Goal: Task Accomplishment & Management: Manage account settings

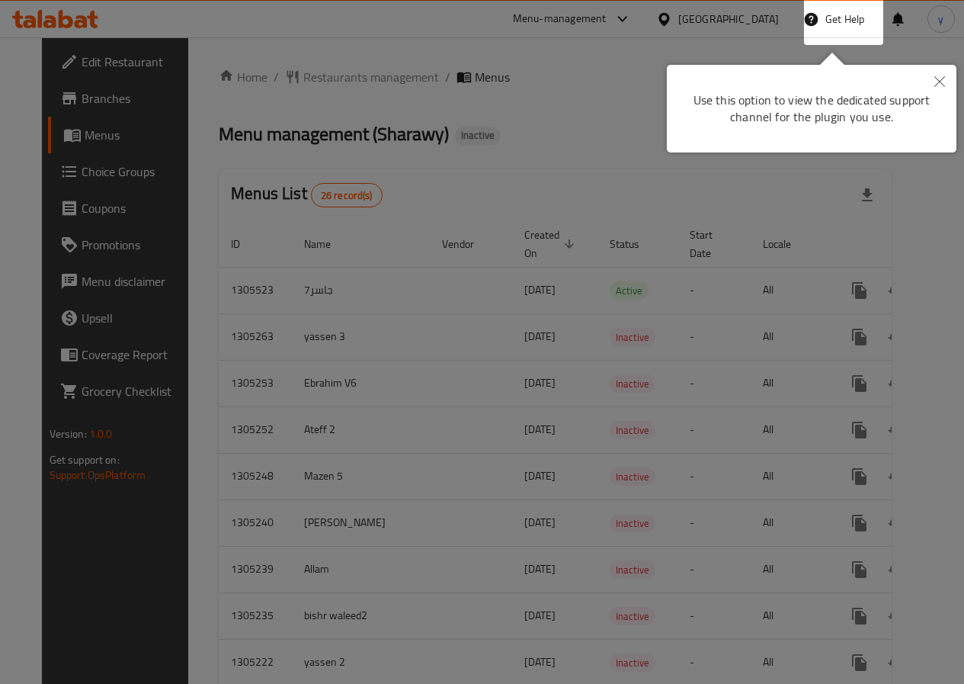
click at [941, 88] on button "Close" at bounding box center [940, 82] width 34 height 35
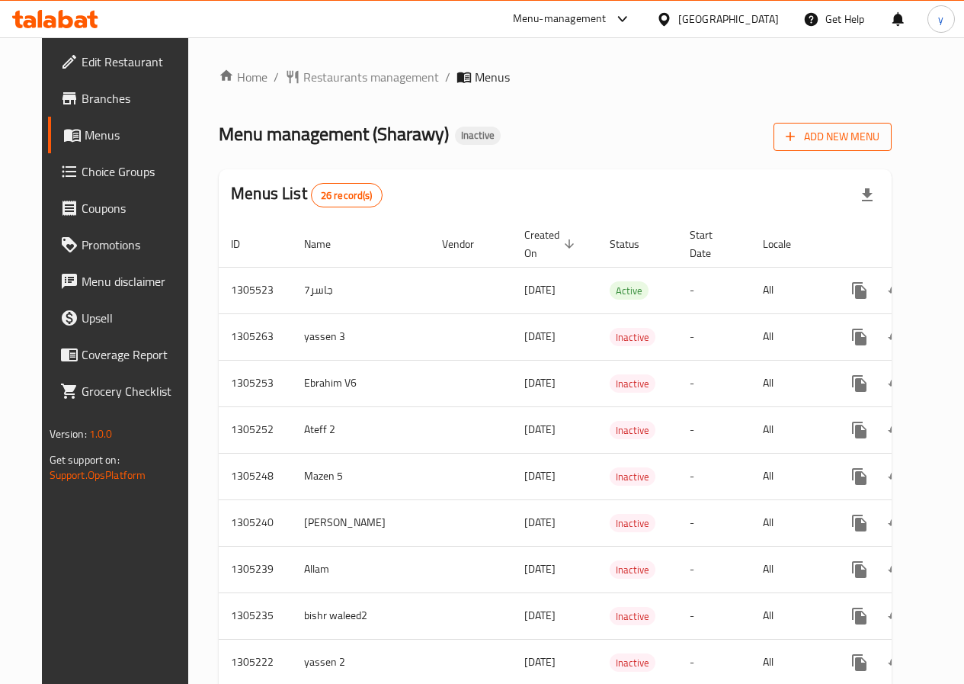
click at [880, 144] on span "Add New Menu" at bounding box center [833, 136] width 94 height 19
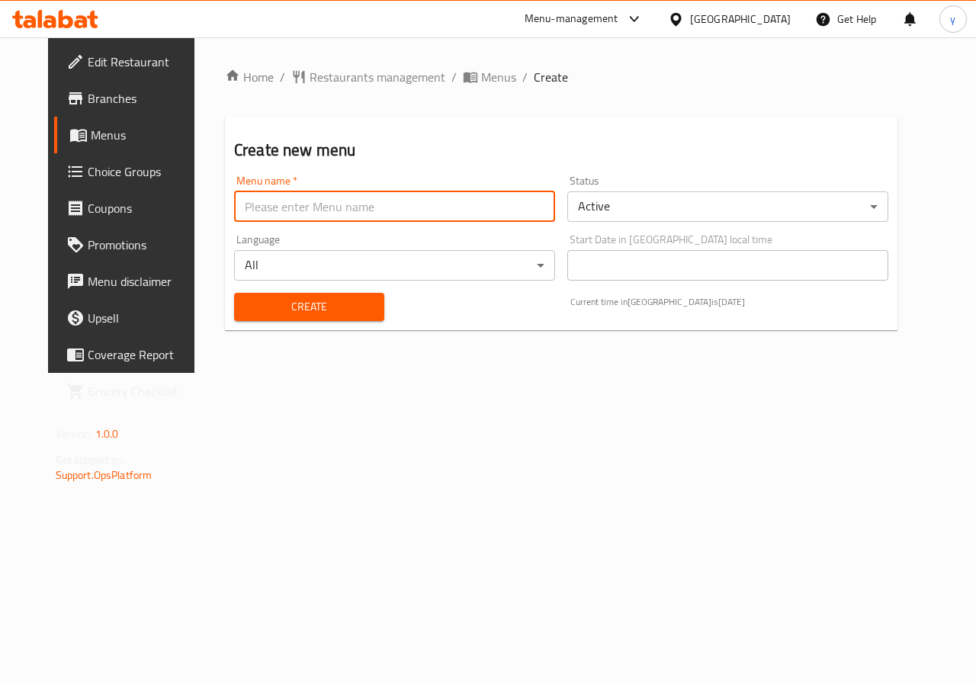
click at [335, 217] on input "text" at bounding box center [394, 206] width 321 height 30
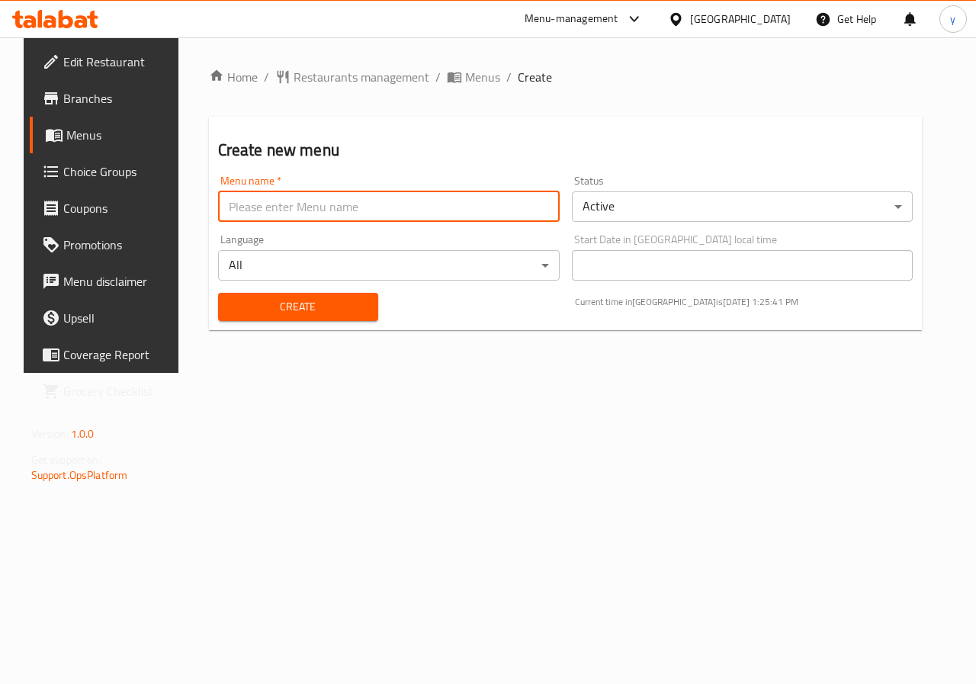
type input "l"
type input "yaasen5"
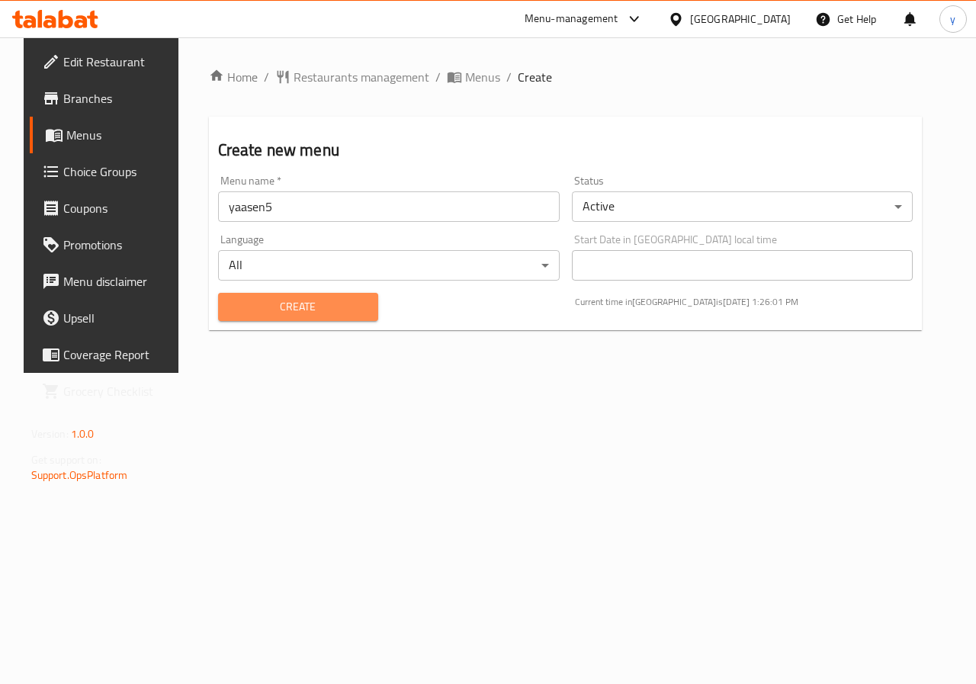
click at [270, 302] on span "Create" at bounding box center [298, 306] width 136 height 19
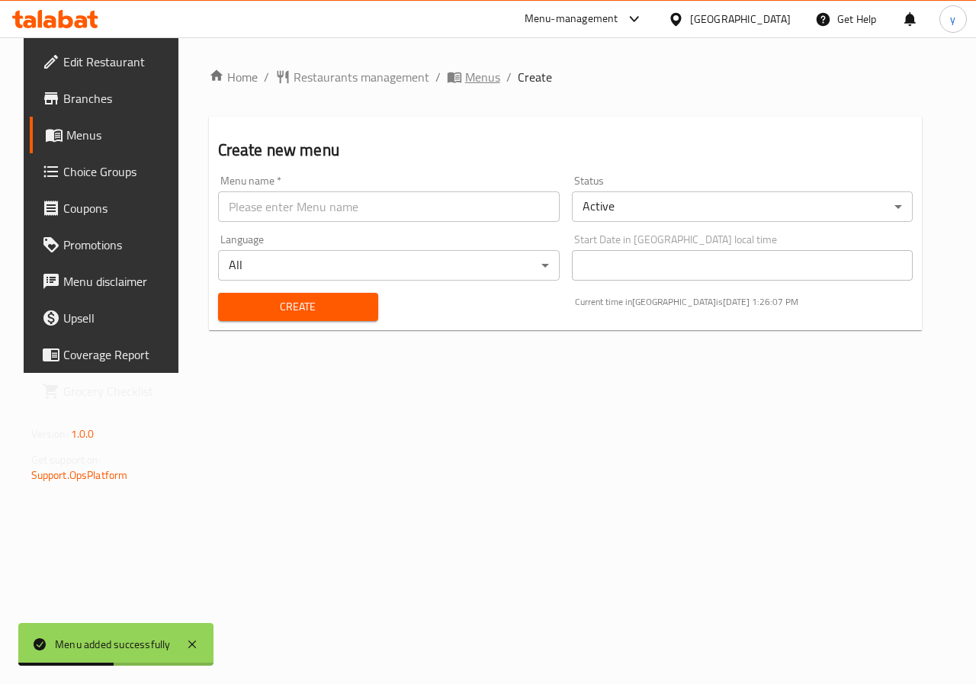
click at [467, 79] on span "Menus" at bounding box center [482, 77] width 35 height 18
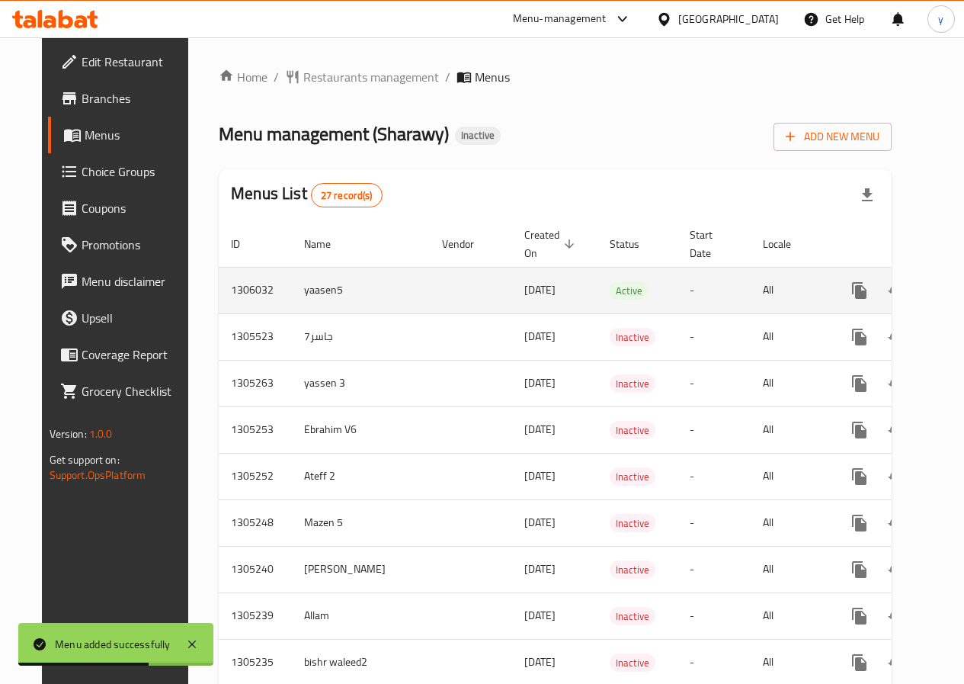
click at [961, 294] on icon "enhanced table" at bounding box center [970, 290] width 18 height 18
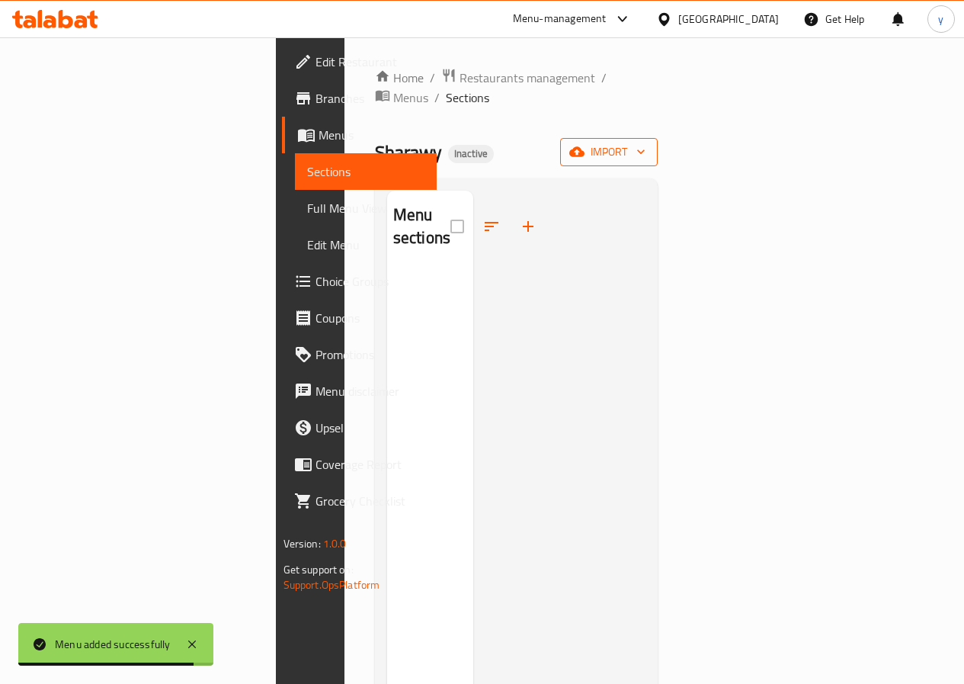
click at [585, 144] on icon "button" at bounding box center [576, 151] width 15 height 15
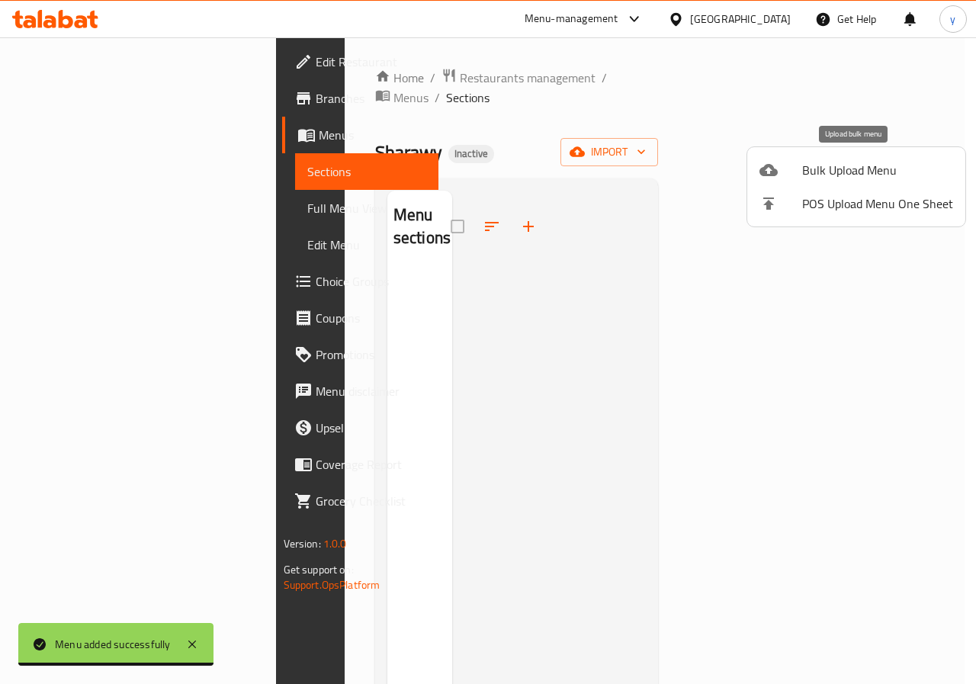
click at [791, 171] on div at bounding box center [780, 170] width 43 height 18
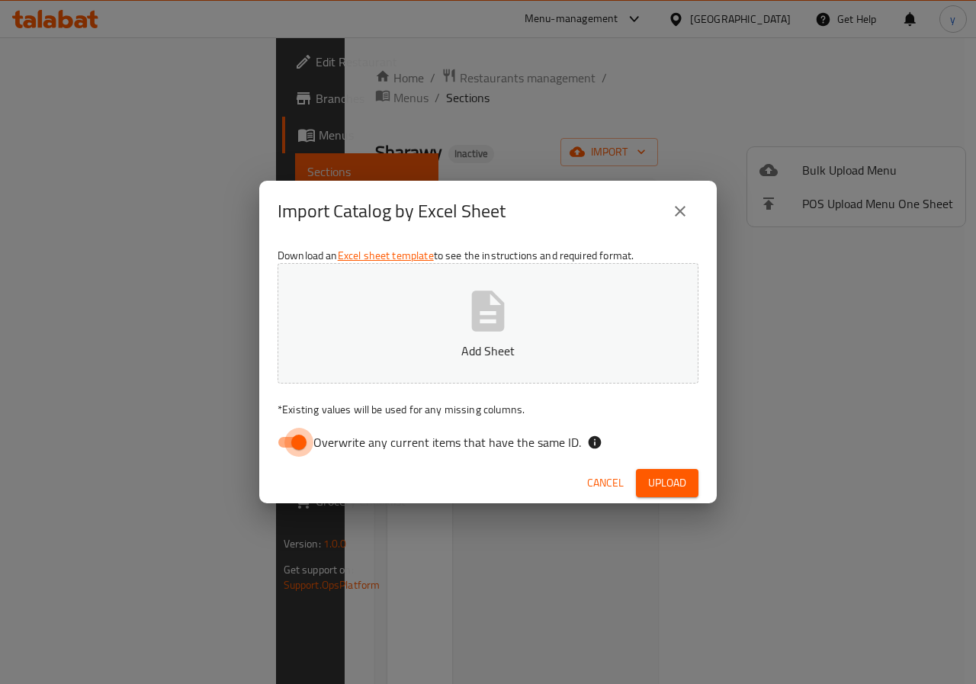
click at [290, 438] on input "Overwrite any current items that have the same ID." at bounding box center [298, 442] width 87 height 29
checkbox input "false"
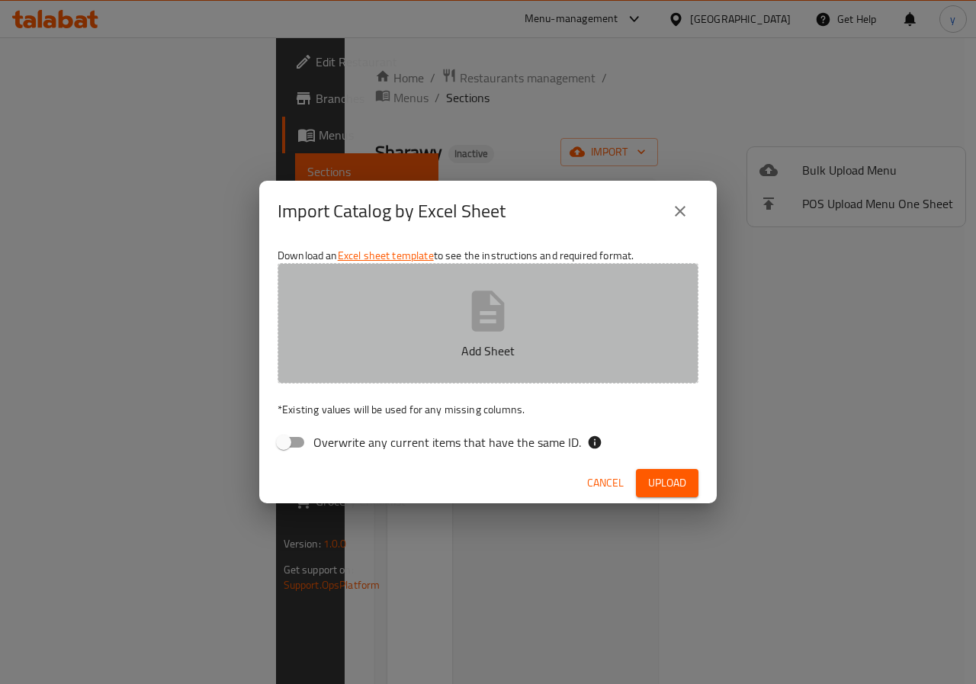
click at [375, 351] on p "Add Sheet" at bounding box center [488, 351] width 374 height 18
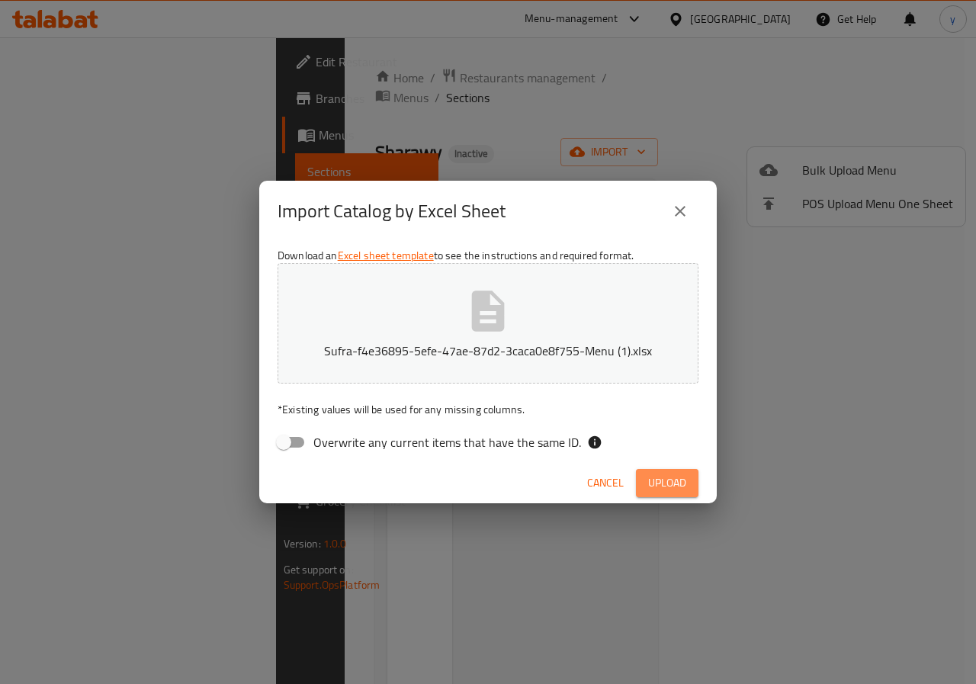
click at [653, 471] on button "Upload" at bounding box center [667, 483] width 63 height 28
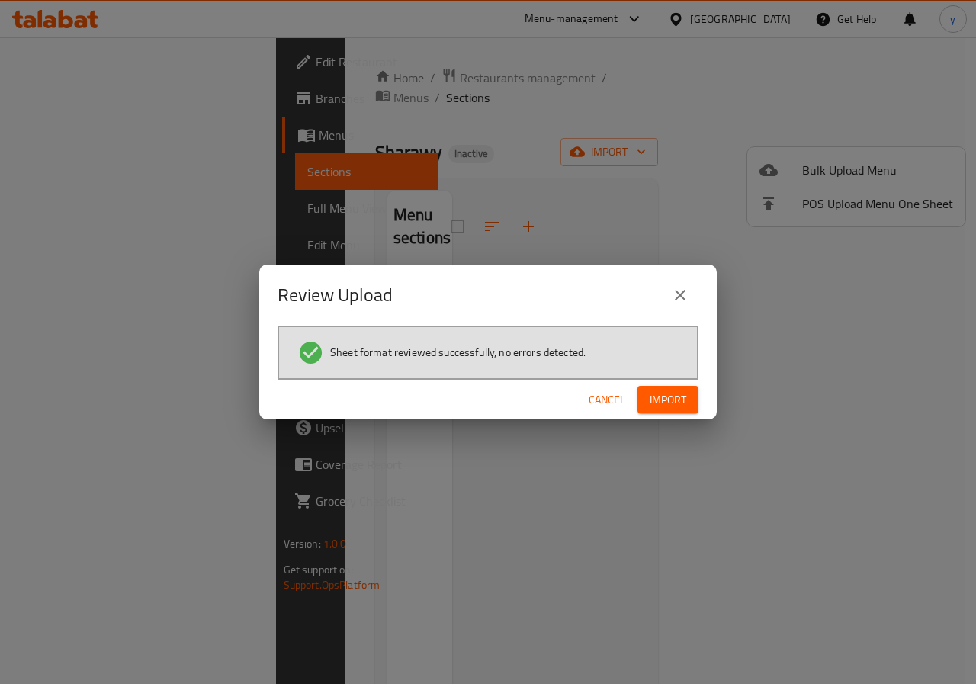
click at [662, 393] on span "Import" at bounding box center [668, 399] width 37 height 19
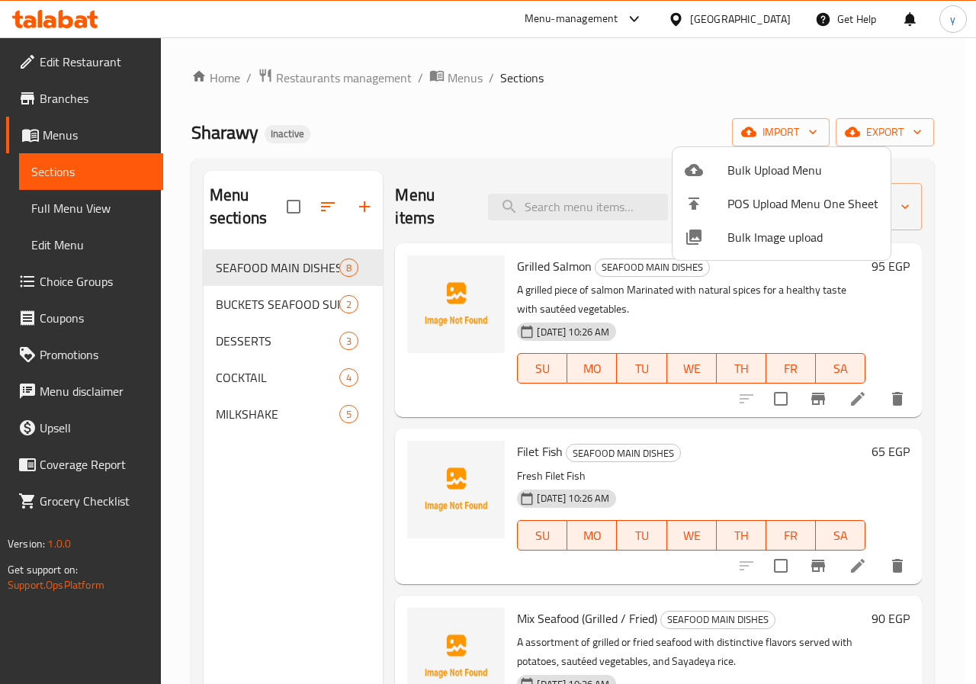
click at [657, 104] on div at bounding box center [488, 342] width 976 height 684
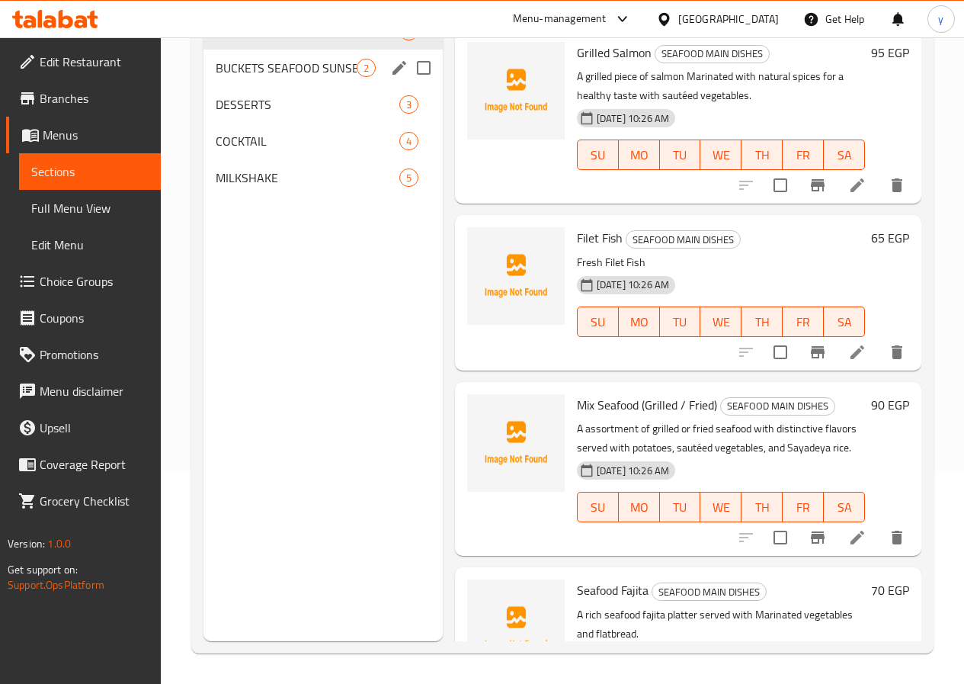
click at [236, 77] on span "BUCKETS SEAFOOD SUNSET" at bounding box center [286, 68] width 141 height 18
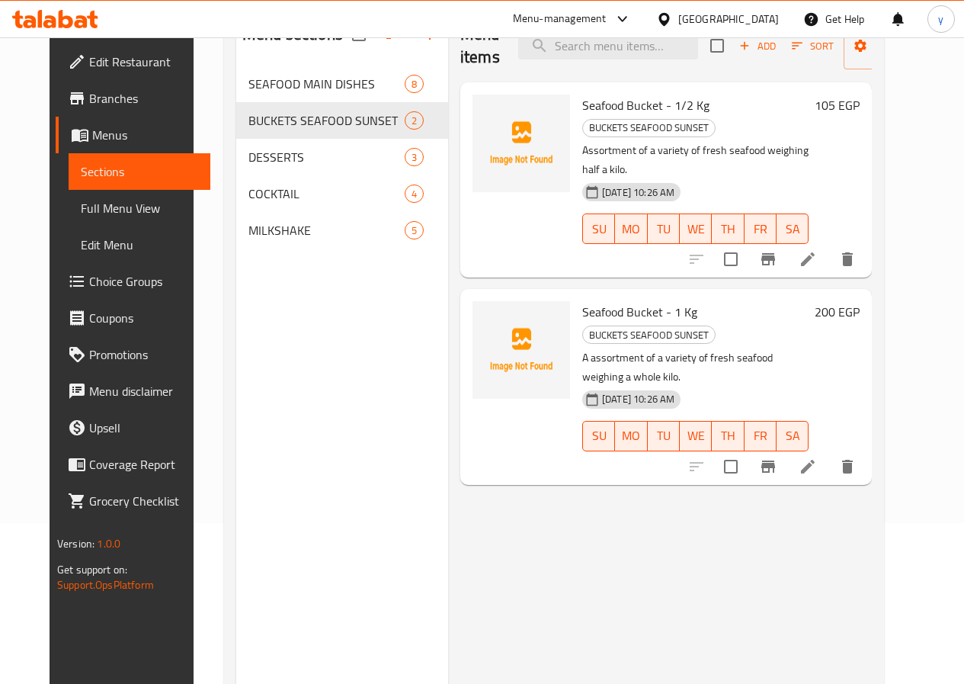
scroll to position [137, 0]
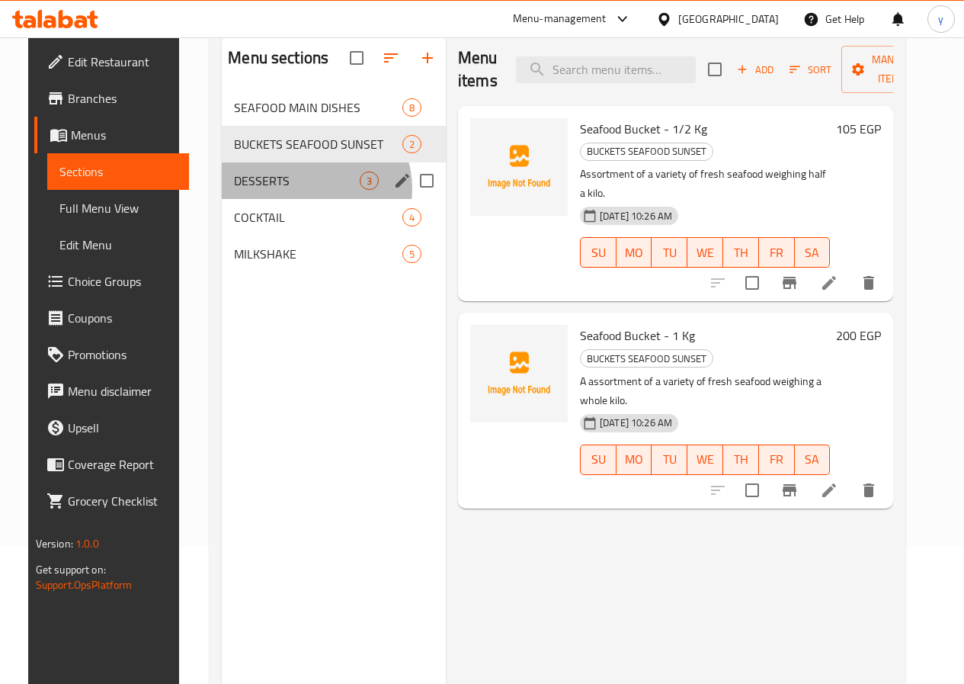
click at [297, 199] on div "DESSERTS 3" at bounding box center [334, 180] width 224 height 37
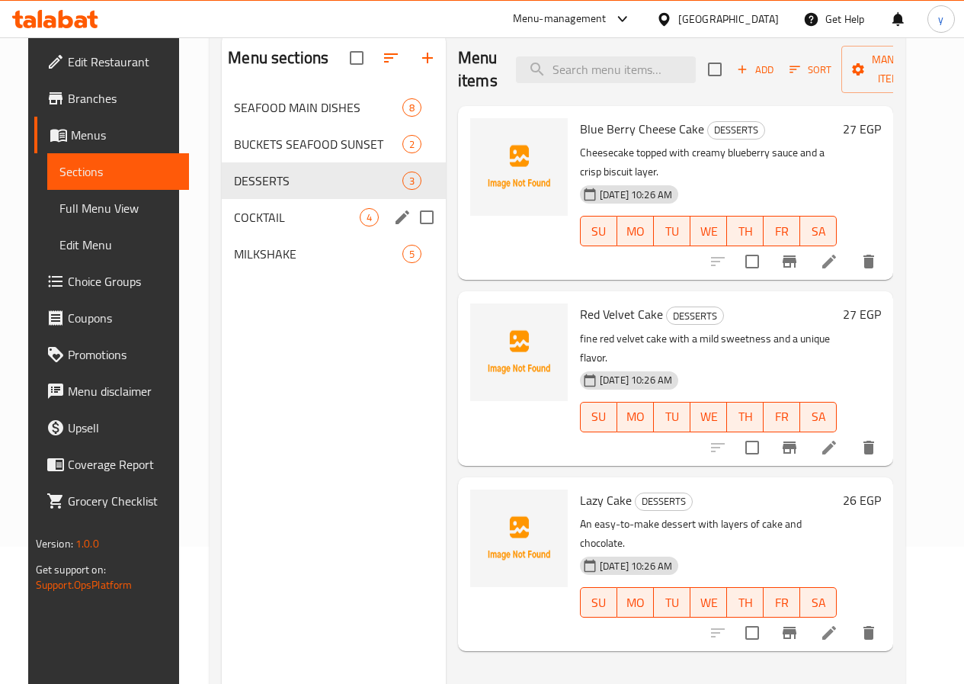
click at [266, 236] on div "COCKTAIL 4" at bounding box center [334, 217] width 224 height 37
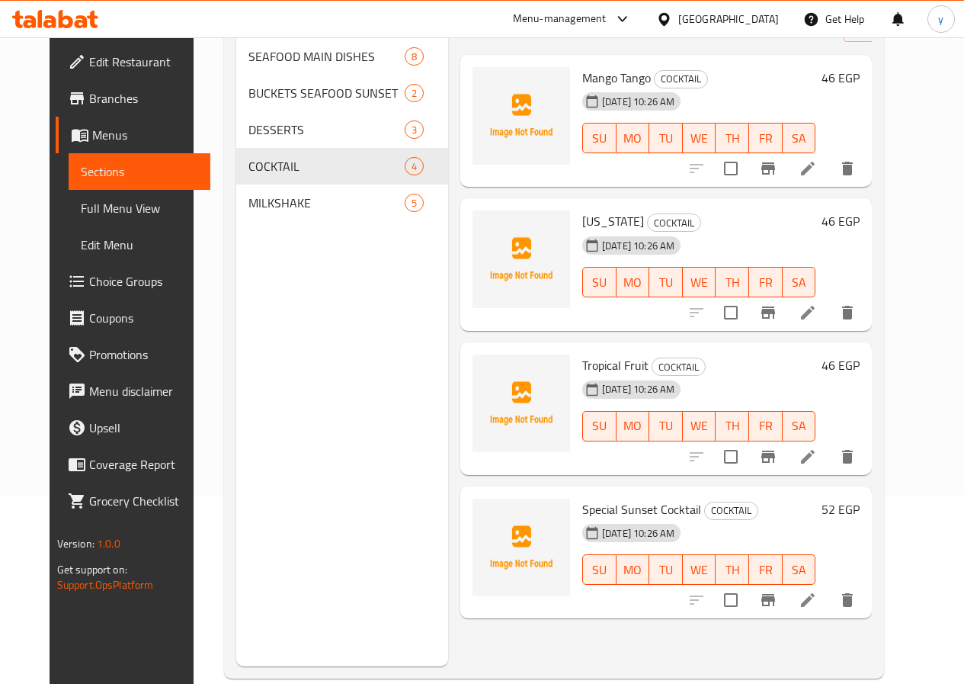
scroll to position [213, 0]
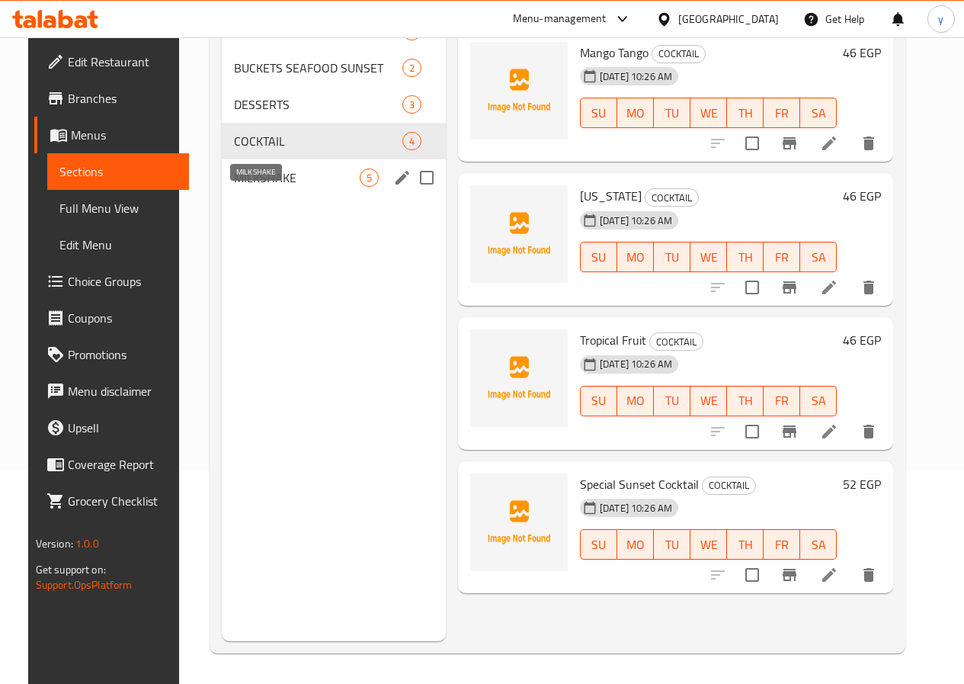
click at [279, 187] on span "MILKSHAKE" at bounding box center [297, 177] width 126 height 18
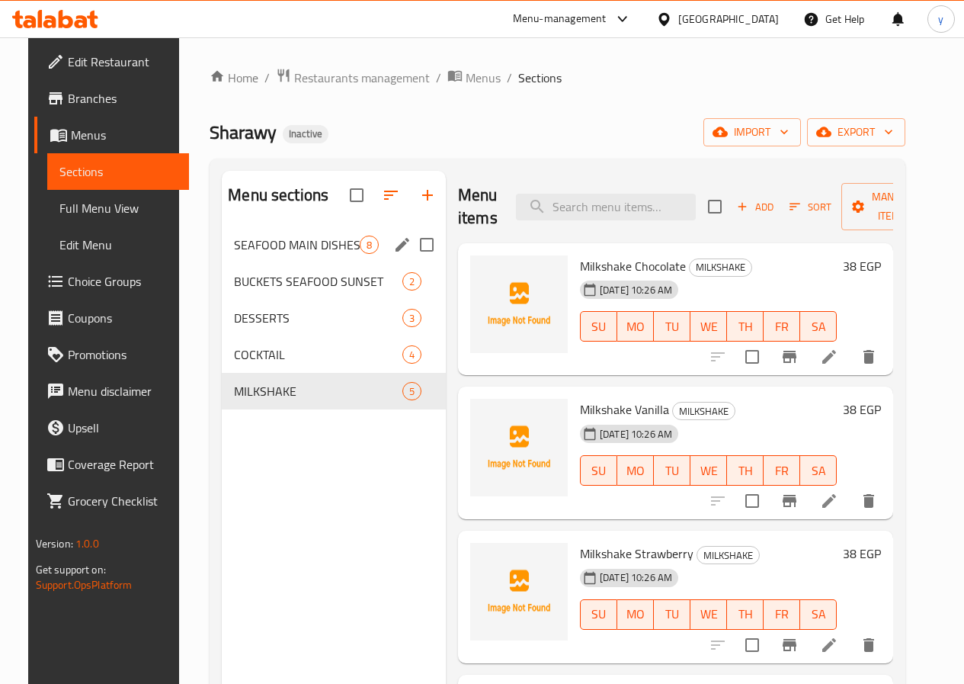
click at [272, 254] on span "SEAFOOD MAIN DISHES" at bounding box center [297, 245] width 126 height 18
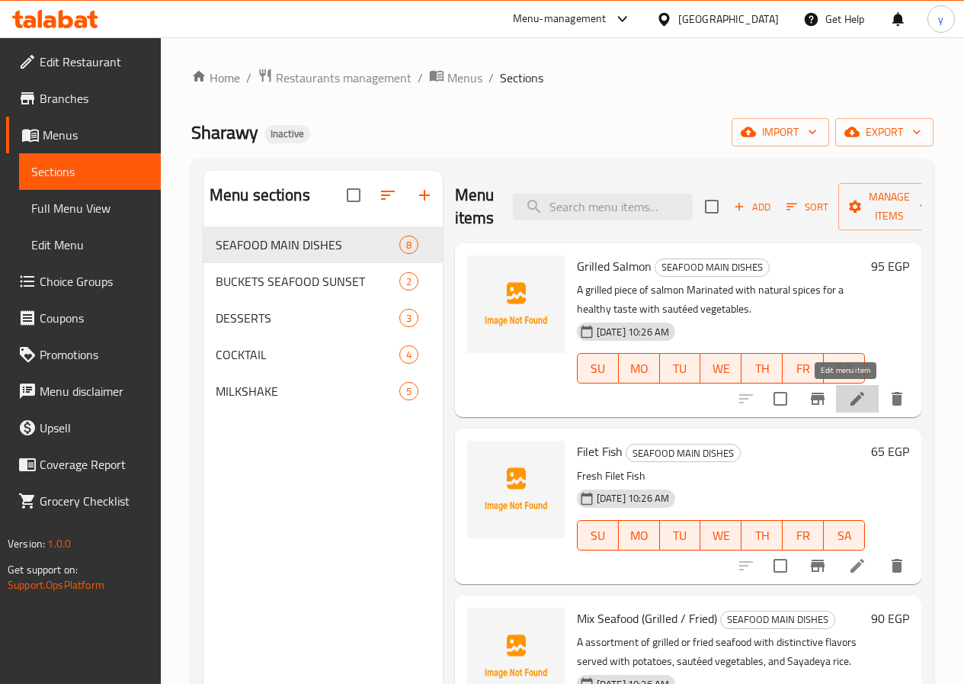
click at [852, 403] on icon at bounding box center [858, 399] width 18 height 18
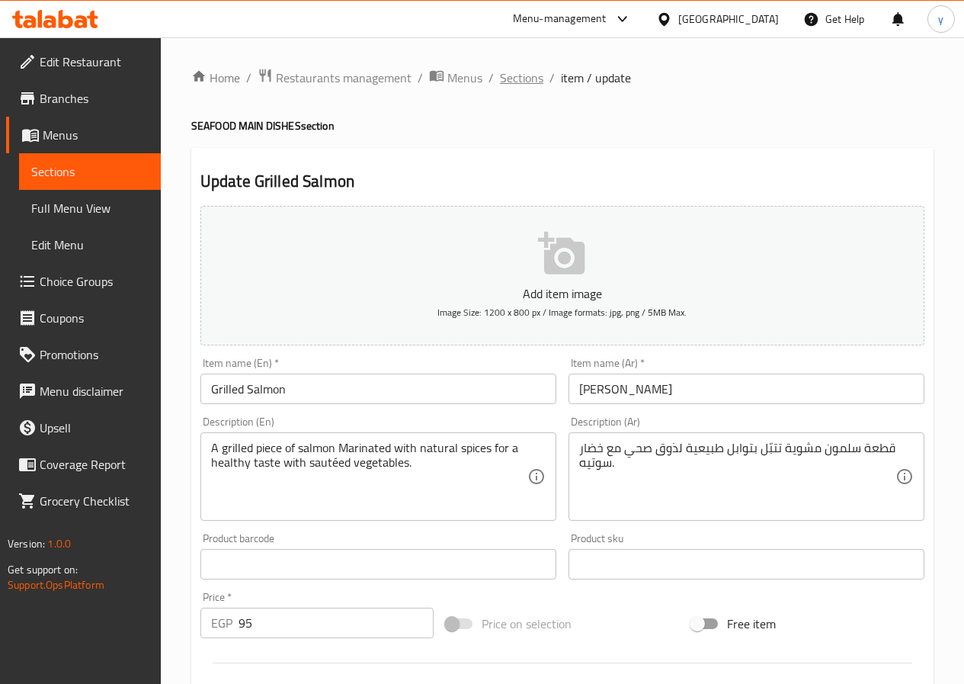
click at [518, 81] on span "Sections" at bounding box center [521, 78] width 43 height 18
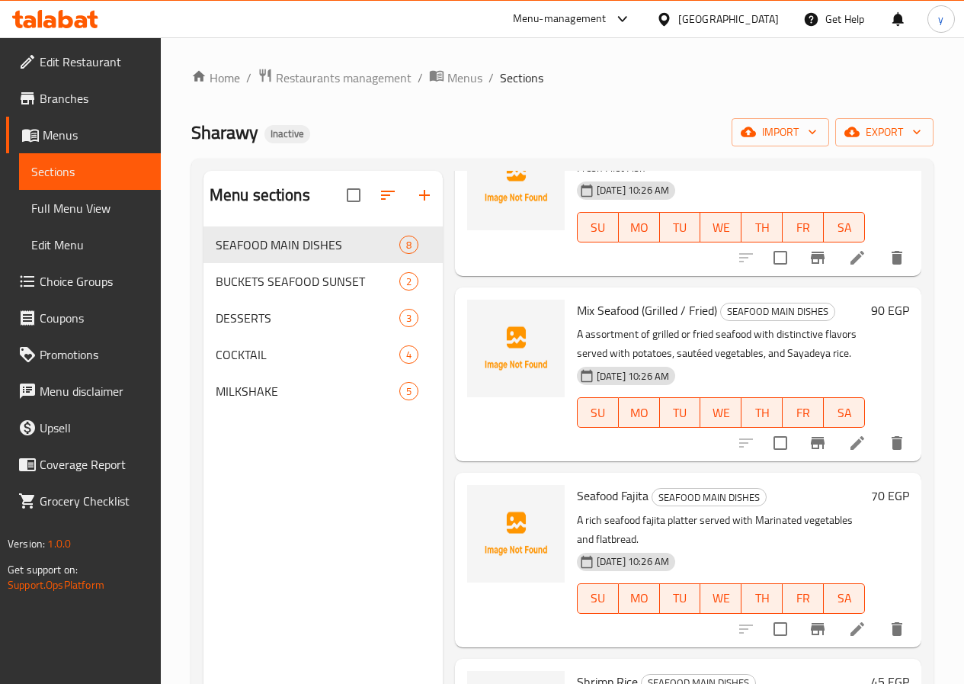
scroll to position [305, 0]
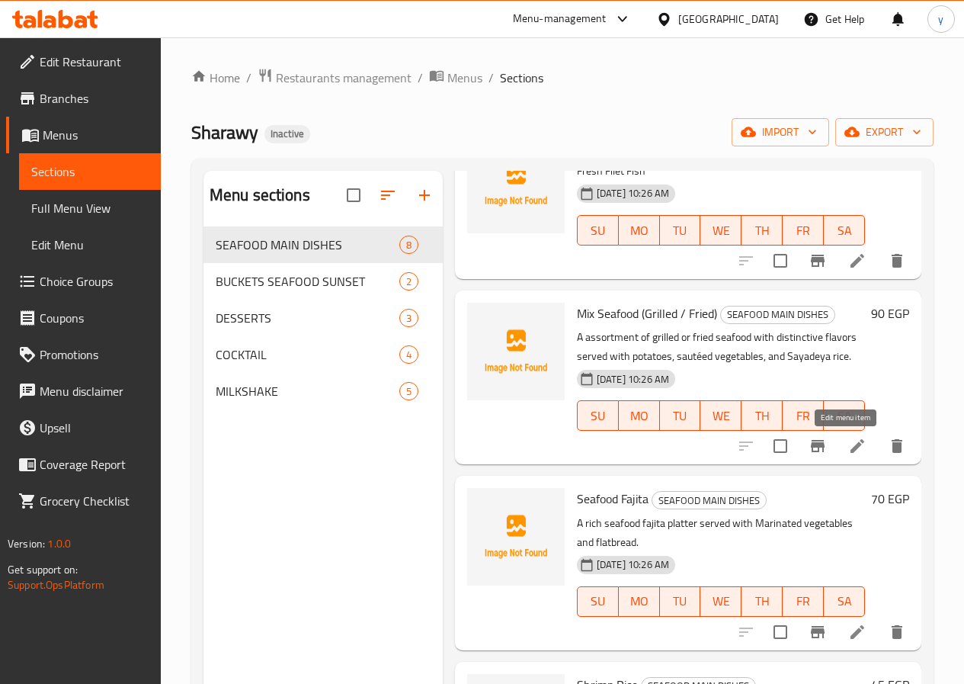
click at [849, 445] on icon at bounding box center [858, 446] width 18 height 18
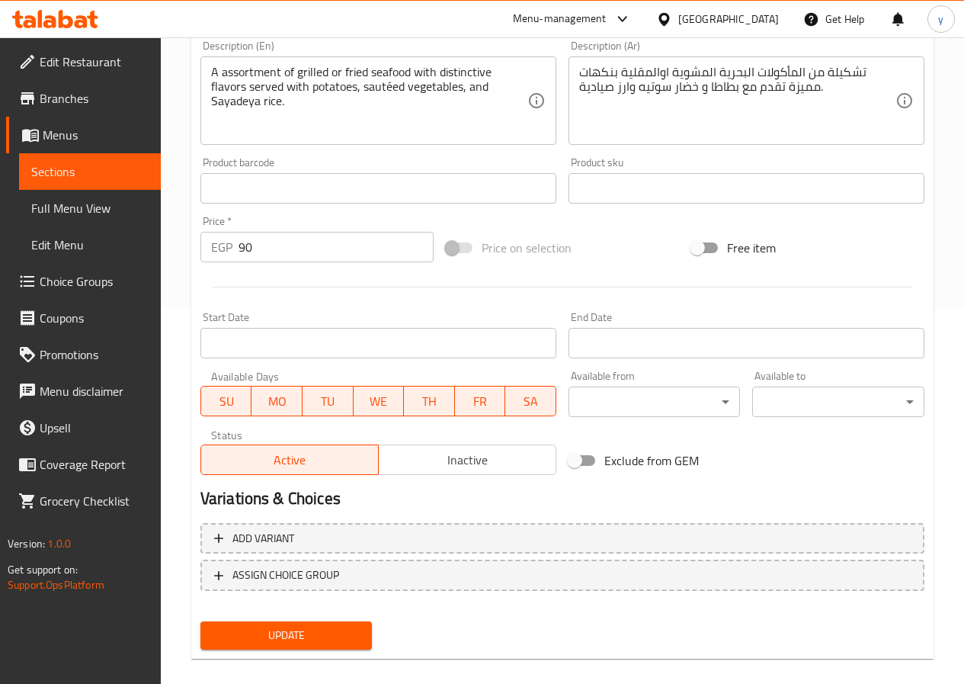
scroll to position [393, 0]
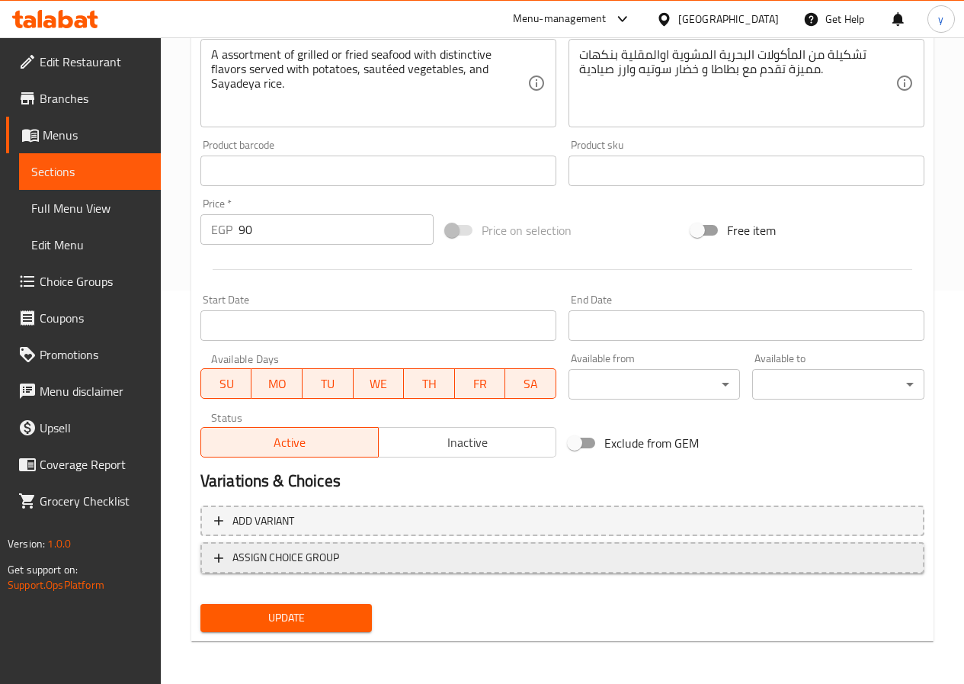
click at [319, 558] on span "ASSIGN CHOICE GROUP" at bounding box center [286, 557] width 107 height 19
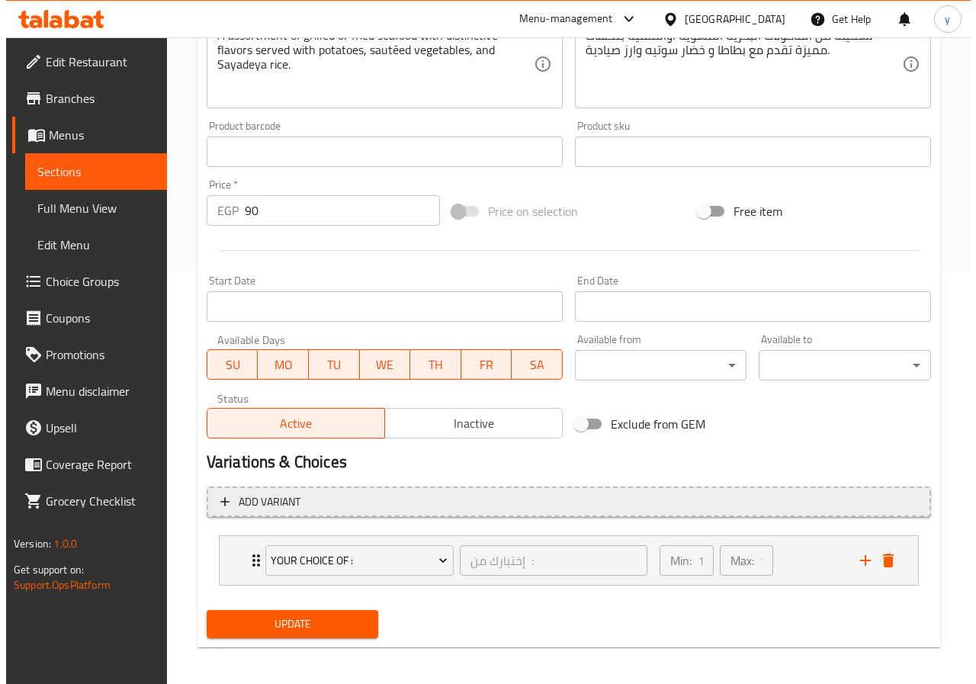
scroll to position [419, 0]
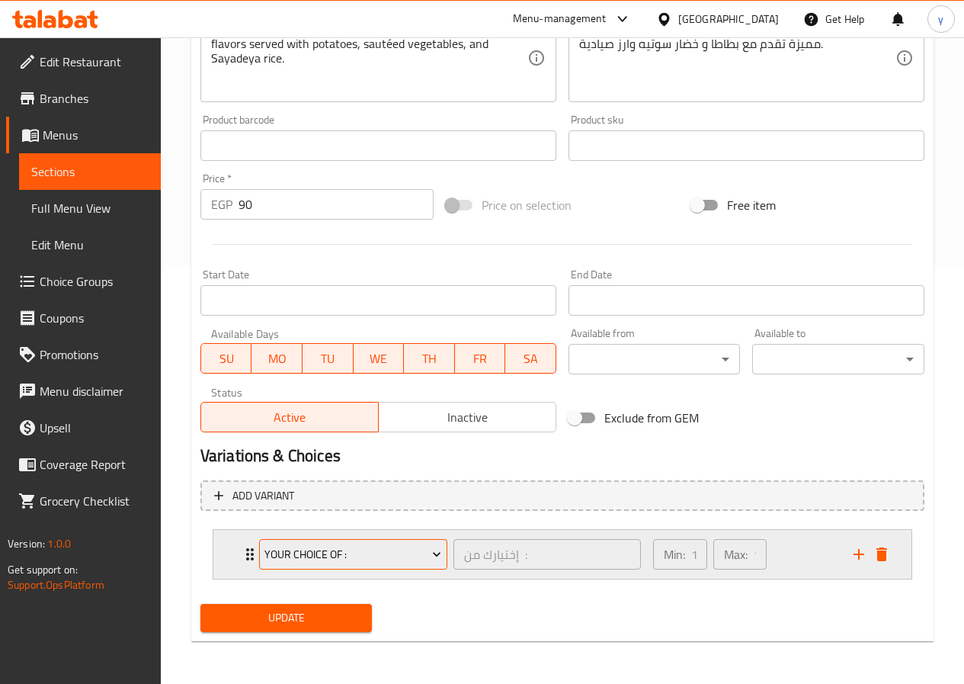
click at [361, 553] on span "Your Choice Of :" at bounding box center [353, 554] width 177 height 19
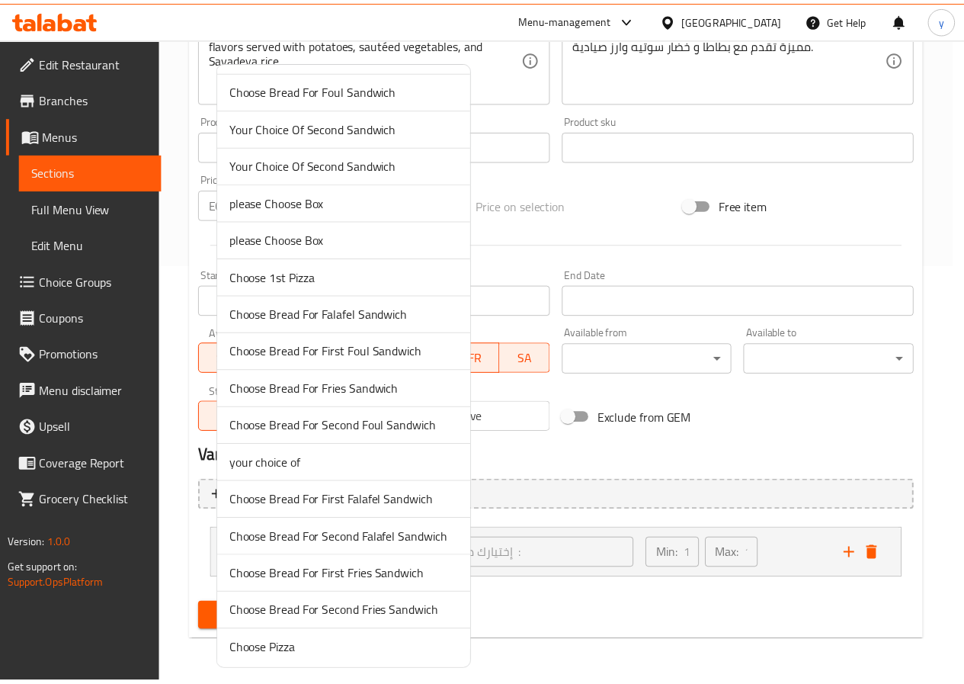
scroll to position [784, 0]
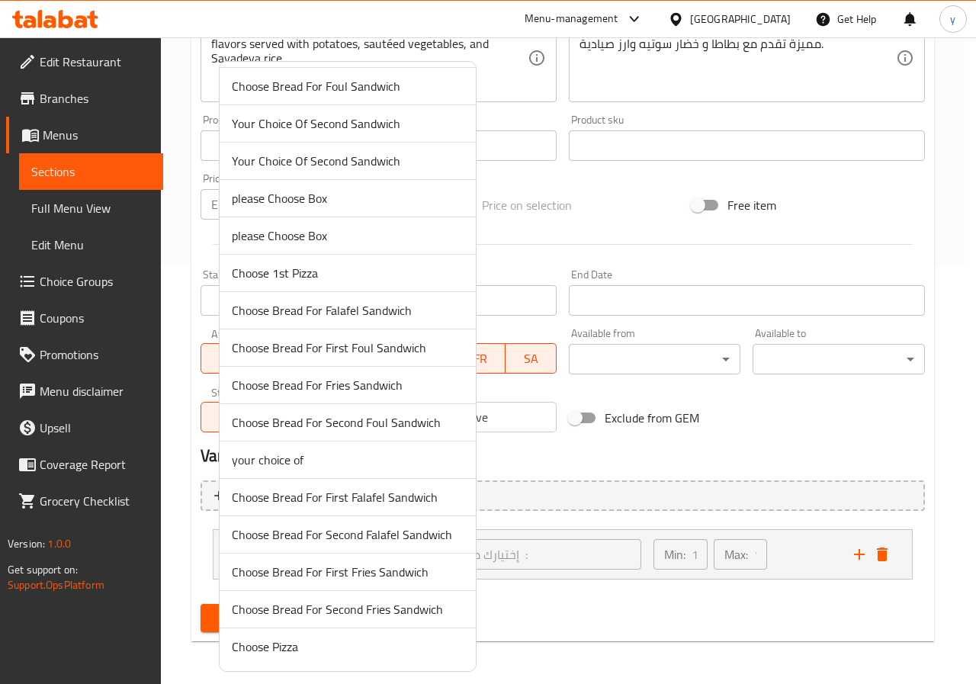
click at [318, 470] on li "your choice of" at bounding box center [348, 459] width 256 height 37
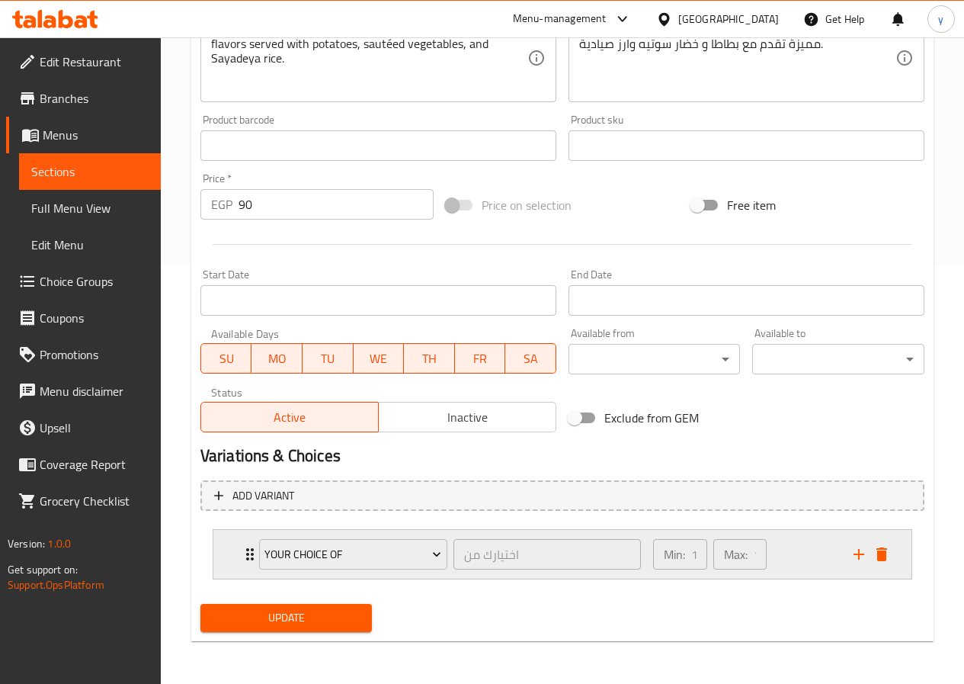
click at [249, 562] on icon "Expand" at bounding box center [250, 554] width 18 height 18
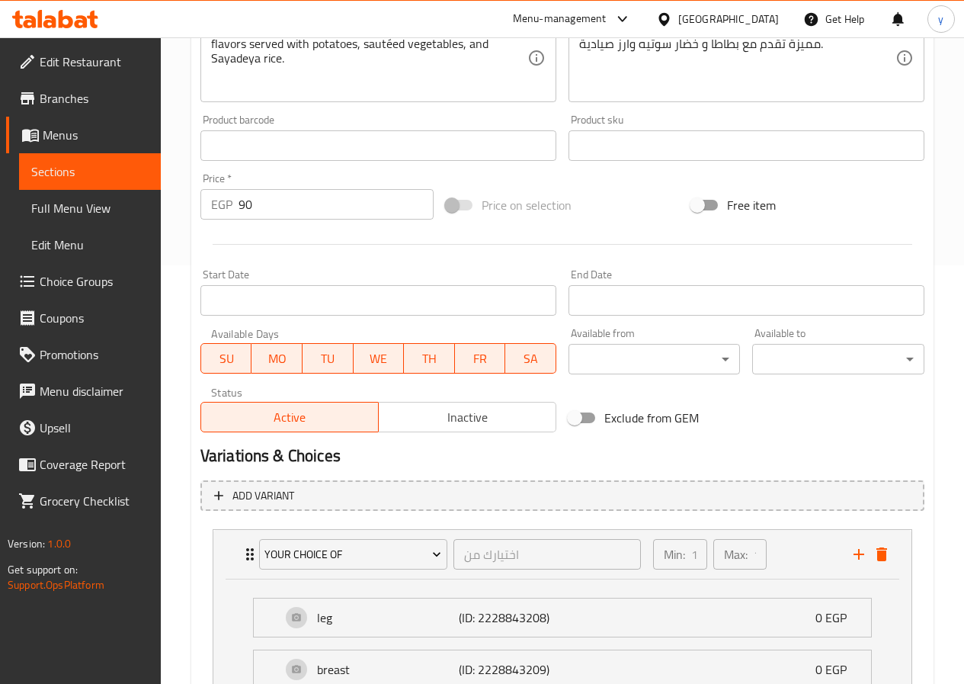
scroll to position [495, 0]
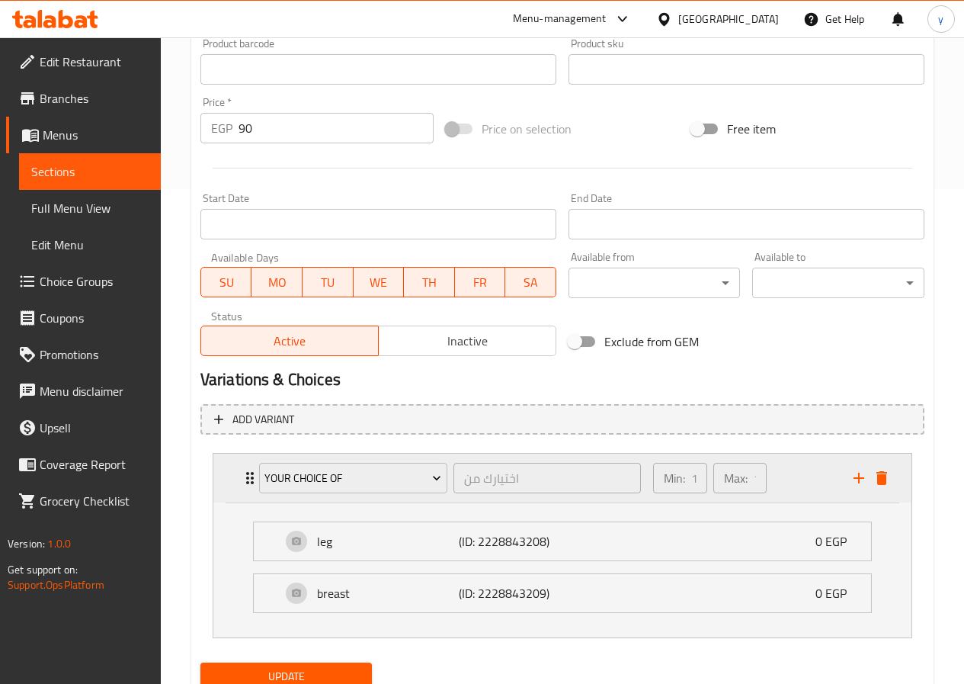
click at [248, 480] on icon "Expand" at bounding box center [250, 478] width 18 height 18
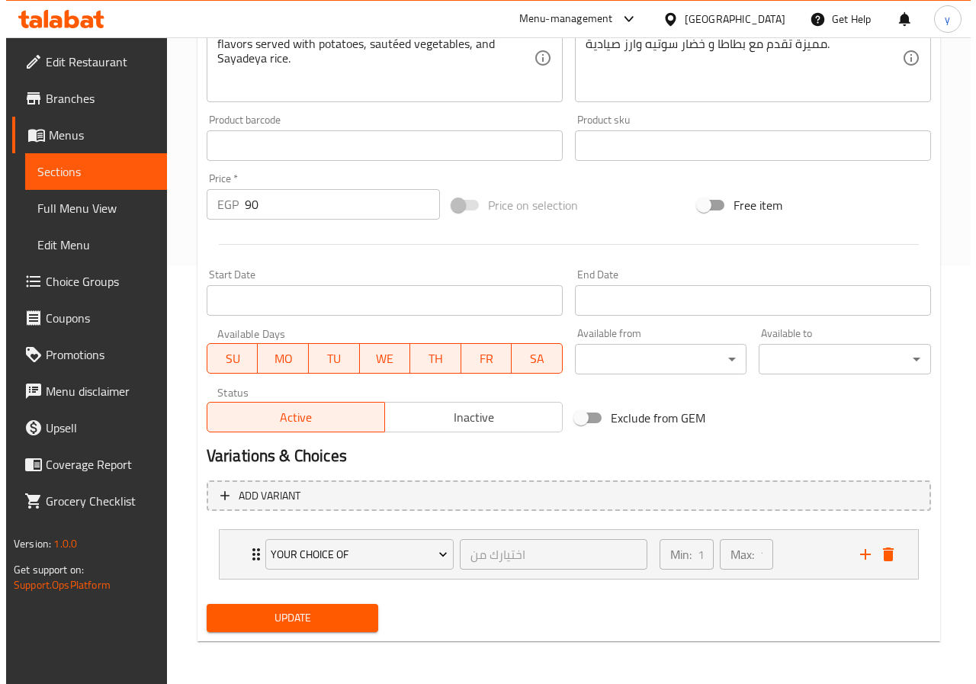
scroll to position [419, 0]
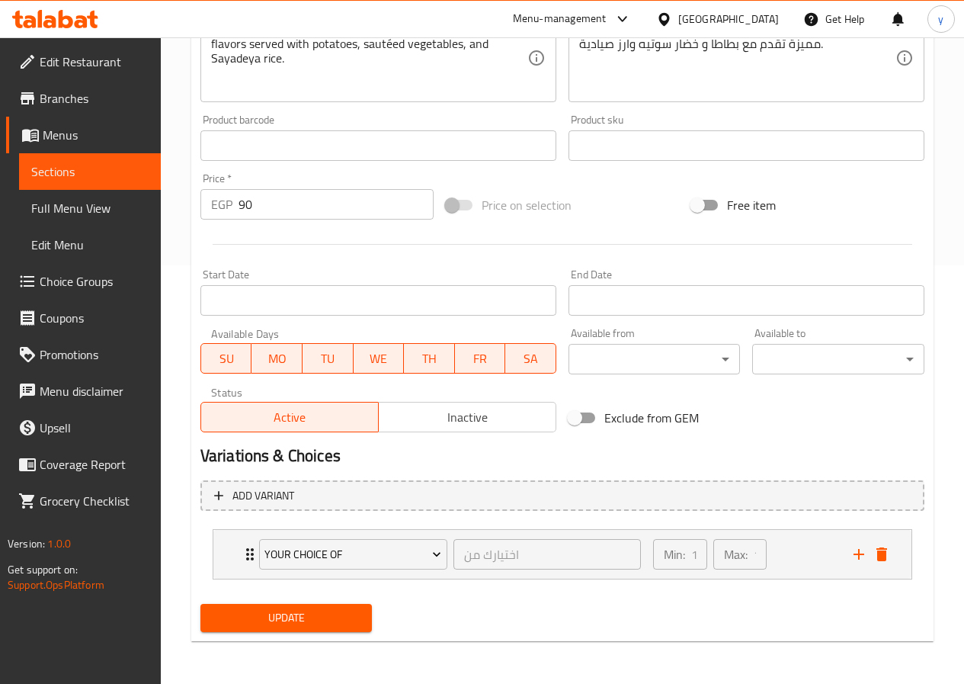
click at [342, 475] on div "Add variant your choice of اختيارك من ​ Min: 1 ​ Max: 1 ​ leg (ID: 2228843208) …" at bounding box center [562, 536] width 736 height 124
click at [361, 548] on span "your choice of" at bounding box center [353, 554] width 177 height 19
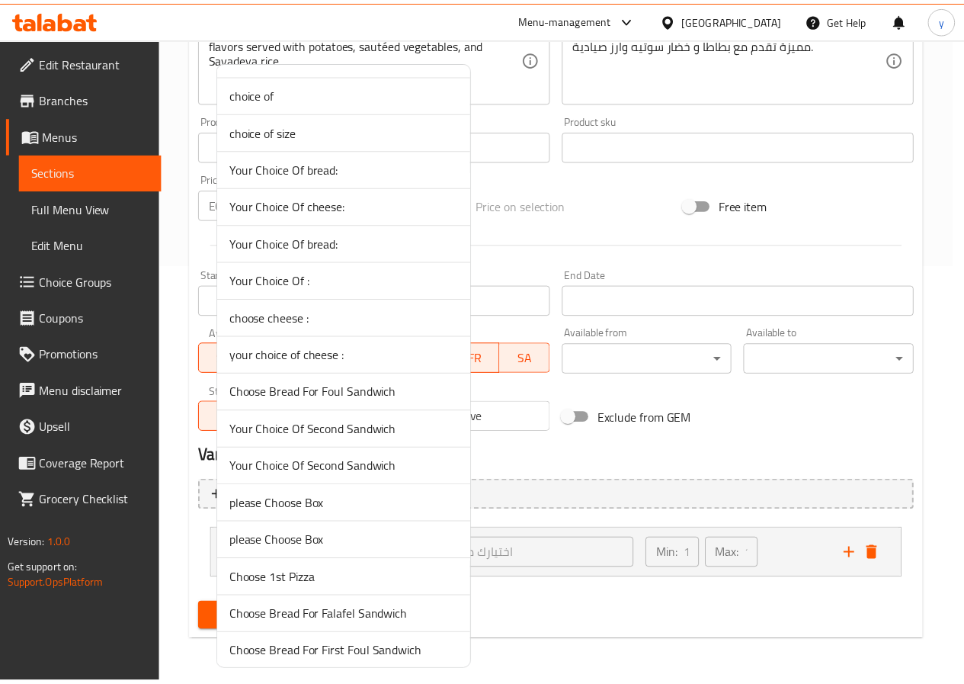
scroll to position [327, 0]
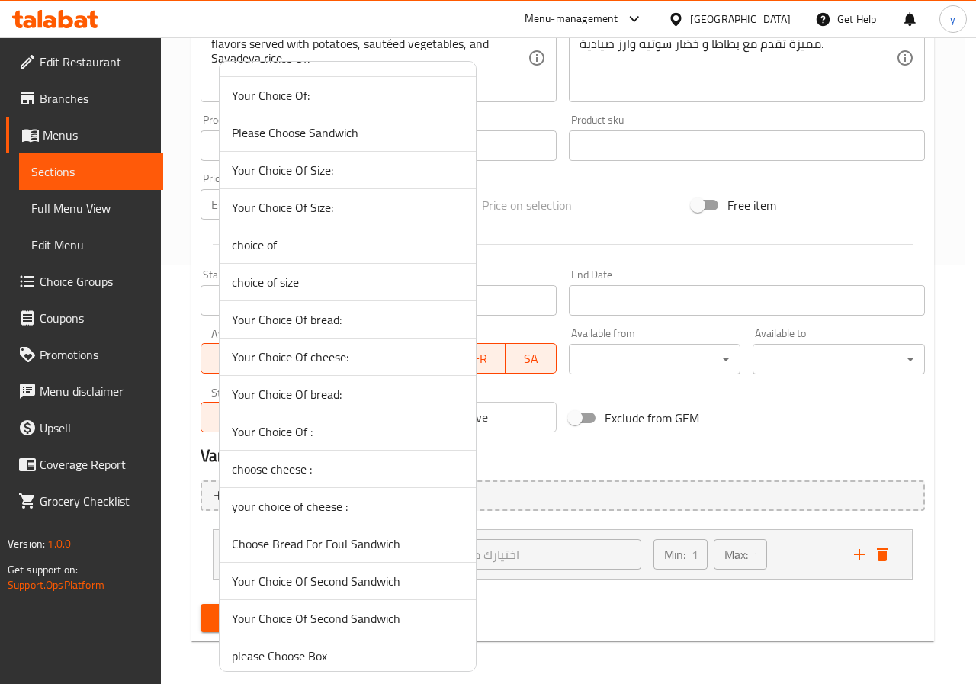
click at [569, 455] on div at bounding box center [488, 342] width 976 height 684
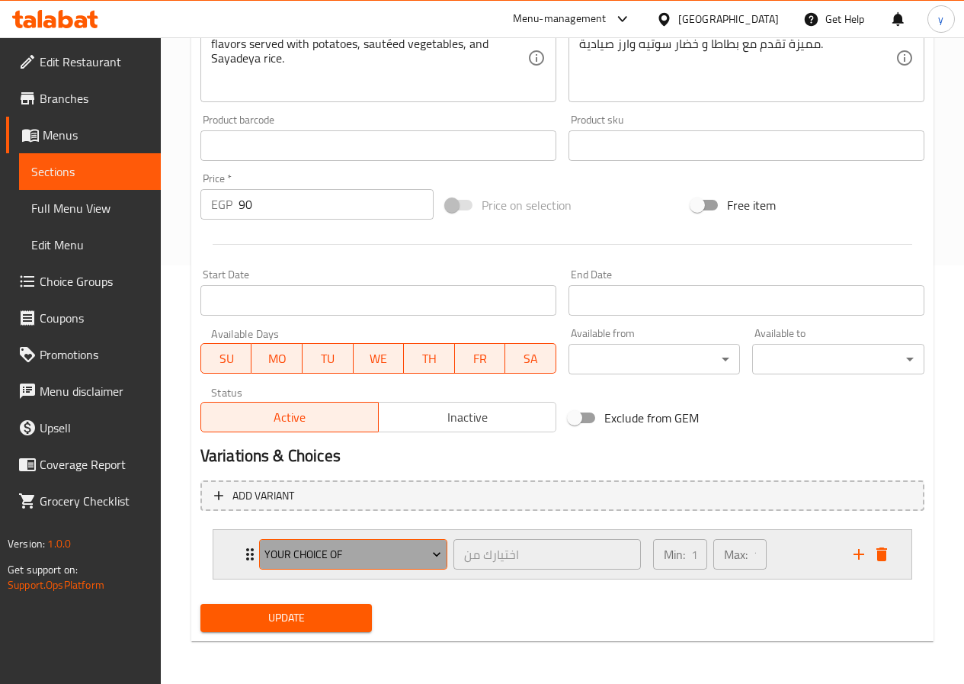
click at [337, 555] on span "your choice of" at bounding box center [353, 554] width 177 height 19
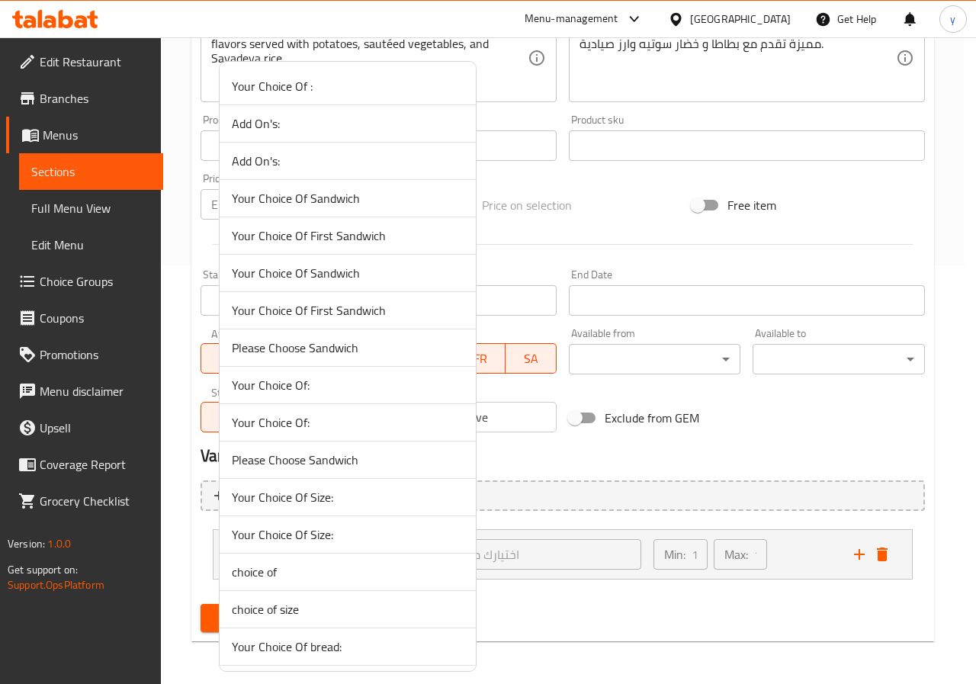
click at [303, 88] on span "Your Choice Of :" at bounding box center [348, 86] width 232 height 18
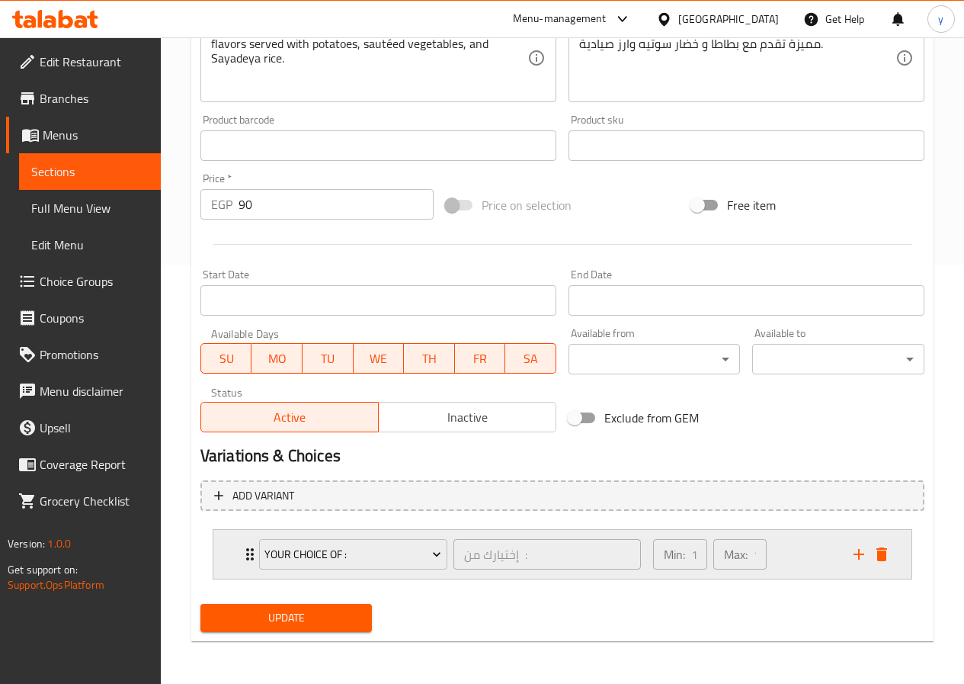
click at [237, 553] on div "Your Choice Of : إختيارك من : ​ Min: 1 ​ Max: 1 ​" at bounding box center [562, 554] width 698 height 49
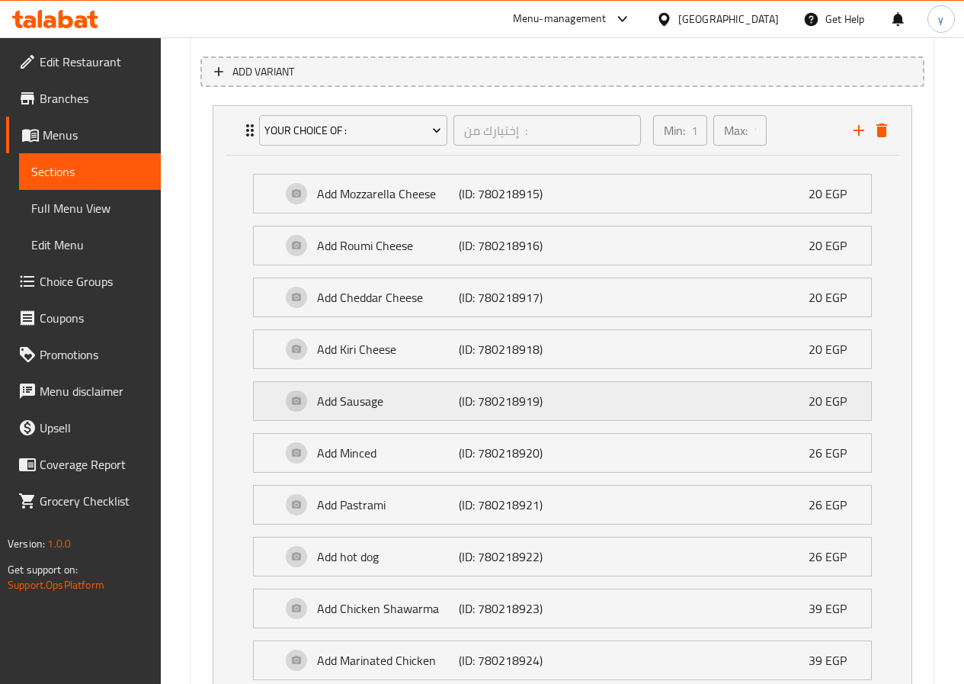
scroll to position [876, 0]
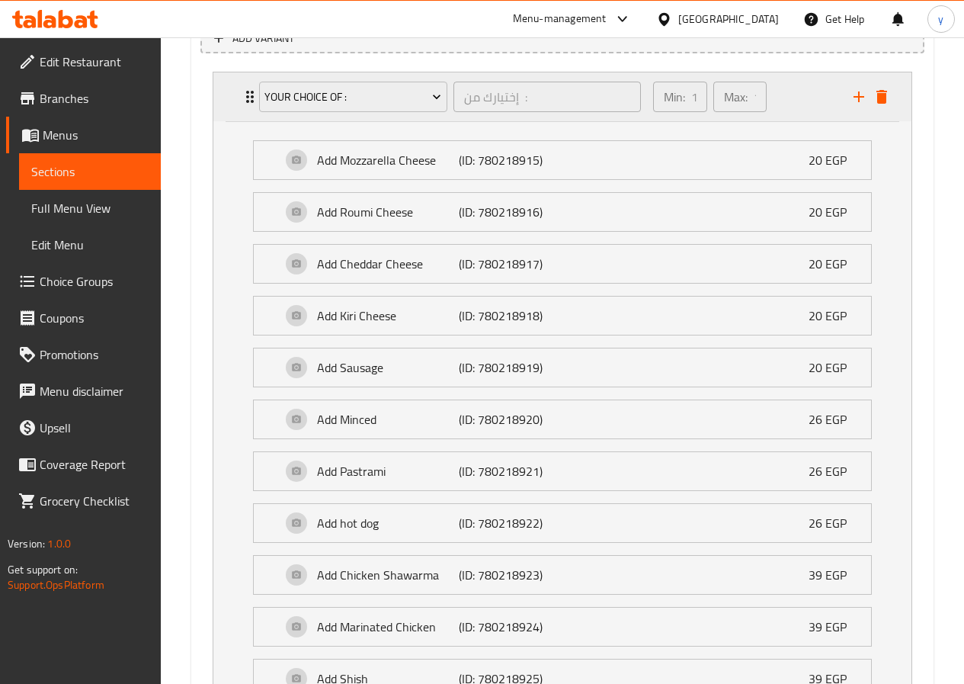
click at [246, 95] on icon "Expand" at bounding box center [250, 97] width 18 height 18
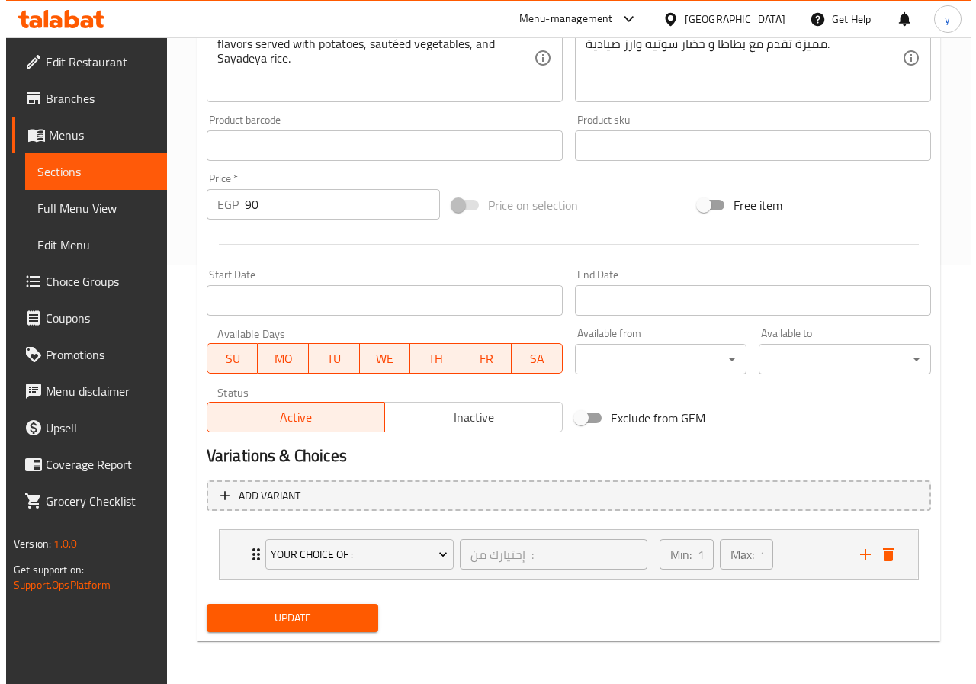
scroll to position [419, 0]
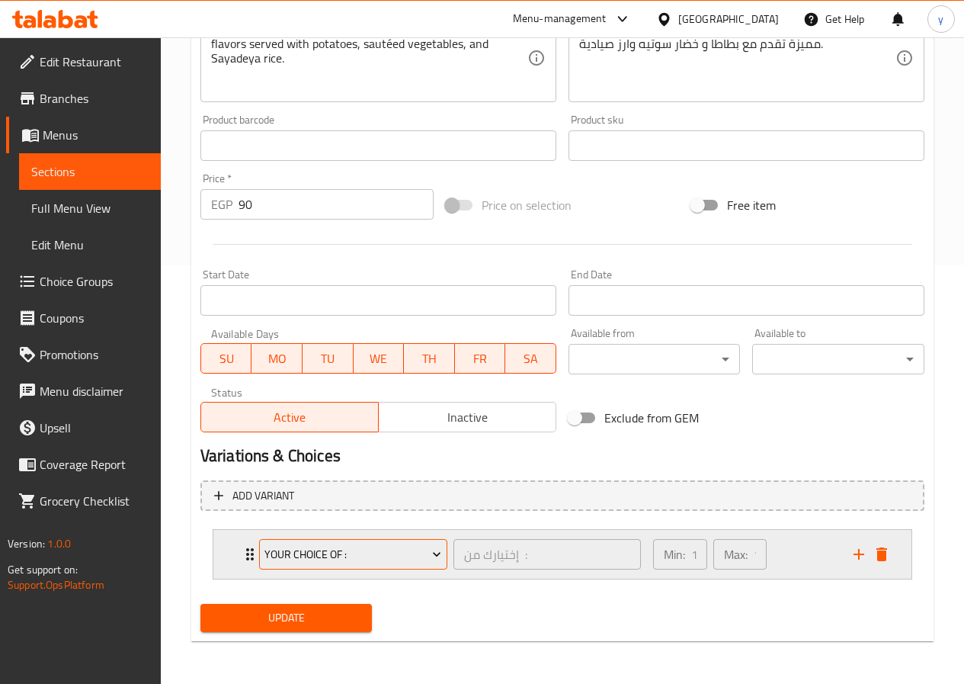
click at [374, 553] on span "Your Choice Of :" at bounding box center [353, 554] width 177 height 19
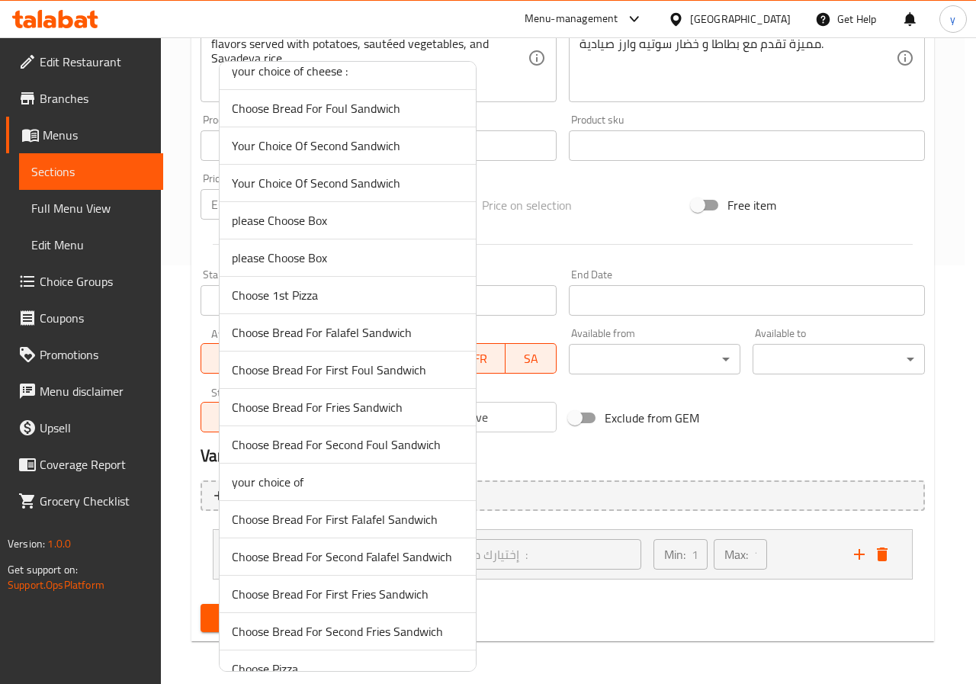
scroll to position [784, 0]
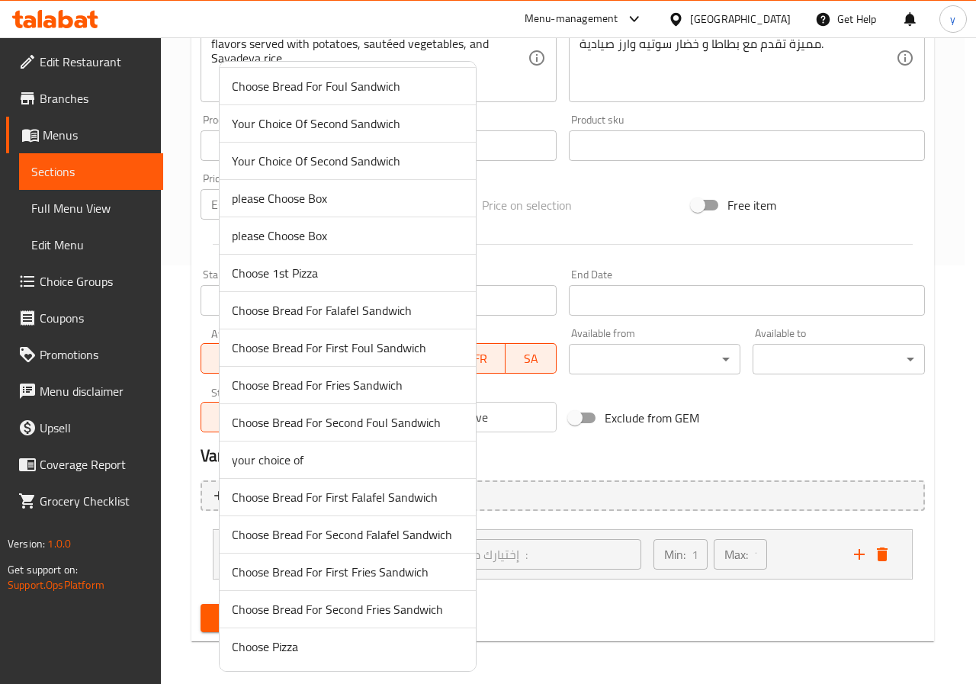
click at [297, 463] on span "your choice of" at bounding box center [348, 460] width 232 height 18
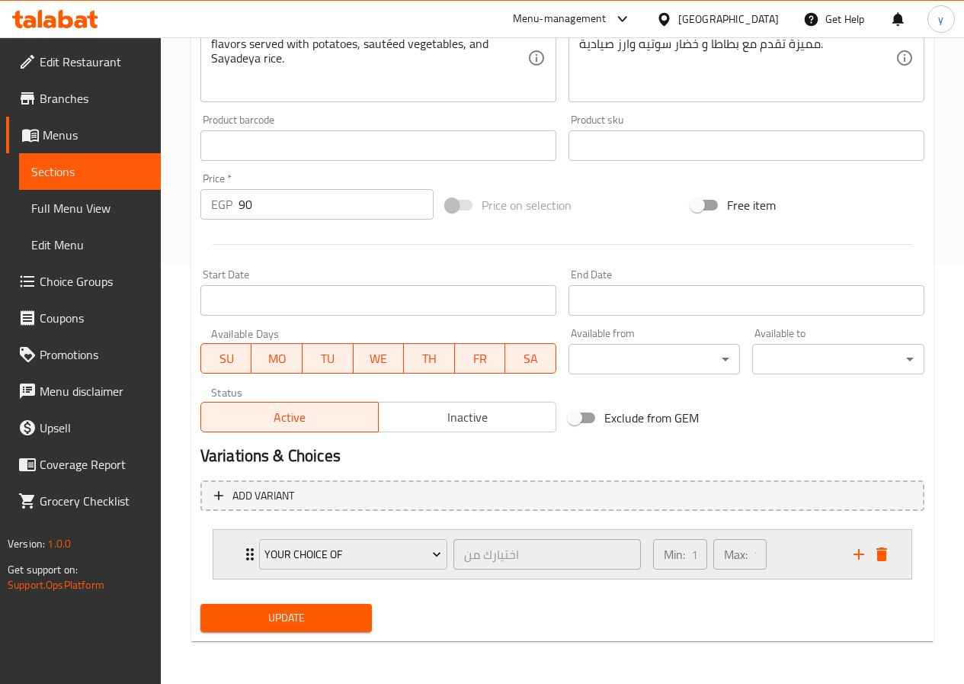
click at [247, 553] on icon "Expand" at bounding box center [250, 554] width 8 height 12
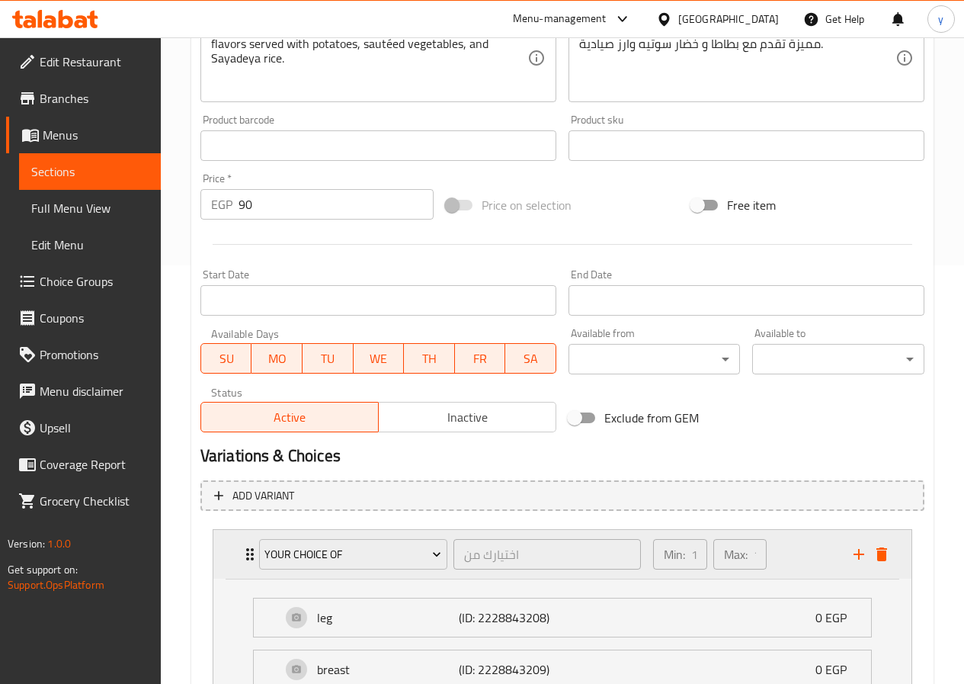
click at [247, 553] on icon "Expand" at bounding box center [250, 554] width 8 height 12
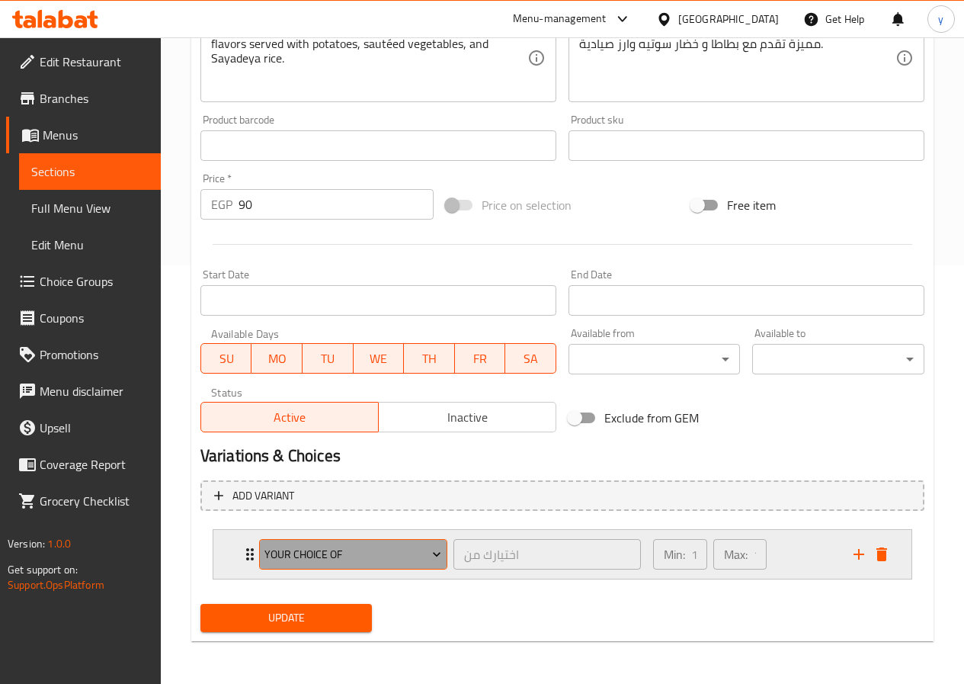
click at [337, 550] on span "your choice of" at bounding box center [353, 554] width 177 height 19
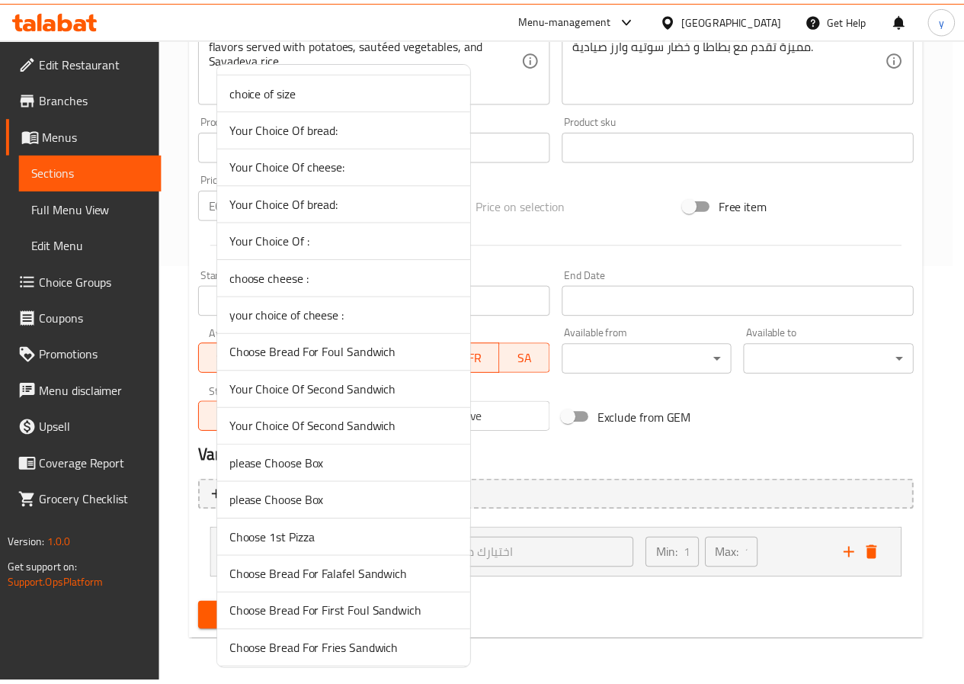
scroll to position [480, 0]
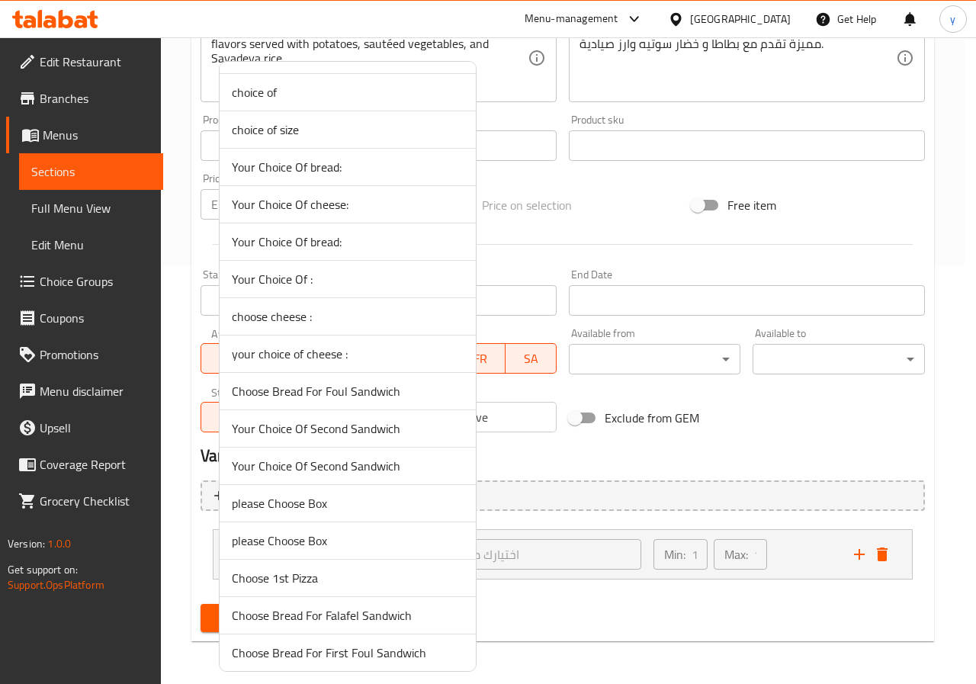
click at [276, 288] on span "Your Choice Of :" at bounding box center [348, 279] width 232 height 18
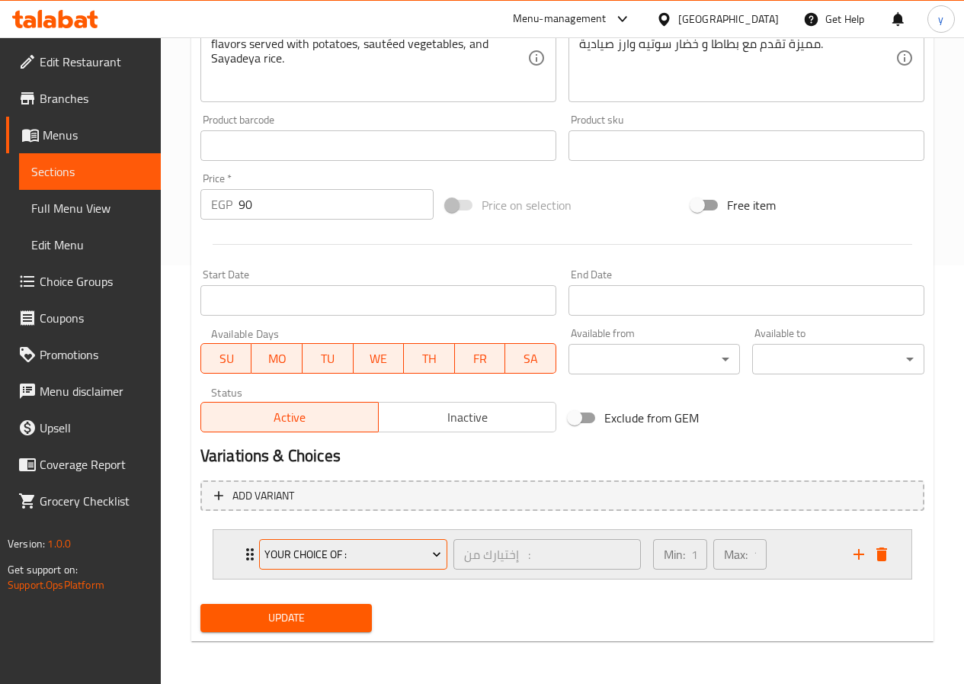
click at [324, 553] on span "Your Choice Of :" at bounding box center [353, 554] width 177 height 19
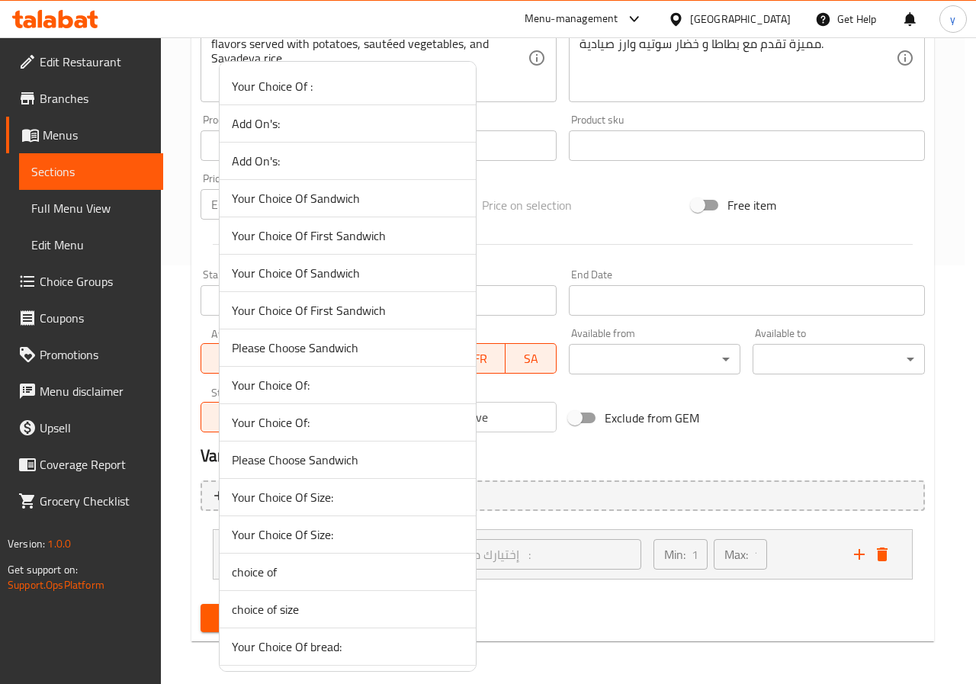
click at [502, 515] on div at bounding box center [488, 342] width 976 height 684
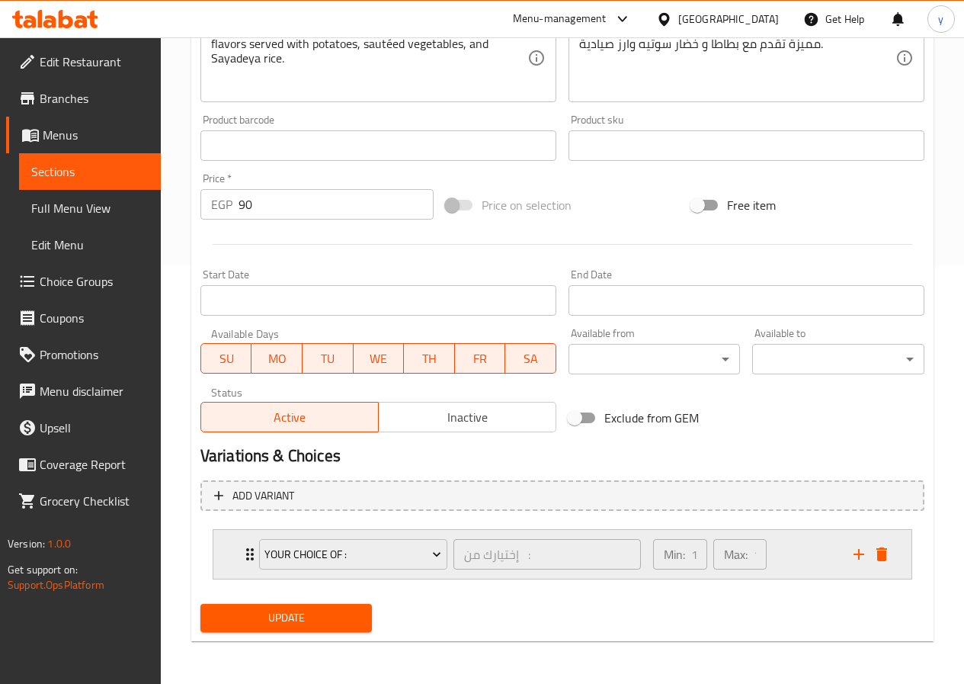
click at [239, 550] on div "Your Choice Of : إختيارك من : ​ Min: 1 ​ Max: 1 ​" at bounding box center [562, 554] width 698 height 49
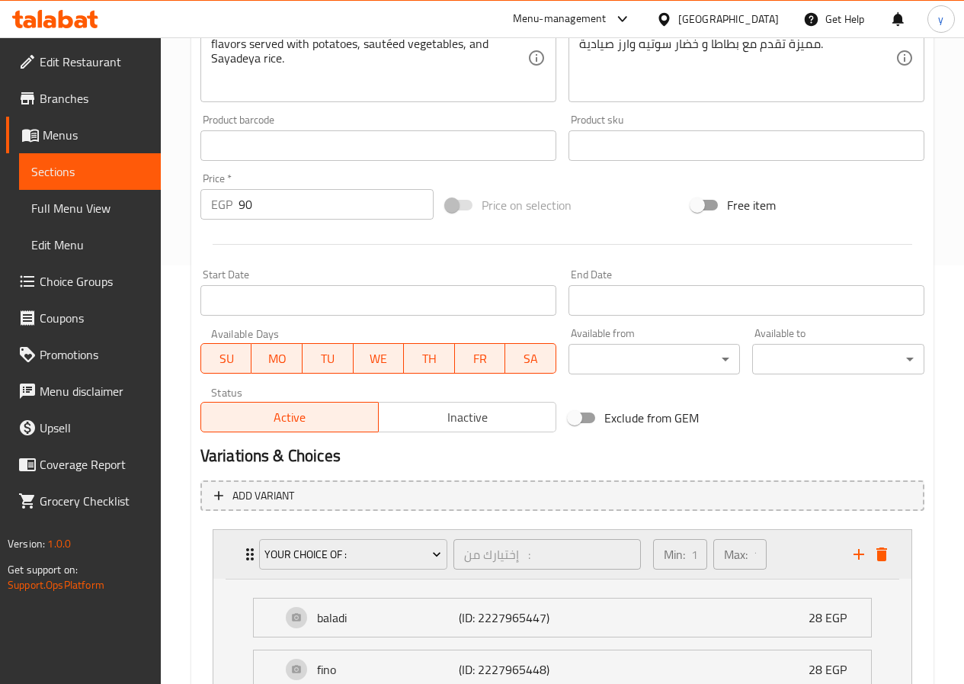
click at [244, 551] on icon "Expand" at bounding box center [250, 554] width 18 height 18
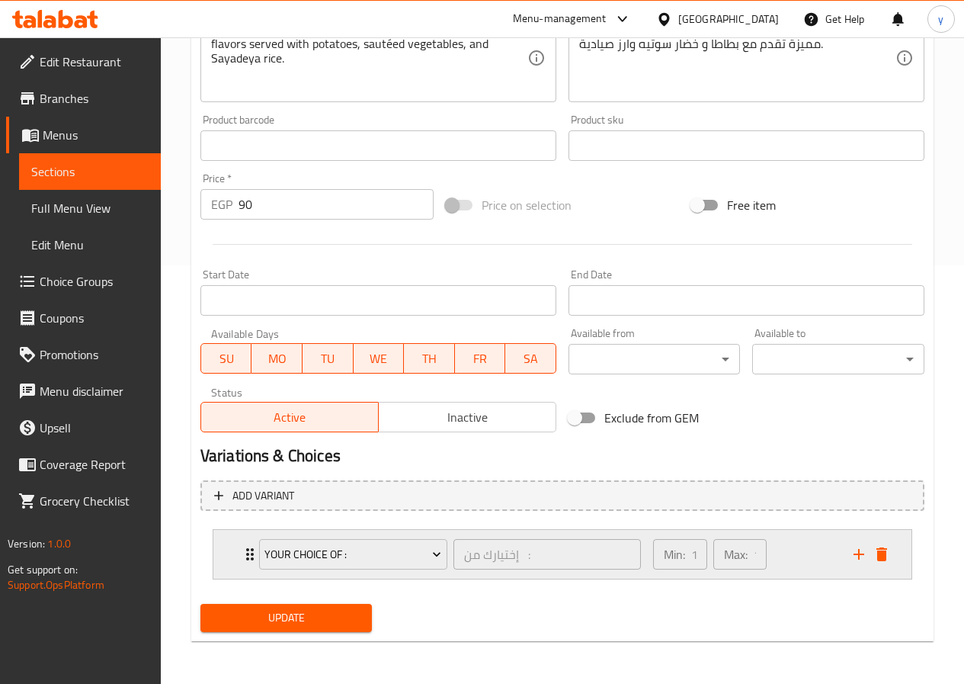
click at [244, 551] on icon "Expand" at bounding box center [250, 554] width 18 height 18
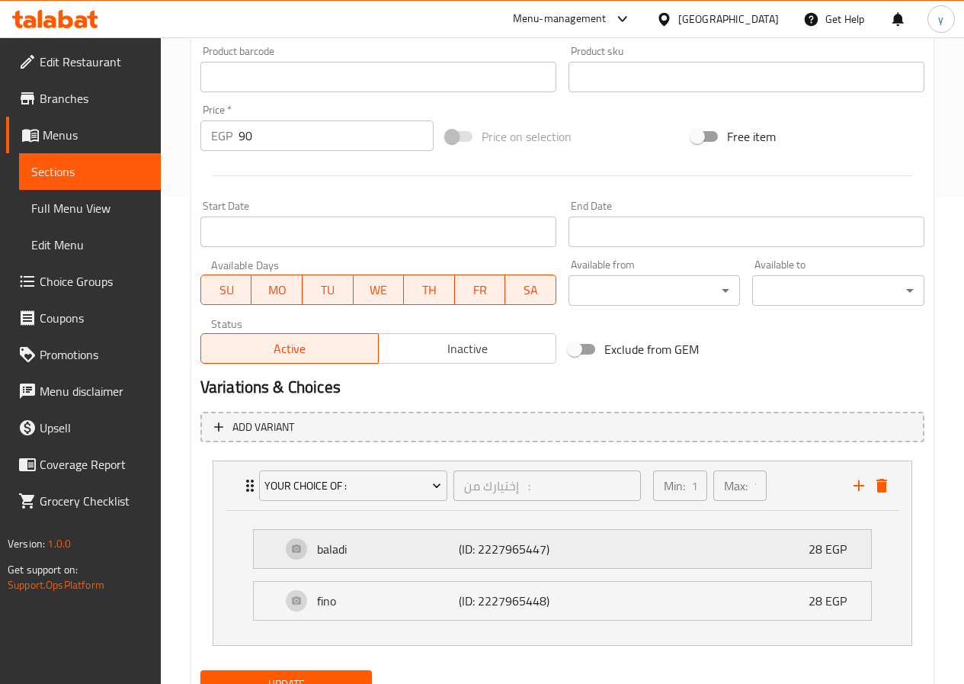
scroll to position [553, 0]
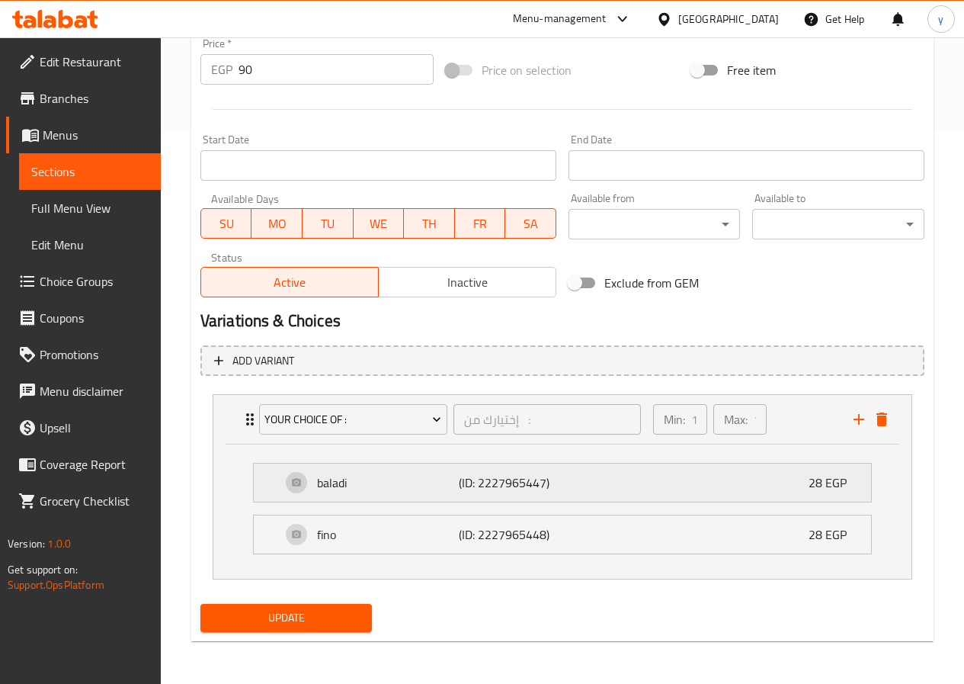
click at [701, 489] on div "baladi (ID: 2227965447) 28 EGP" at bounding box center [567, 483] width 572 height 38
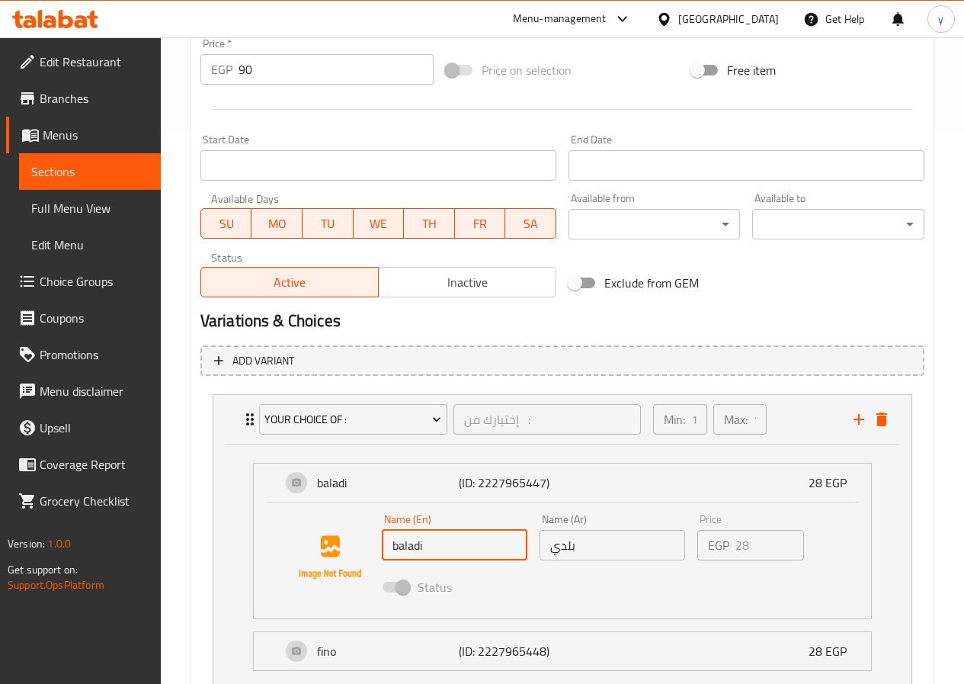
click at [454, 548] on input "baladi" at bounding box center [455, 545] width 146 height 30
click at [419, 544] on input "baladi" at bounding box center [455, 545] width 146 height 30
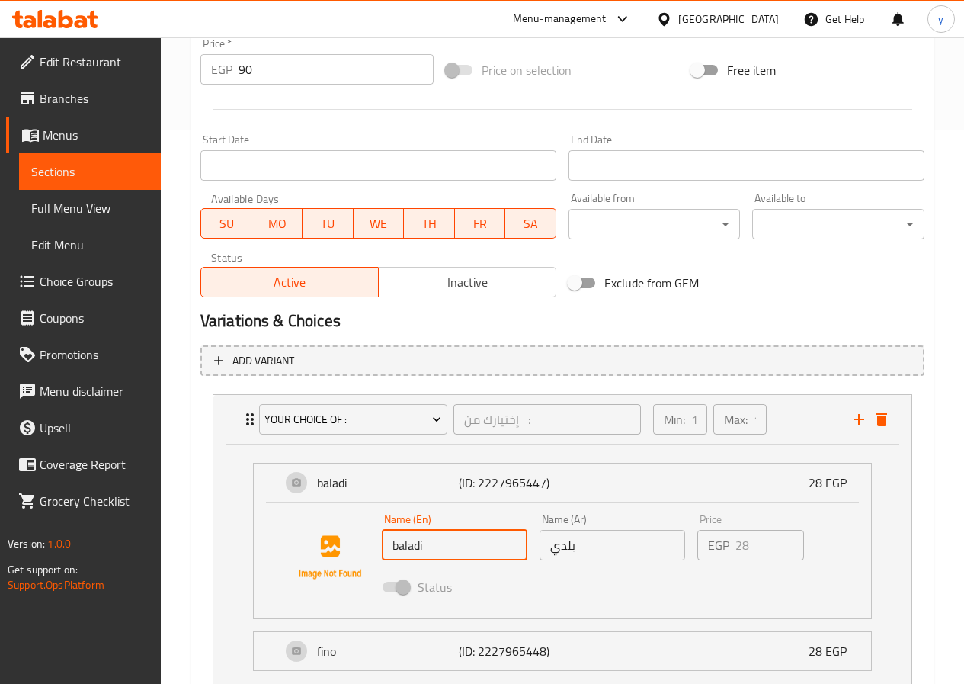
click at [419, 544] on input "baladi" at bounding box center [455, 545] width 146 height 30
click at [488, 545] on input "baladi" at bounding box center [455, 545] width 146 height 30
click at [245, 421] on icon "Expand" at bounding box center [250, 419] width 18 height 18
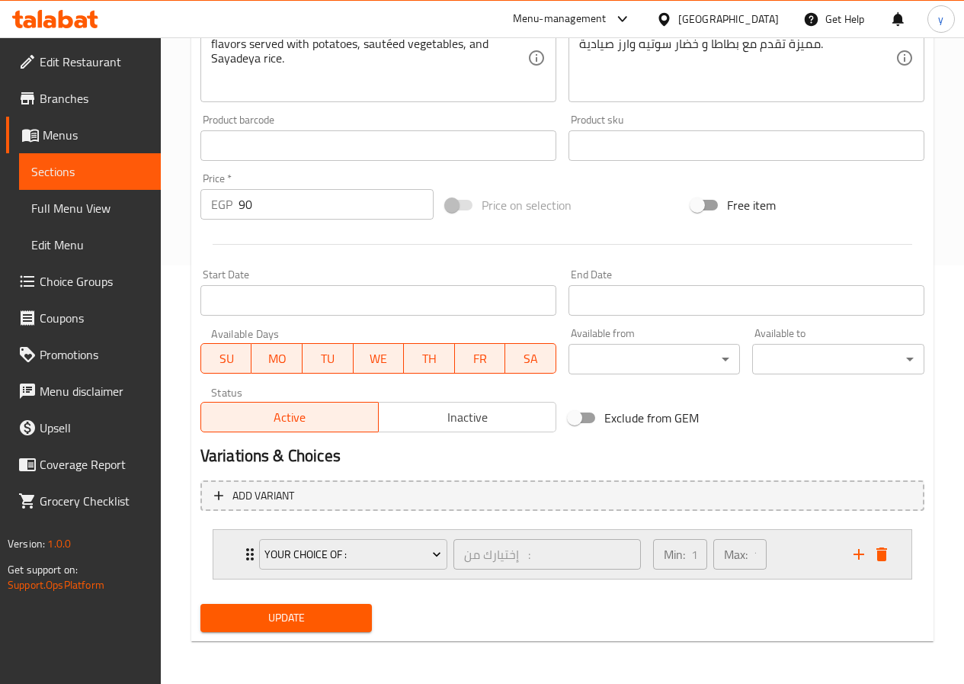
scroll to position [419, 0]
click at [410, 562] on span "Your Choice Of :" at bounding box center [353, 554] width 177 height 19
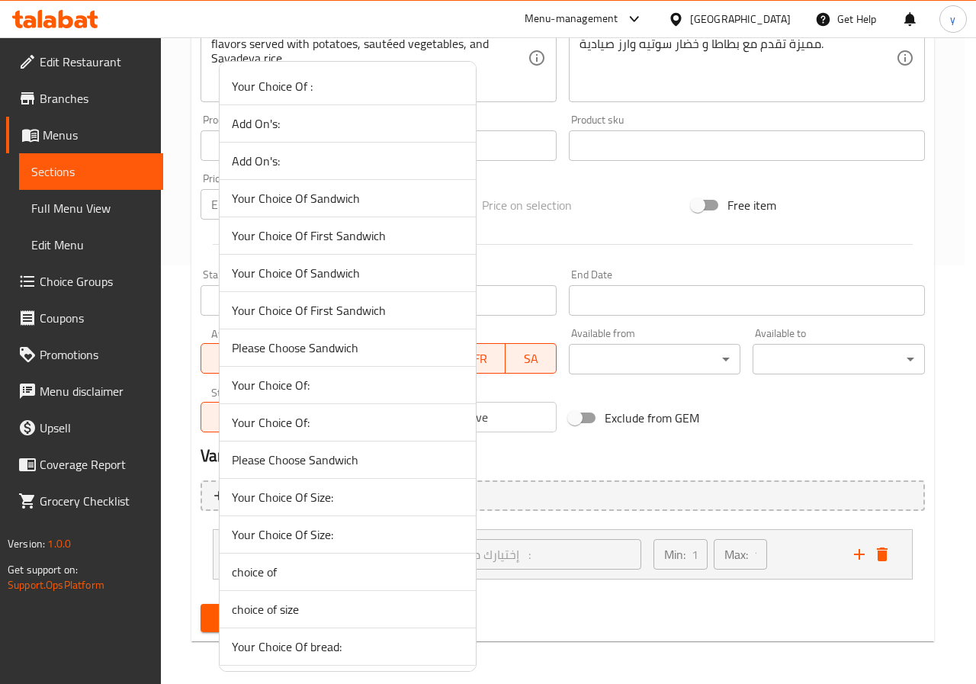
click at [294, 85] on span "Your Choice Of :" at bounding box center [348, 86] width 232 height 18
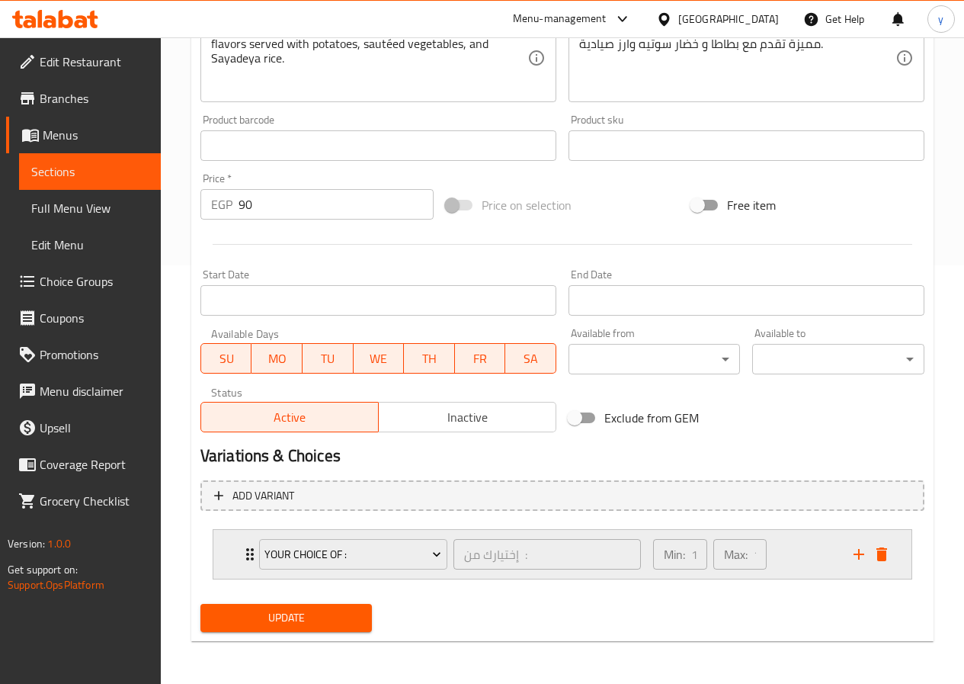
click at [253, 550] on div "Your Choice Of : إختيارك من : ​" at bounding box center [450, 554] width 400 height 49
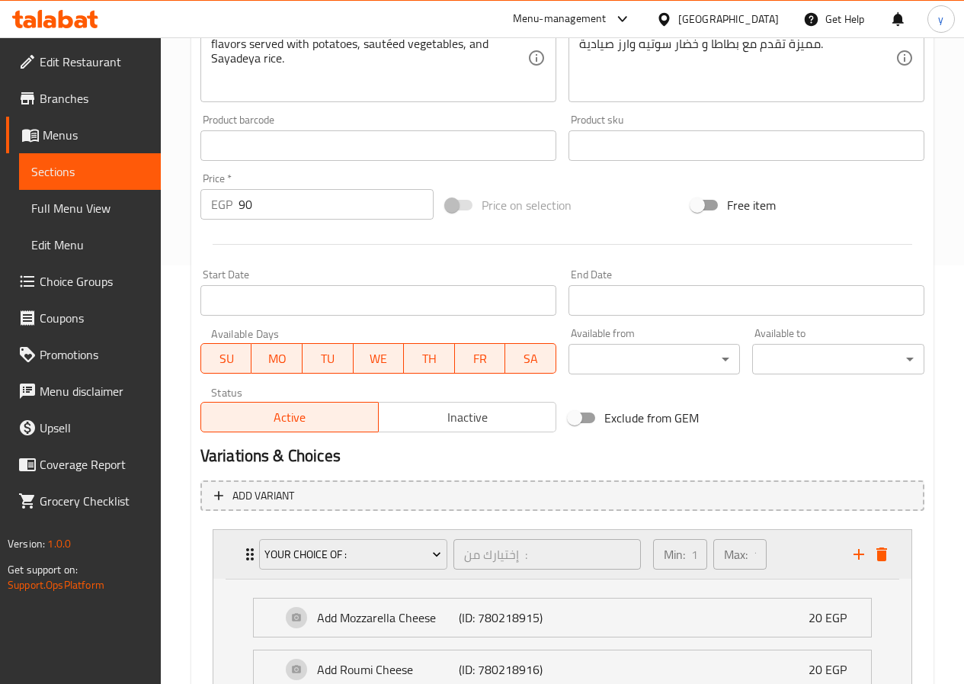
click at [253, 550] on div "Your Choice Of : إختيارك من : ​" at bounding box center [450, 554] width 400 height 49
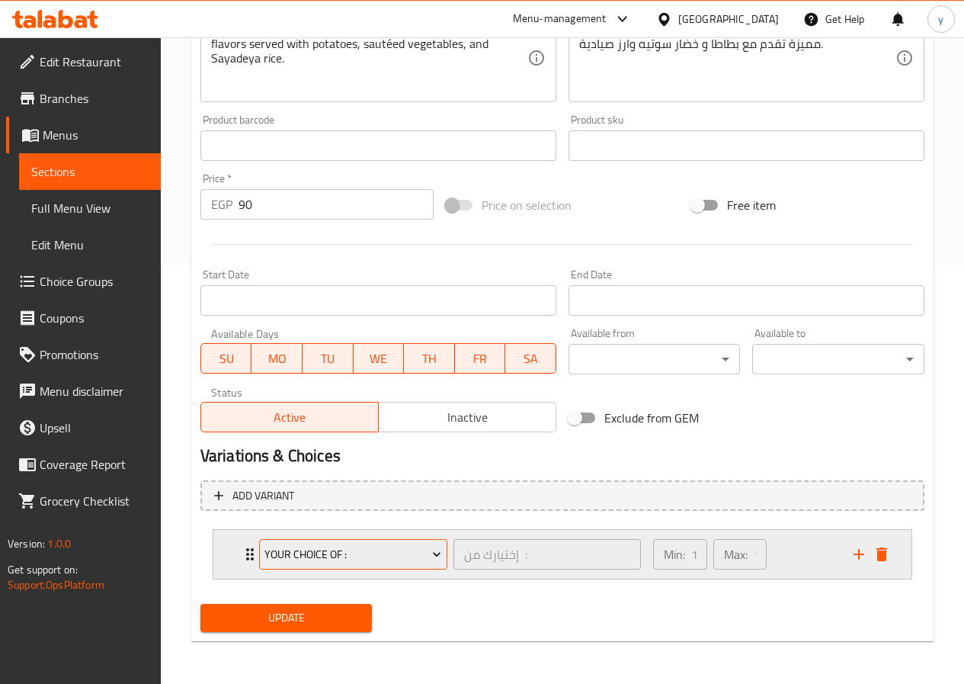
click at [279, 547] on span "Your Choice Of :" at bounding box center [353, 554] width 177 height 19
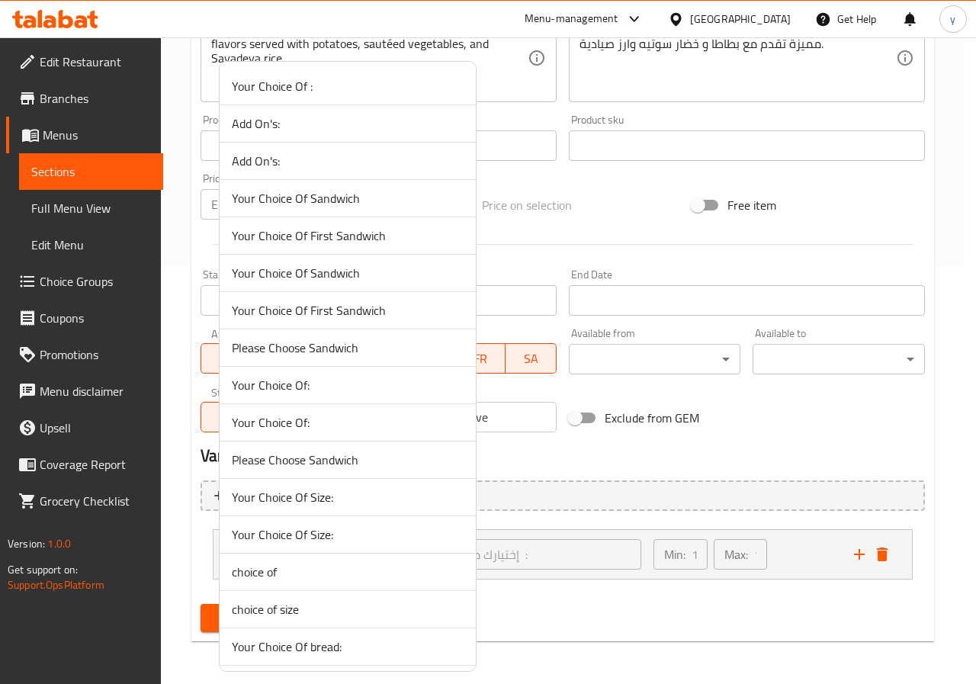
click at [294, 392] on span "Your Choice Of:" at bounding box center [348, 385] width 232 height 18
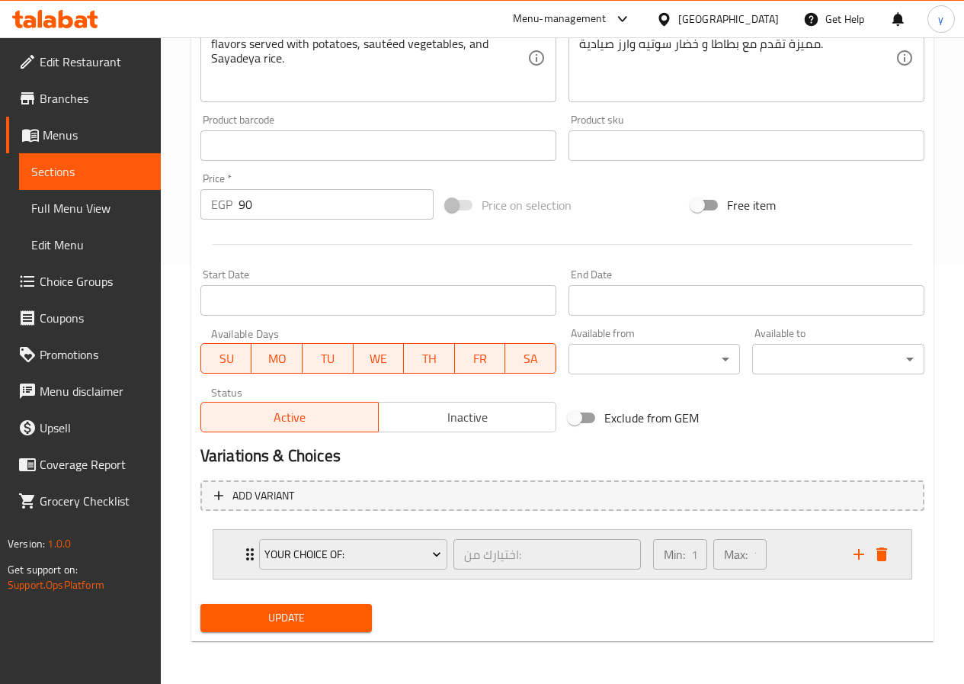
click at [250, 551] on div "Your Choice Of: اختيارك من: ​" at bounding box center [450, 554] width 400 height 49
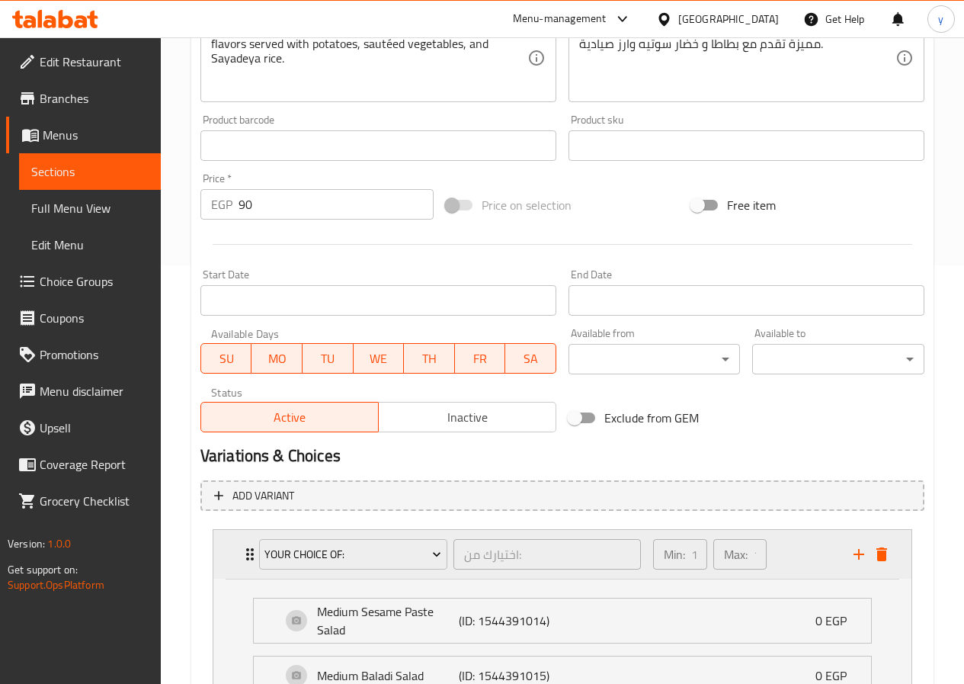
click at [250, 551] on div "Your Choice Of: اختيارك من: ​" at bounding box center [450, 554] width 400 height 49
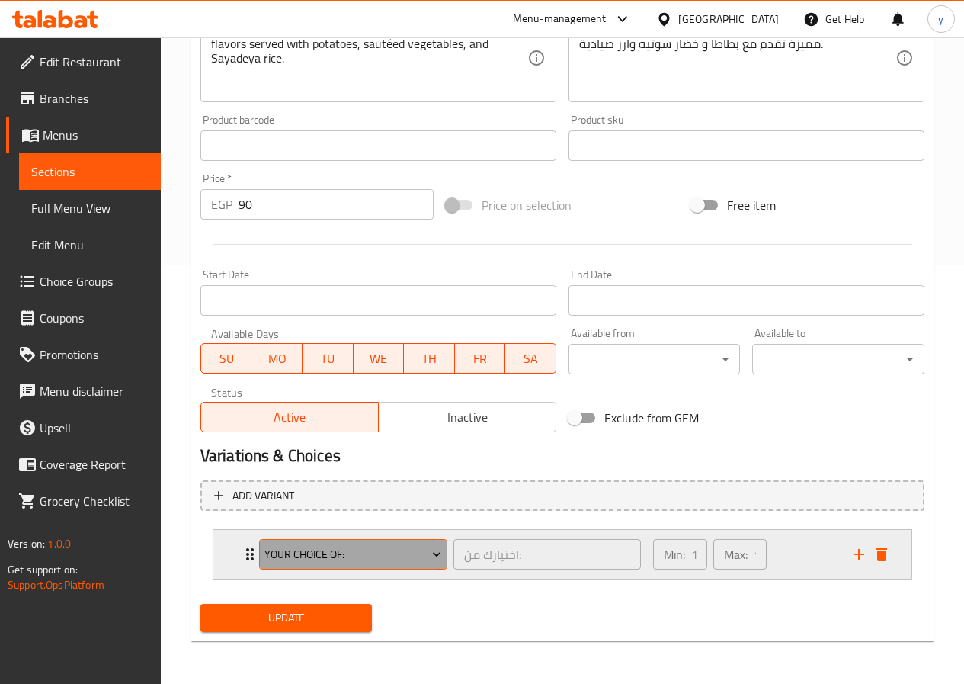
click at [276, 547] on span "Your Choice Of:" at bounding box center [353, 554] width 177 height 19
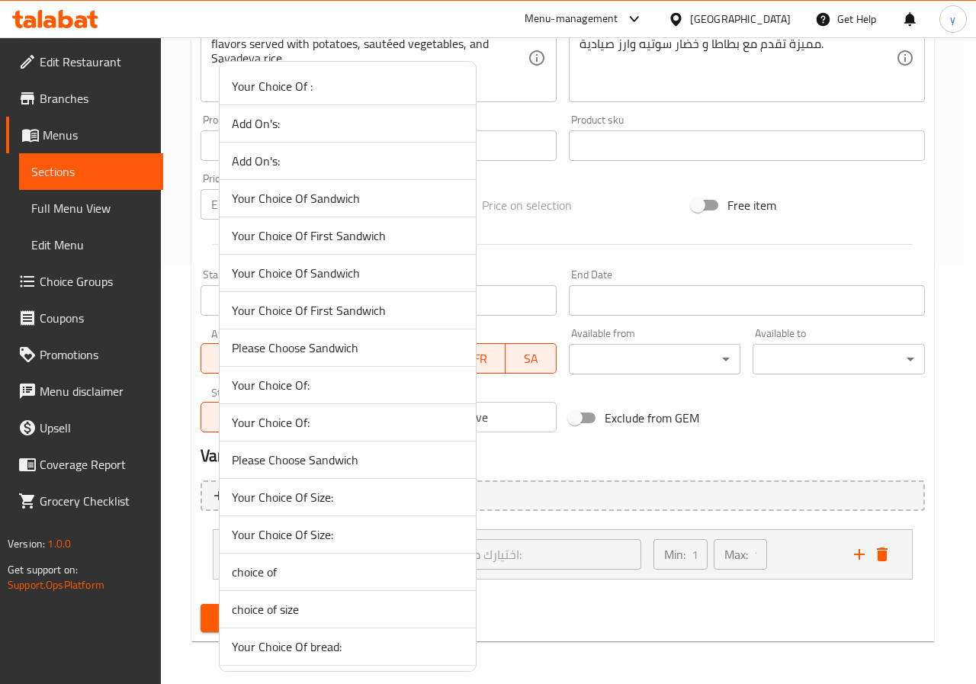
click at [295, 414] on span "Your Choice Of:" at bounding box center [348, 422] width 232 height 18
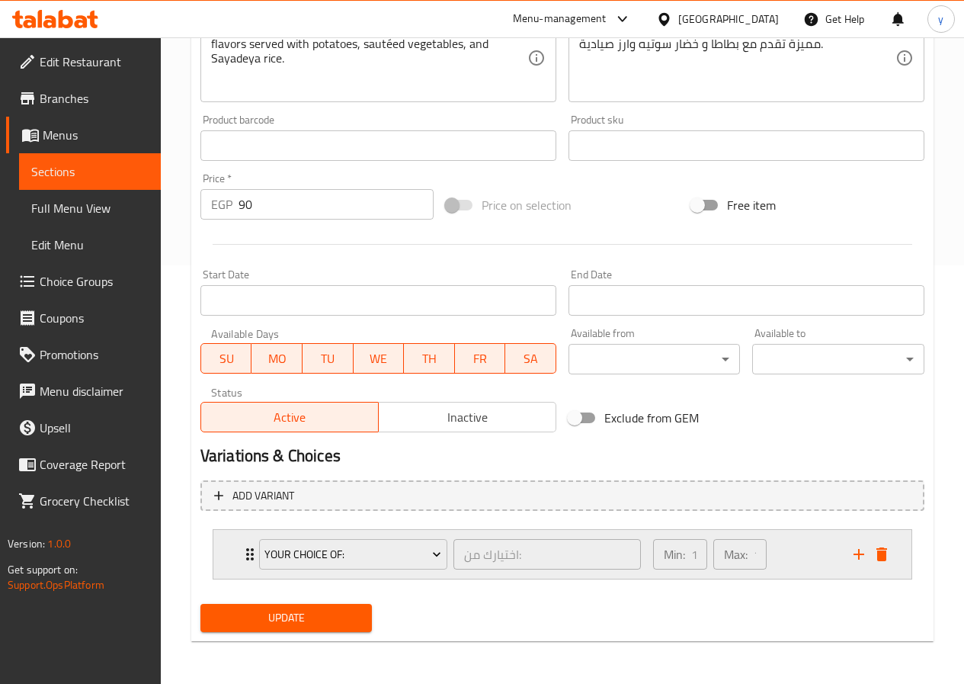
click at [239, 570] on div "Your Choice Of: اختيارك من: ​ Min: 1 ​ Max: 1 ​" at bounding box center [562, 554] width 698 height 49
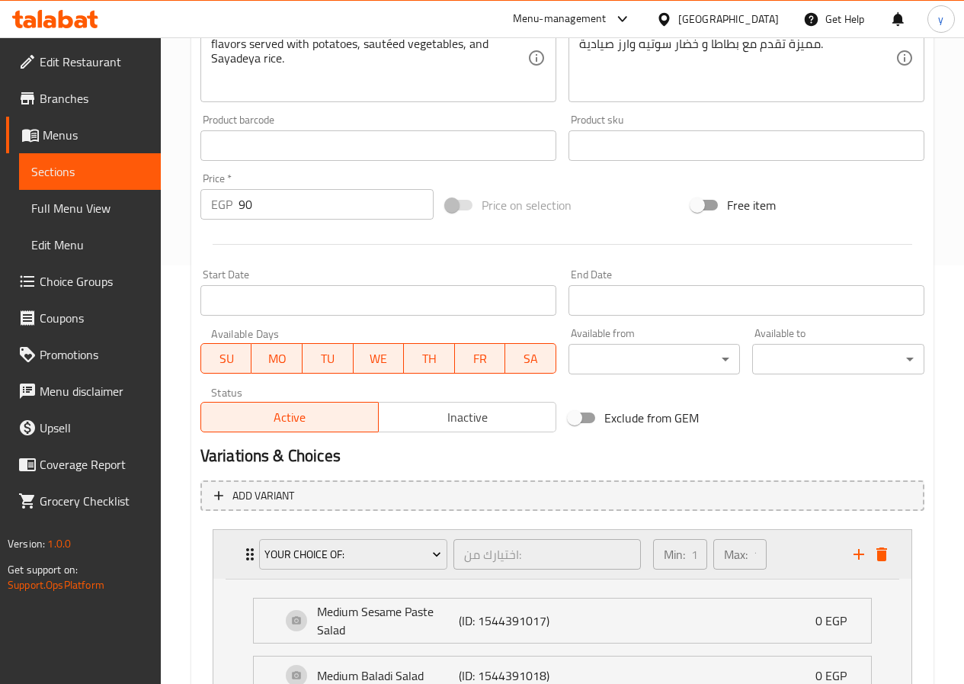
click at [241, 567] on div "Your Choice Of: اختيارك من: ​ Min: 1 ​ Max: 1 ​" at bounding box center [567, 554] width 653 height 49
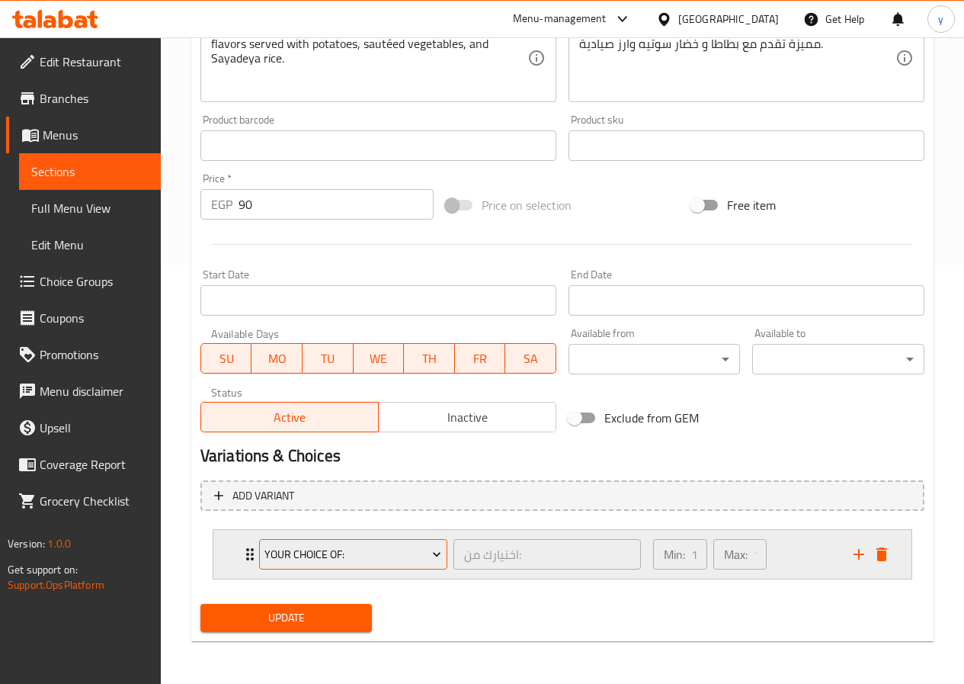
click at [331, 564] on button "Your Choice Of:" at bounding box center [353, 554] width 188 height 30
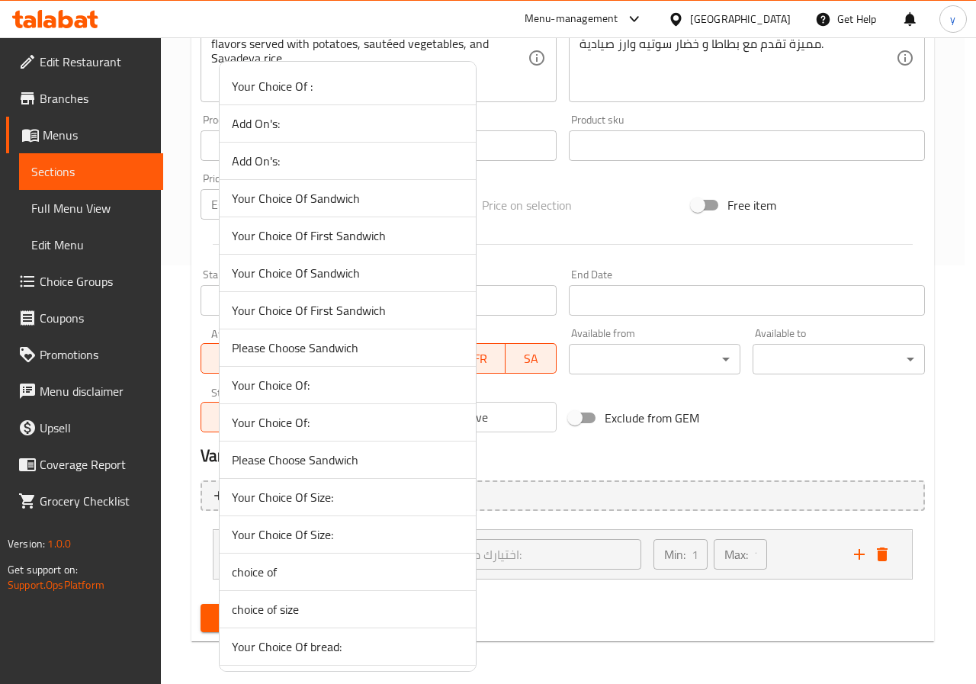
click at [282, 569] on span "choice of" at bounding box center [348, 572] width 232 height 18
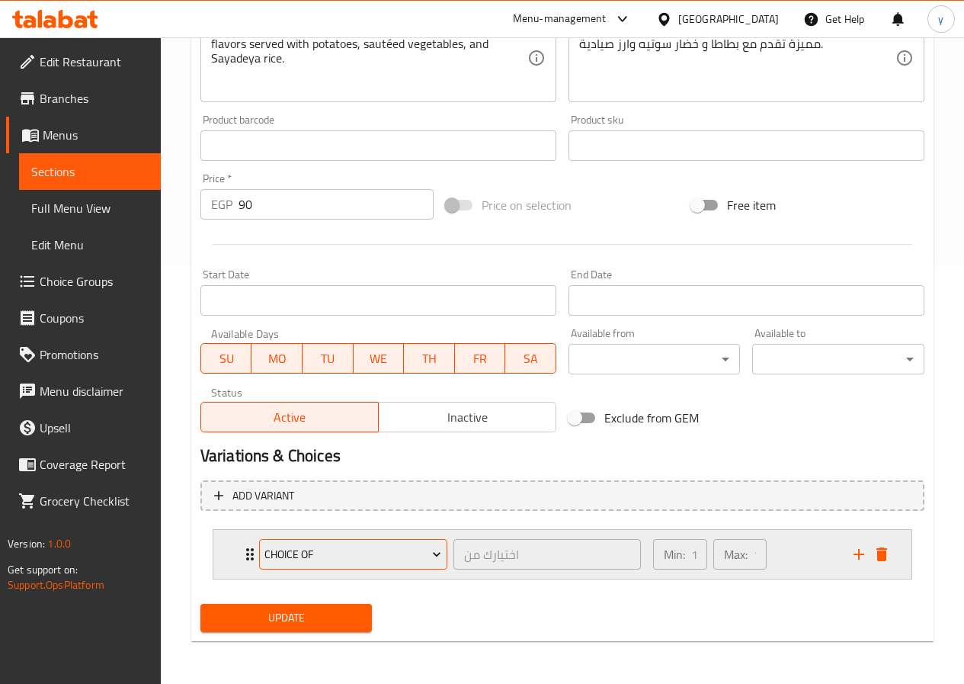
click at [318, 547] on span "choice of" at bounding box center [353, 554] width 177 height 19
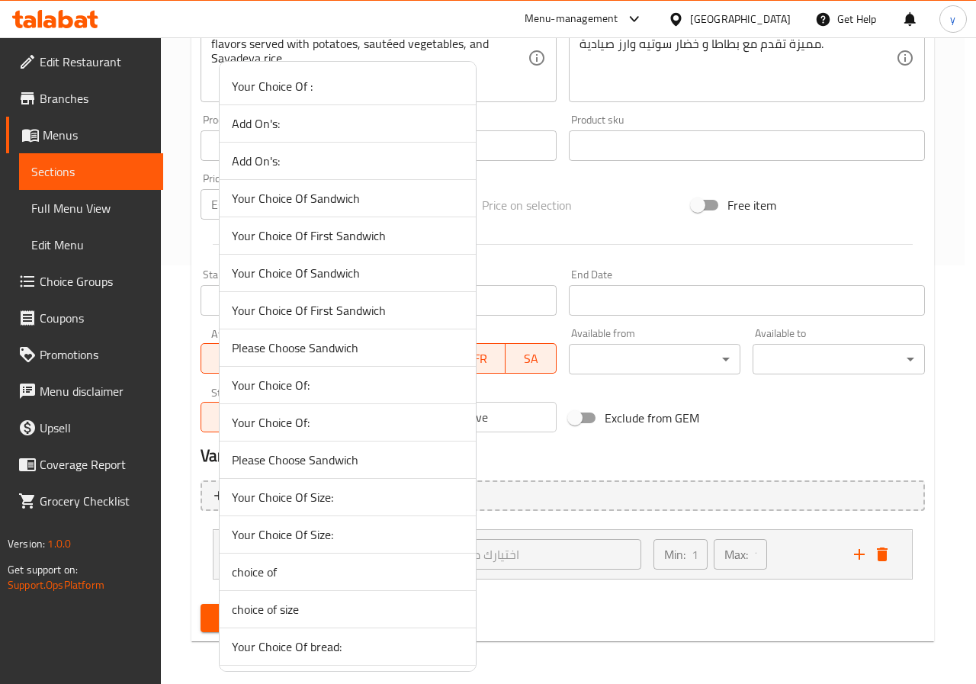
click at [516, 502] on div at bounding box center [488, 342] width 976 height 684
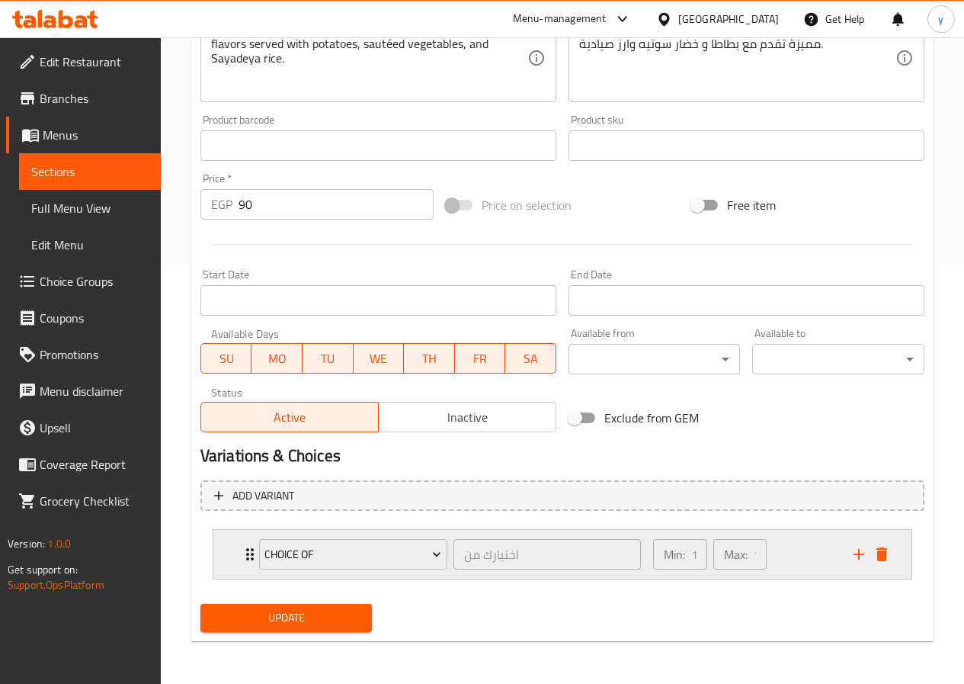
click at [257, 555] on div "choice of" at bounding box center [353, 554] width 194 height 37
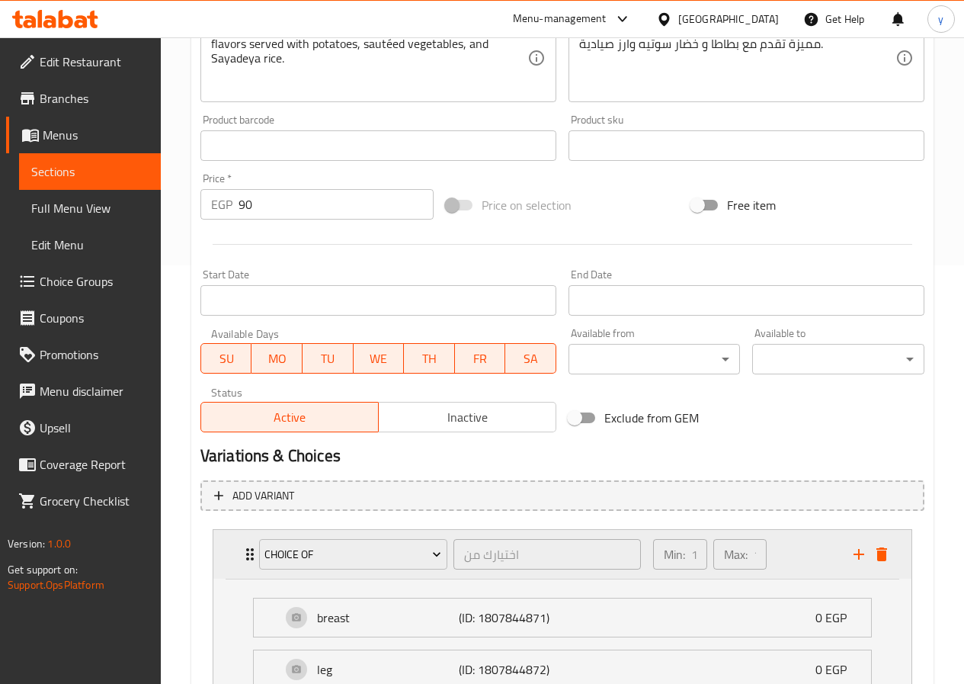
click at [257, 555] on div "choice of" at bounding box center [353, 554] width 194 height 37
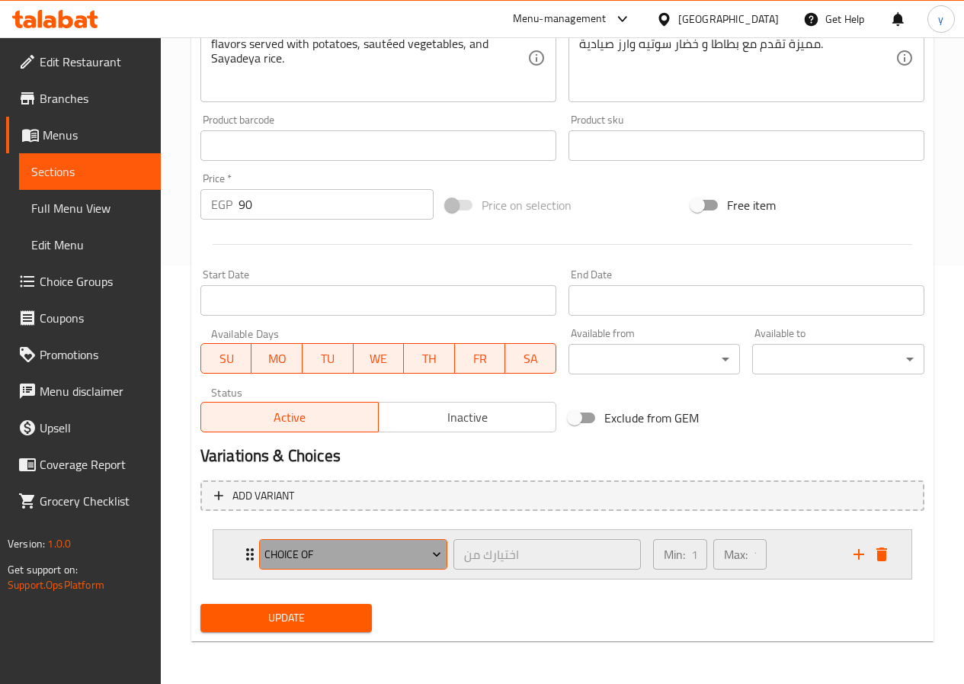
click at [322, 545] on span "choice of" at bounding box center [353, 554] width 177 height 19
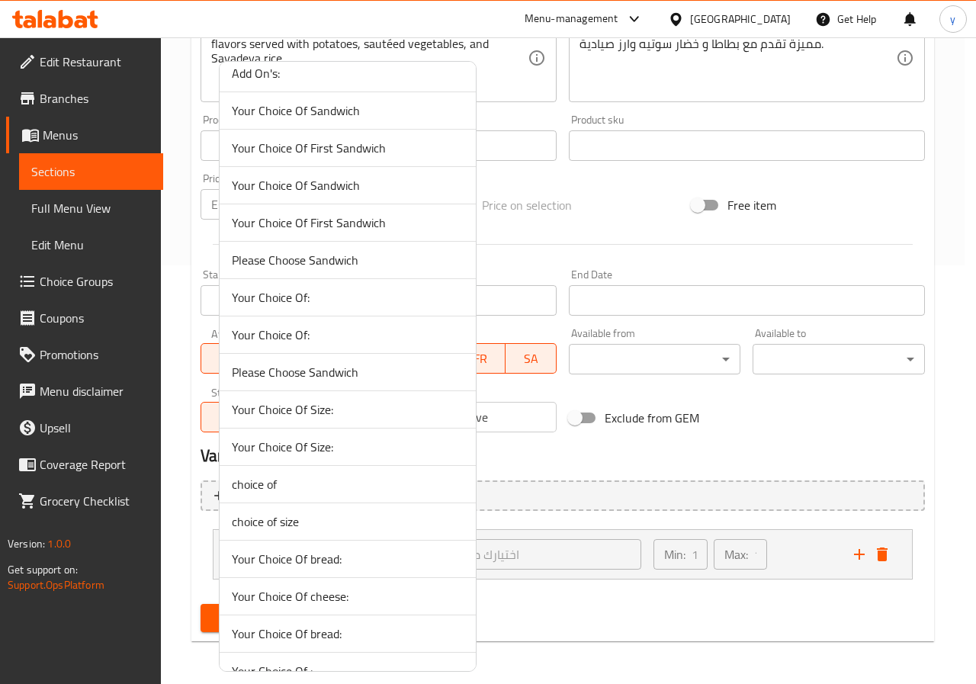
scroll to position [229, 0]
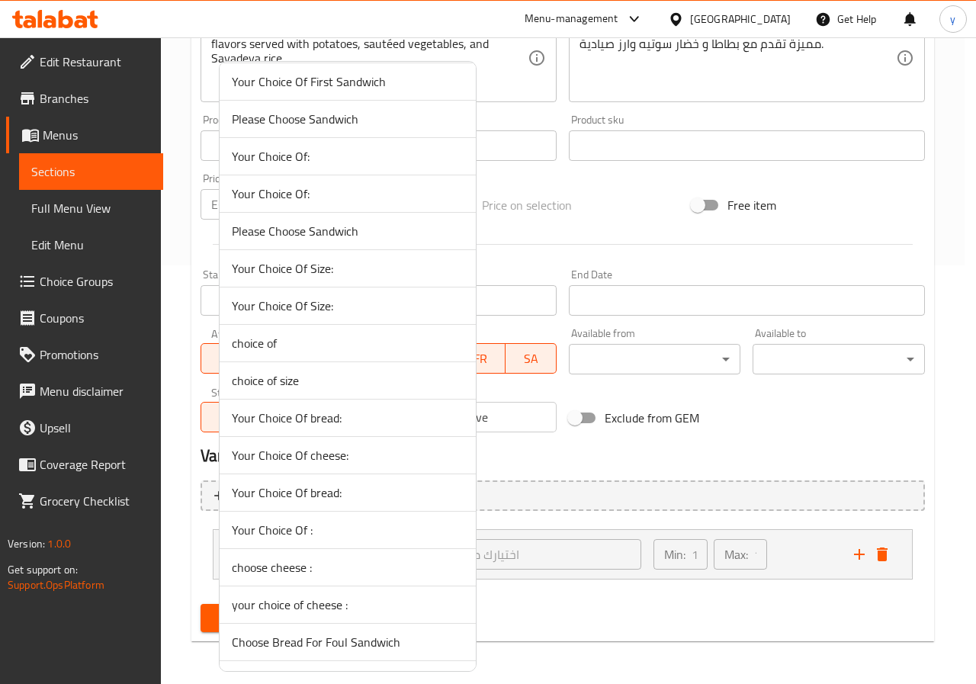
click at [575, 510] on div at bounding box center [488, 342] width 976 height 684
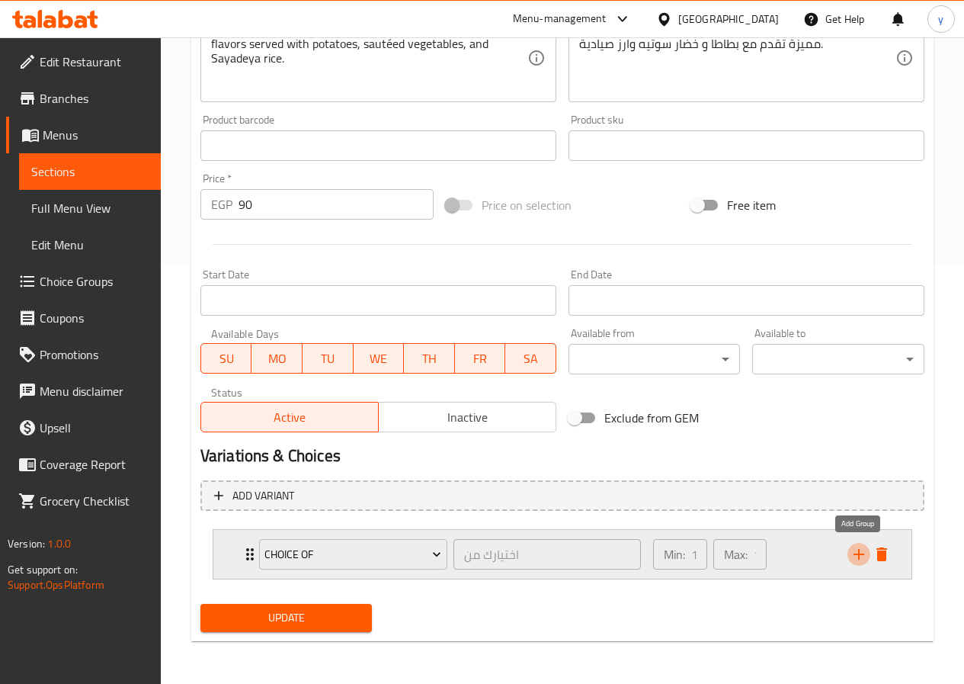
click at [855, 552] on icon "add" at bounding box center [859, 554] width 18 height 18
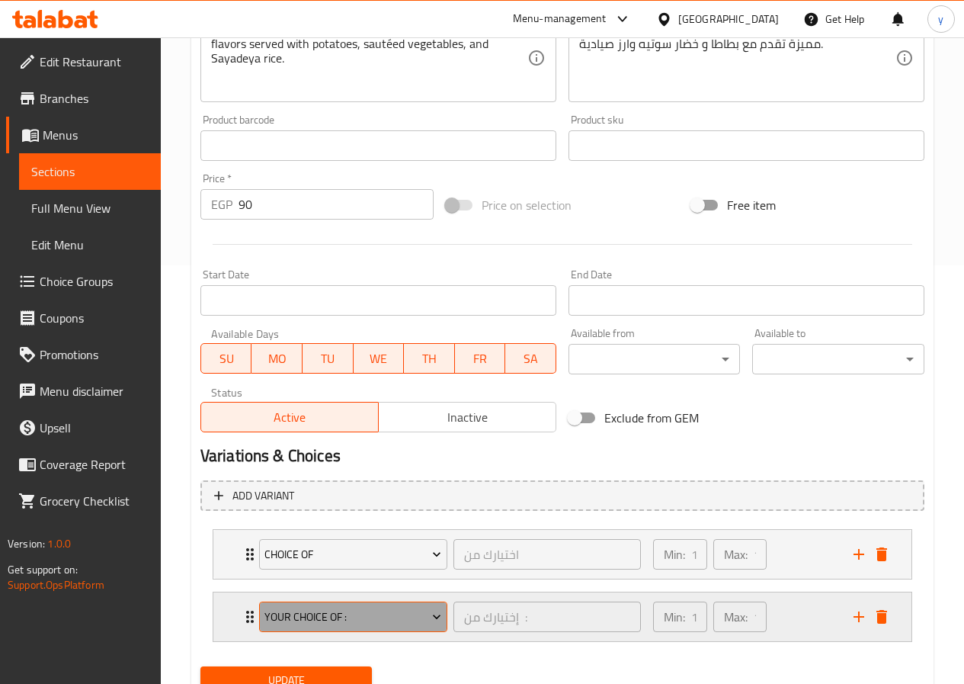
click at [370, 622] on span "Your Choice Of :" at bounding box center [353, 617] width 177 height 19
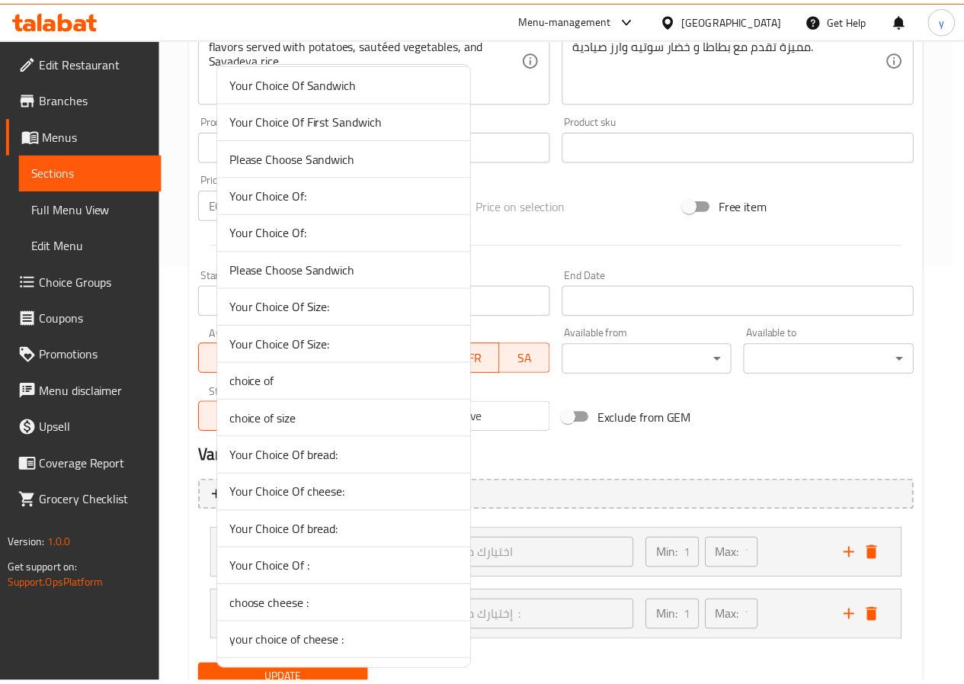
scroll to position [0, 0]
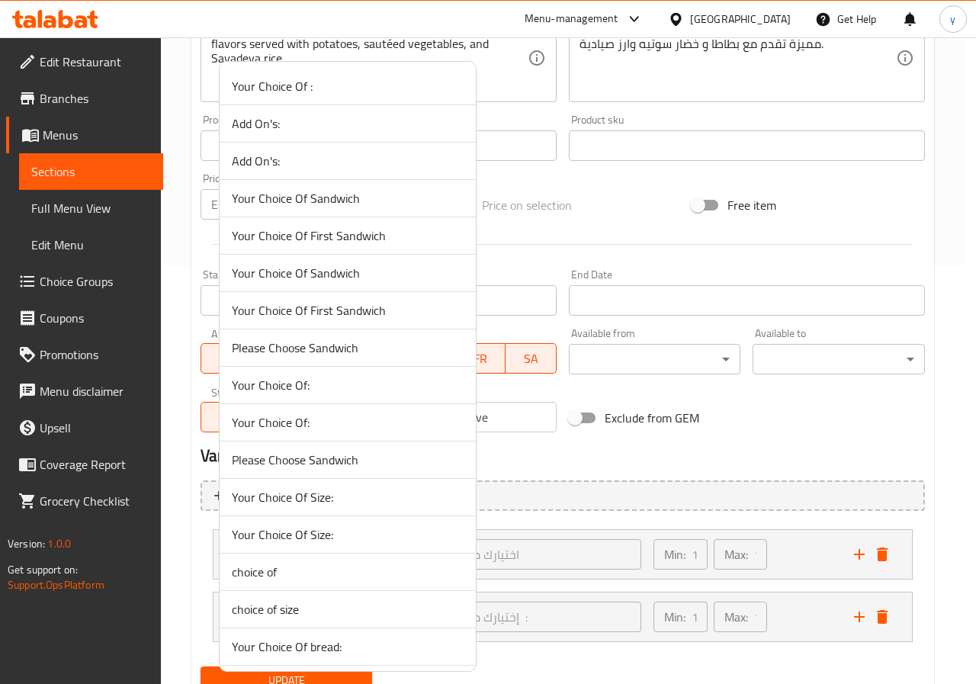
click at [545, 468] on div at bounding box center [488, 342] width 976 height 684
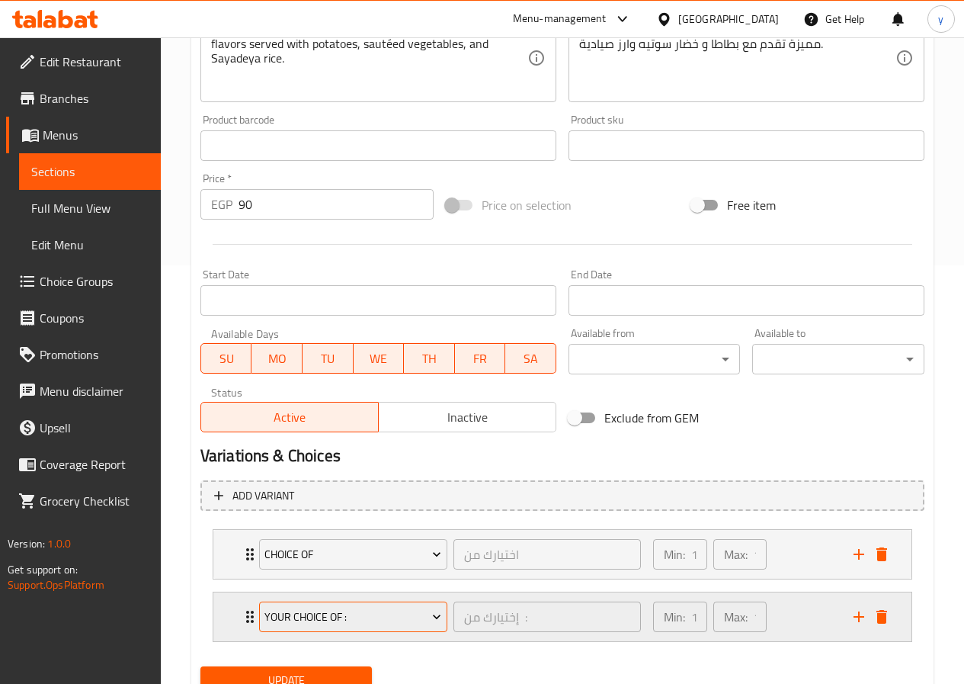
click at [397, 603] on button "Your Choice Of :" at bounding box center [353, 616] width 188 height 30
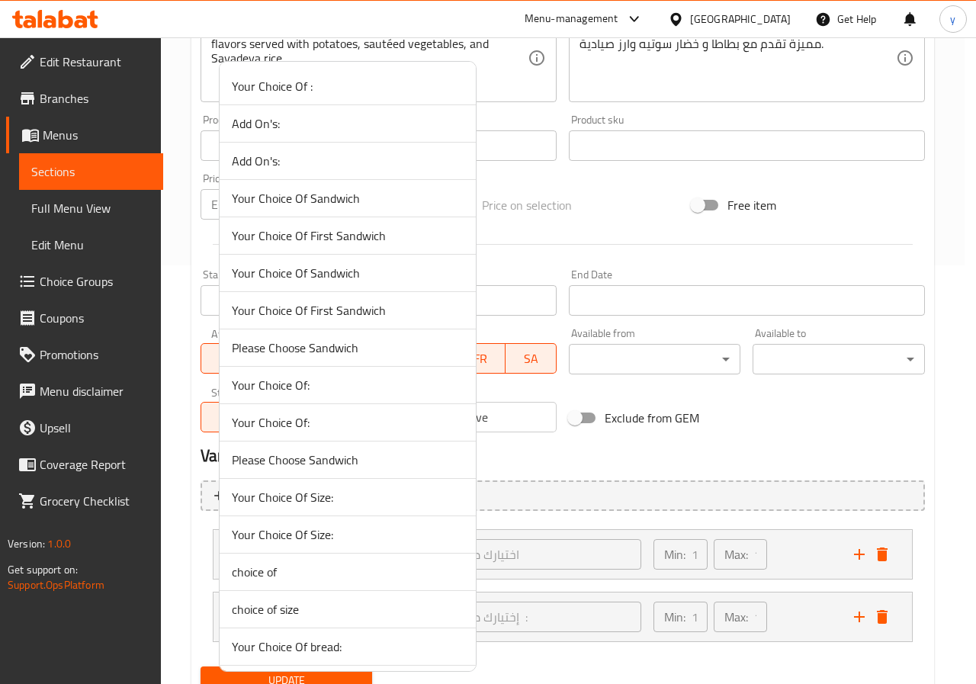
drag, startPoint x: 584, startPoint y: 413, endPoint x: 659, endPoint y: 502, distance: 116.8
click at [589, 425] on div at bounding box center [488, 342] width 976 height 684
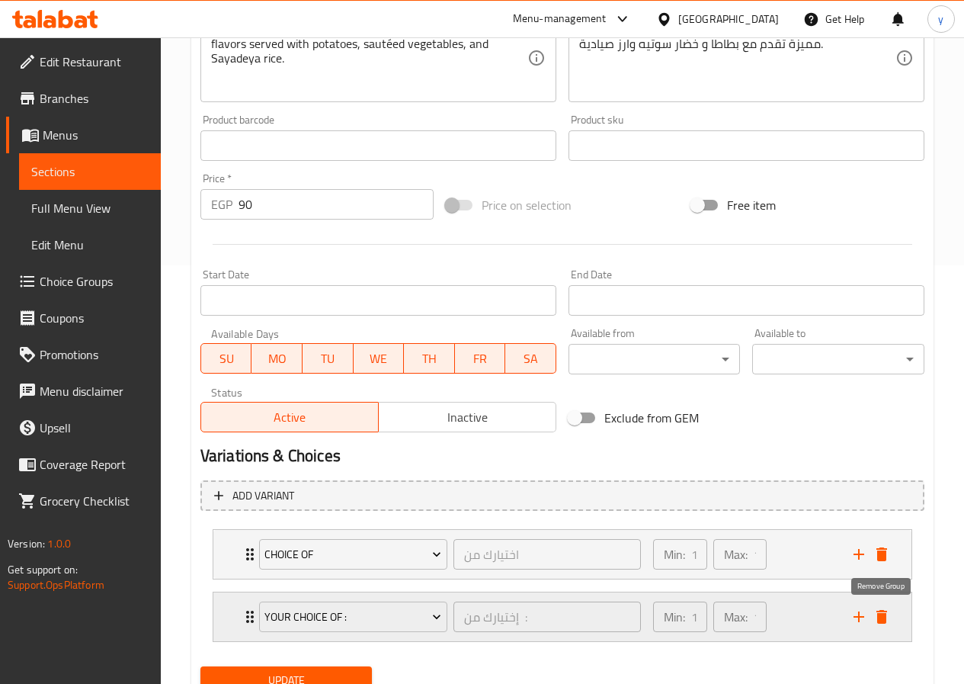
click at [890, 623] on icon "delete" at bounding box center [882, 617] width 18 height 18
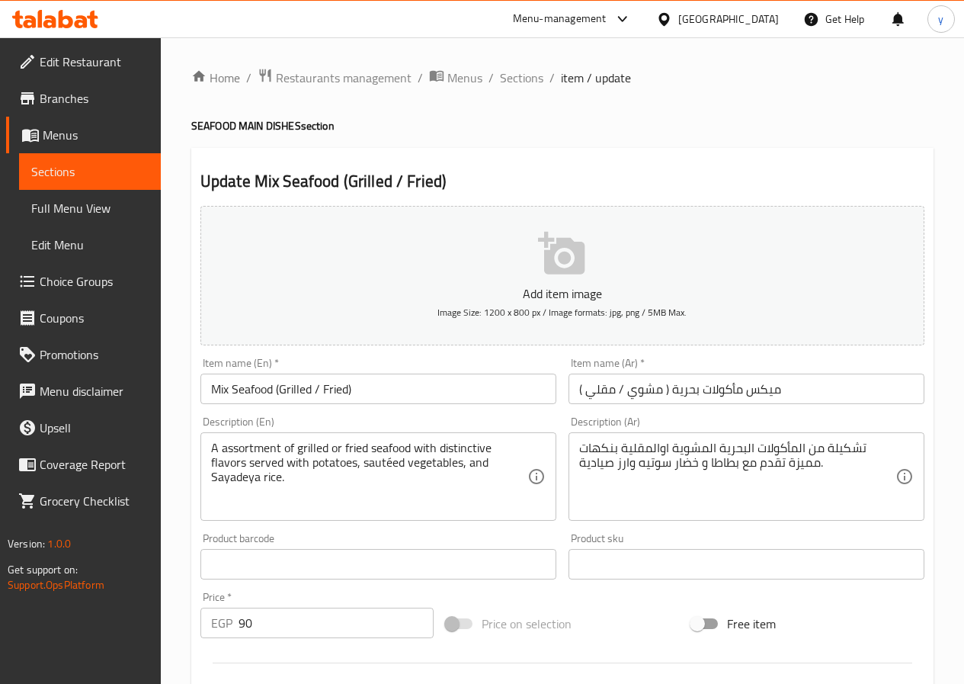
click at [116, 275] on span "Choice Groups" at bounding box center [94, 281] width 109 height 18
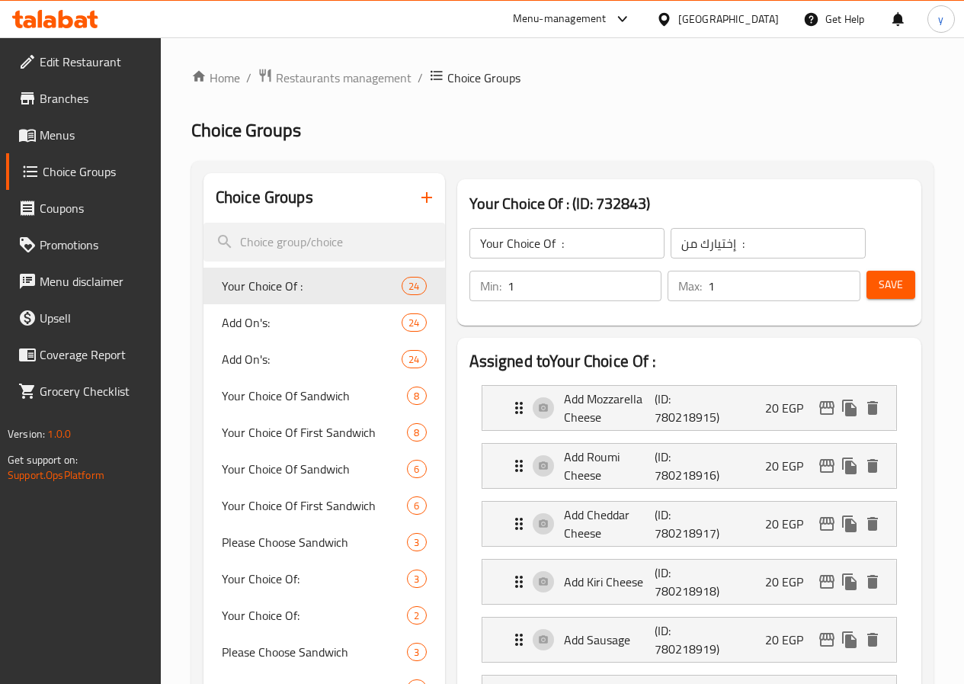
click at [418, 202] on icon "button" at bounding box center [427, 197] width 18 height 18
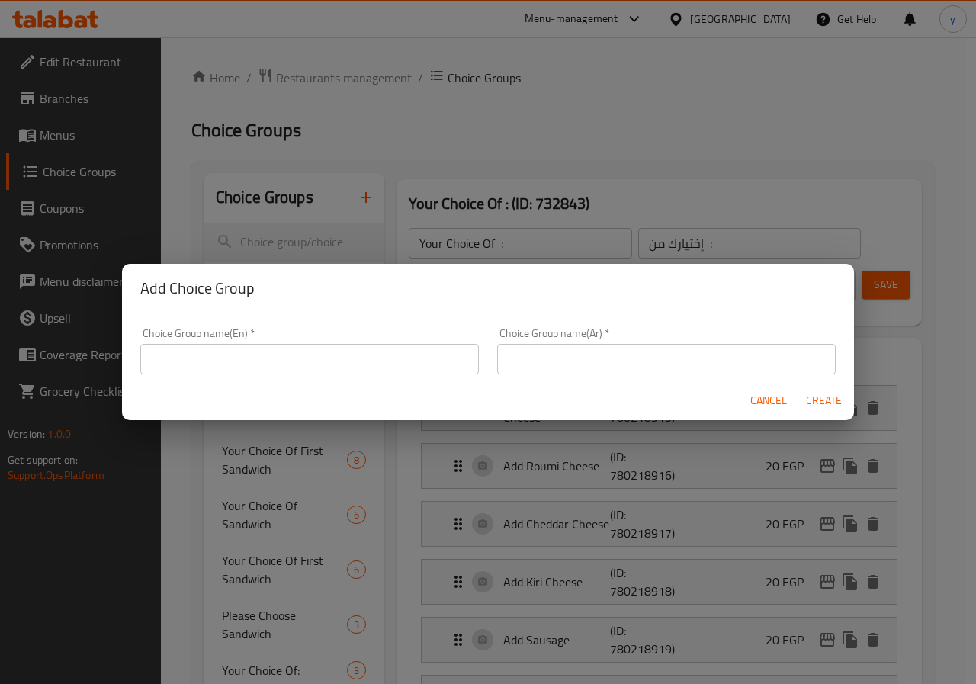
click at [303, 354] on input "text" at bounding box center [309, 359] width 338 height 30
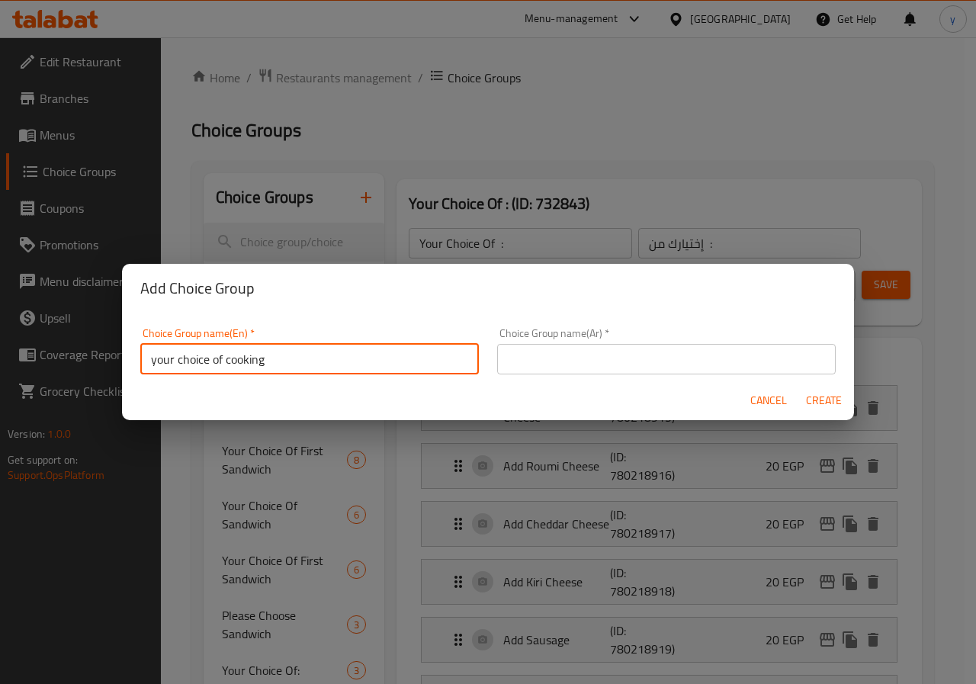
type input "your choice of cooking"
click at [568, 363] on input "text" at bounding box center [666, 359] width 338 height 30
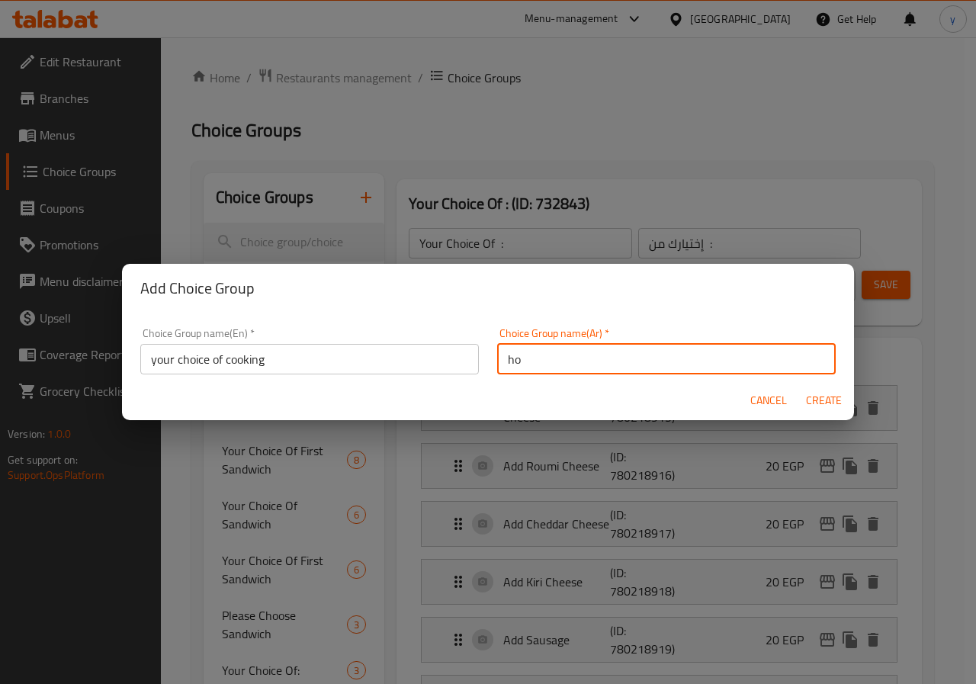
type input "h"
type input "اختيارك من الطبخ"
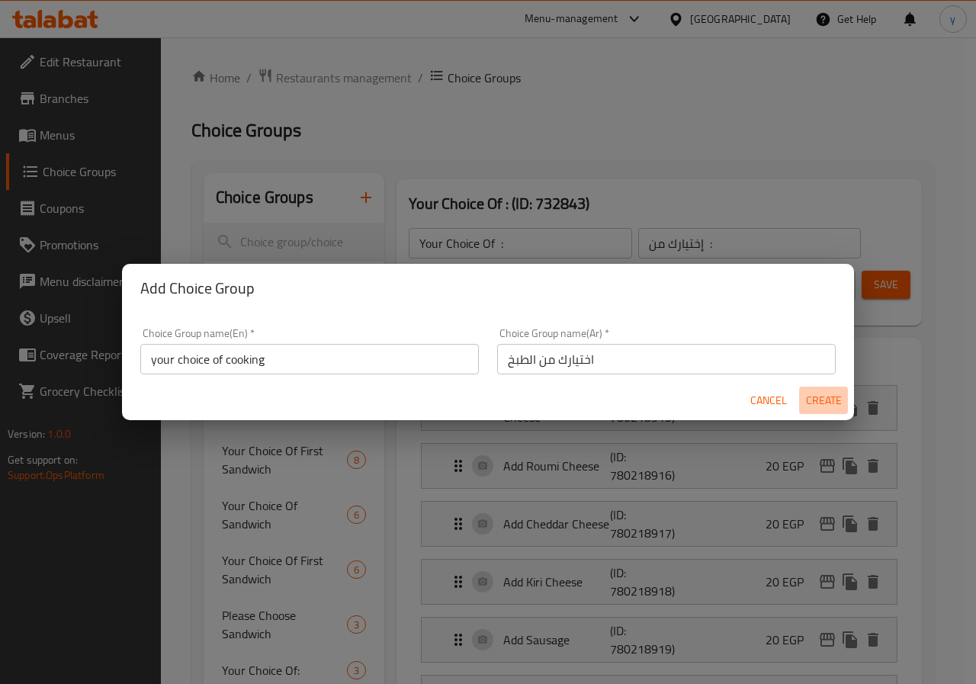
click at [816, 406] on span "Create" at bounding box center [823, 400] width 37 height 19
type input "your choice of cooking"
type input "اختيارك من الطبخ"
type input "0"
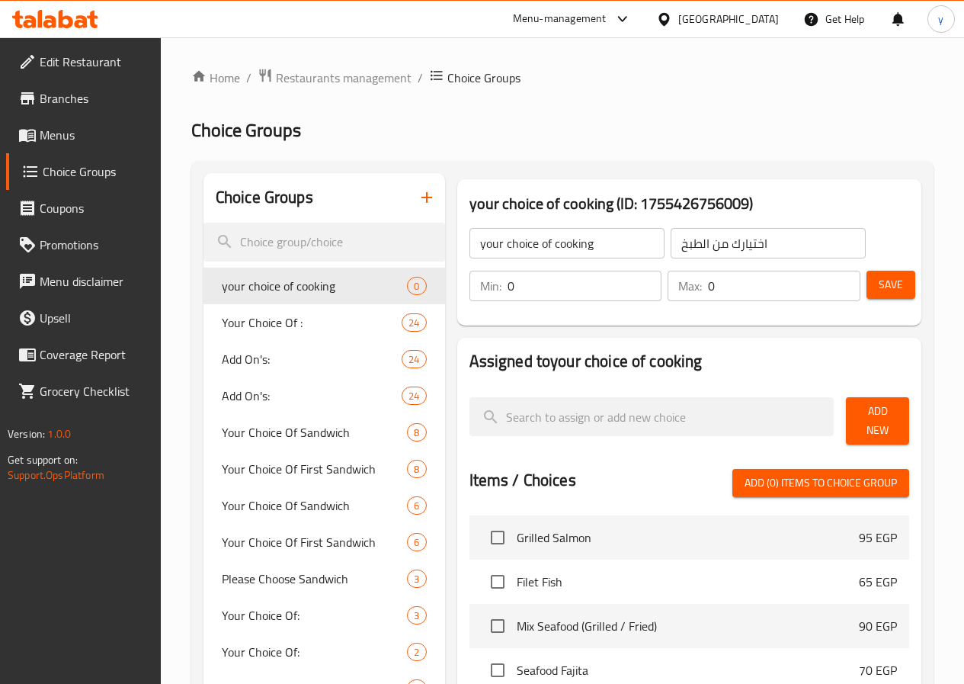
click at [537, 290] on input "0" at bounding box center [585, 286] width 155 height 30
type input "0"
type input "1"
click at [708, 289] on input "0" at bounding box center [784, 286] width 152 height 30
type input "1"
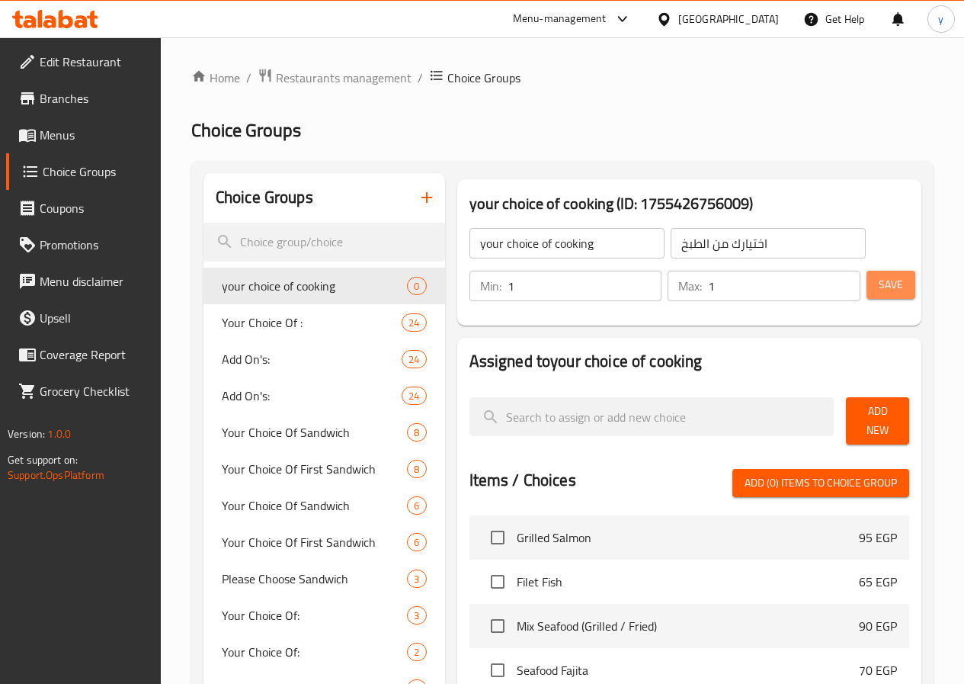
click at [883, 290] on span "Save" at bounding box center [891, 284] width 24 height 19
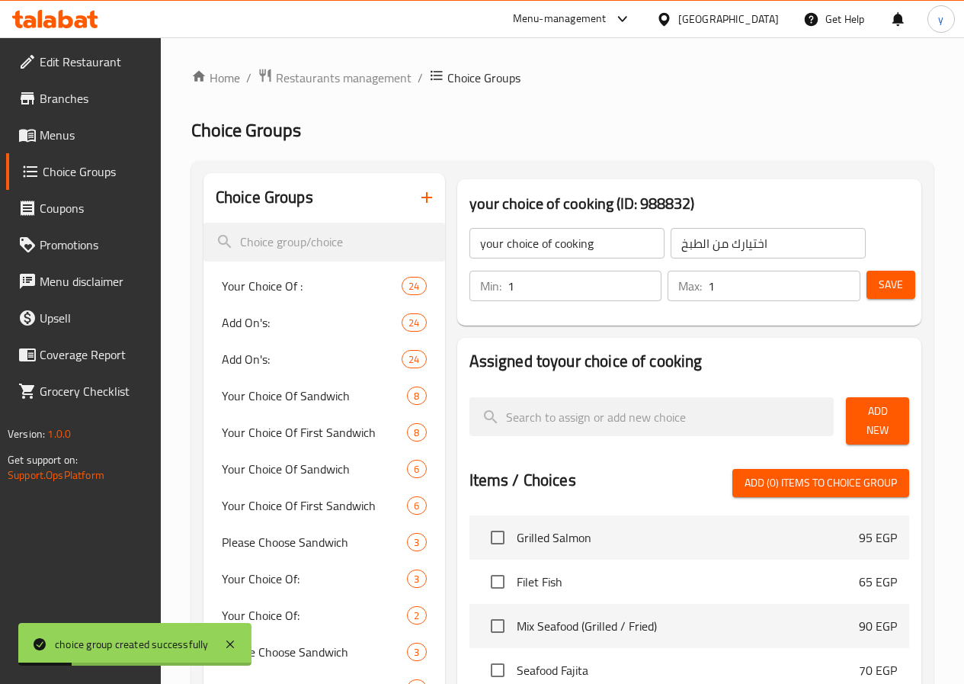
click at [865, 414] on span "Add New" at bounding box center [877, 421] width 39 height 38
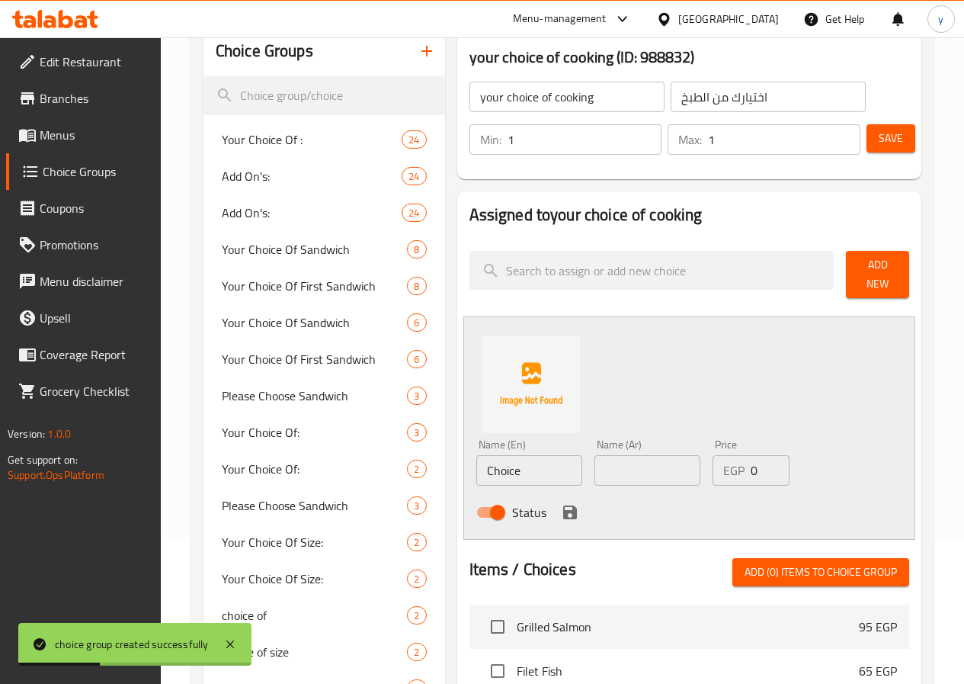
scroll to position [152, 0]
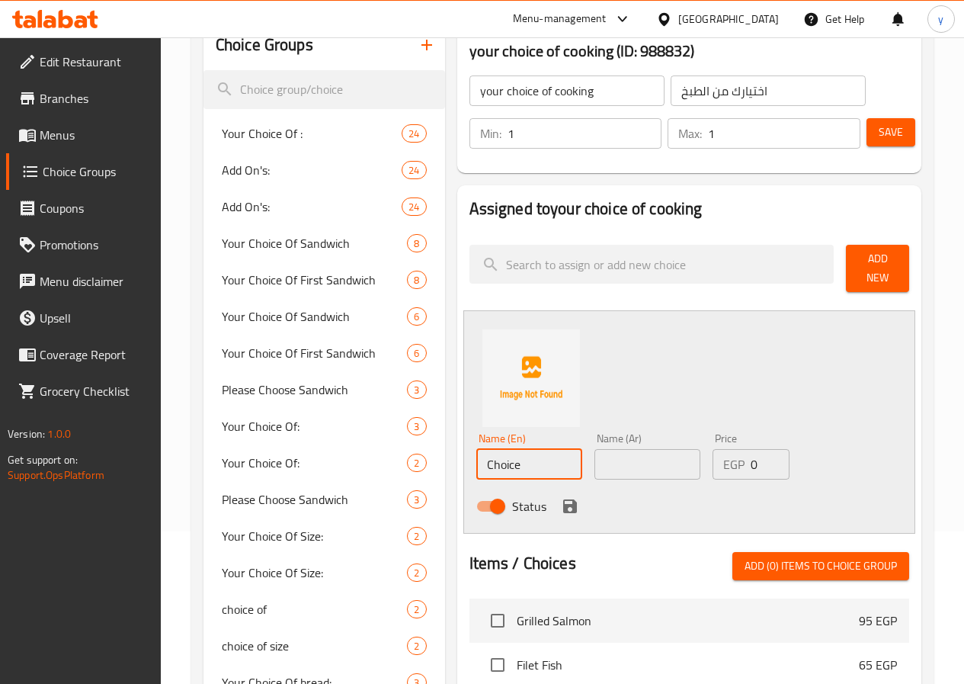
click at [501, 457] on input "Choice" at bounding box center [529, 464] width 106 height 30
type input "grilled"
click at [595, 449] on input "text" at bounding box center [648, 464] width 106 height 30
type input "l"
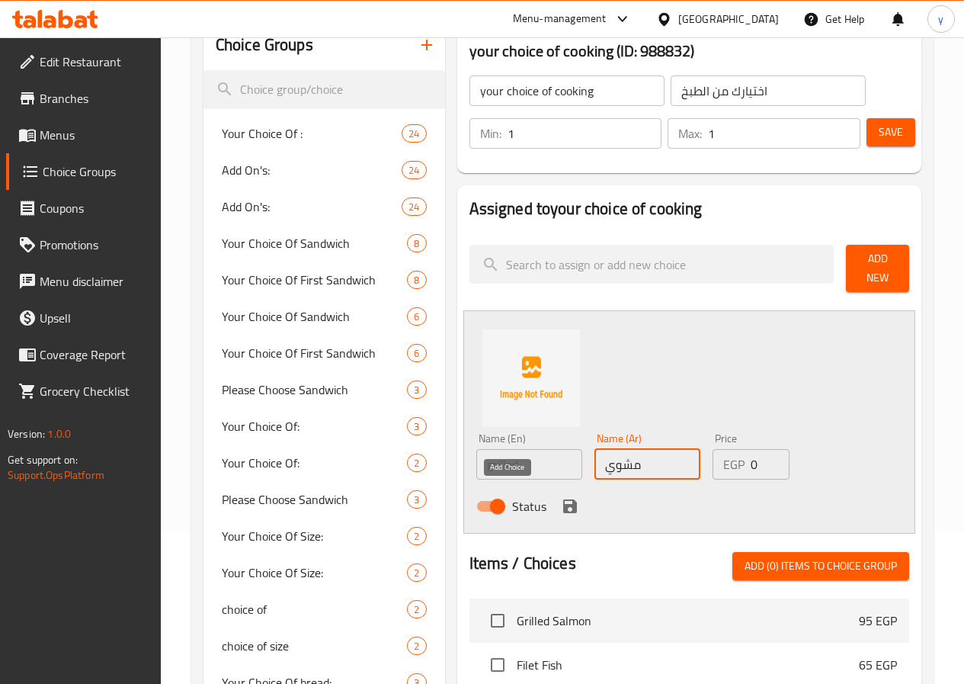
type input "مشوي"
click at [563, 499] on icon "save" at bounding box center [570, 506] width 14 height 14
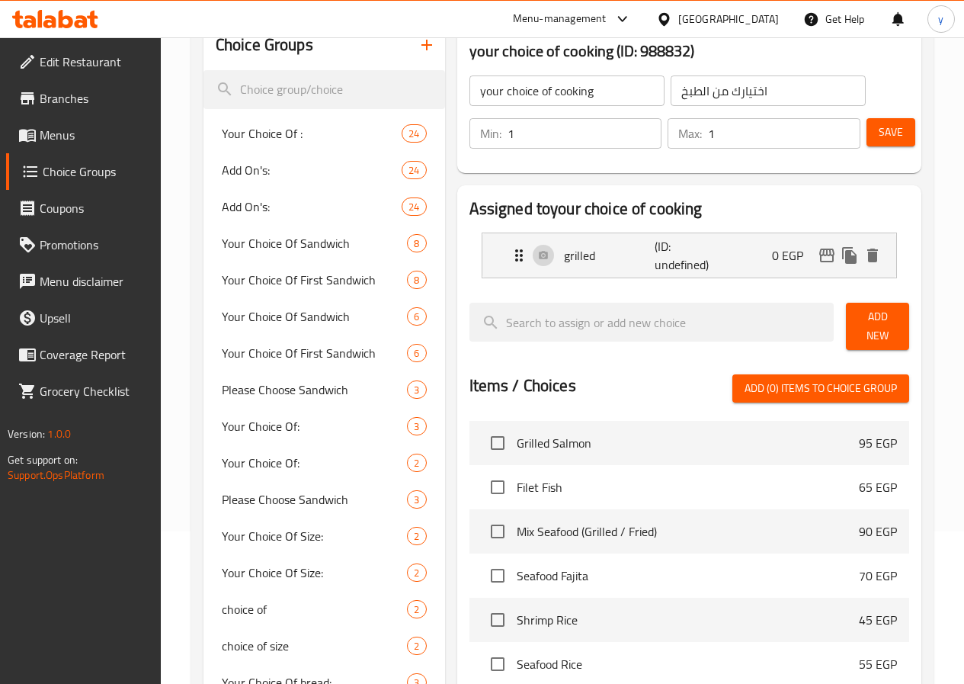
click at [890, 327] on span "Add New" at bounding box center [877, 326] width 39 height 38
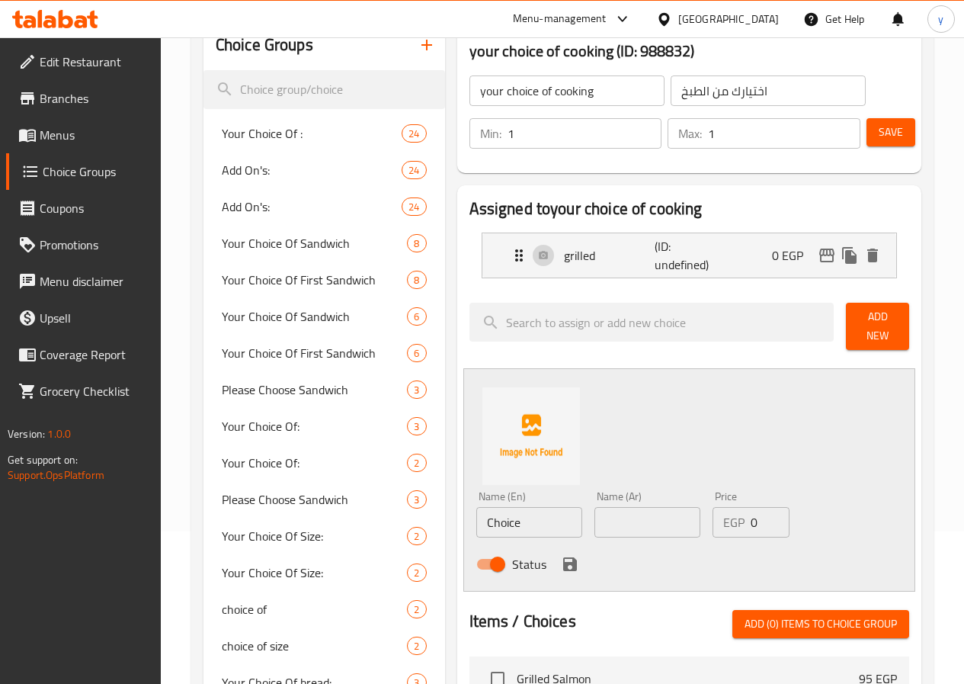
click at [476, 515] on input "Choice" at bounding box center [529, 522] width 106 height 30
type input "C"
type input "ب"
type input "fried"
click at [616, 507] on input "text" at bounding box center [648, 522] width 106 height 30
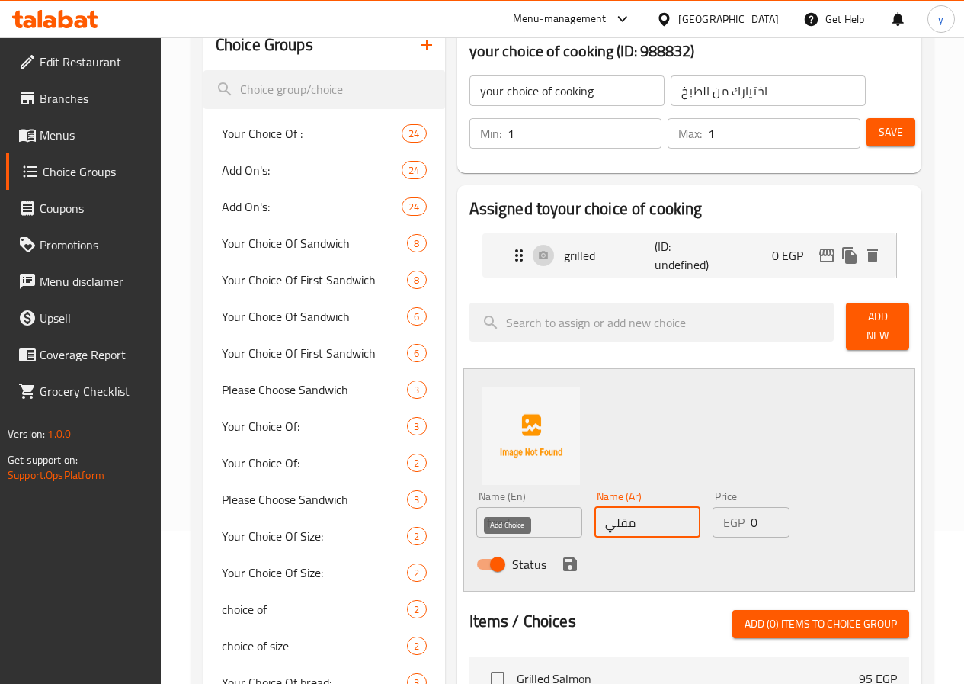
type input "مقلي"
click at [563, 557] on icon "save" at bounding box center [570, 564] width 14 height 14
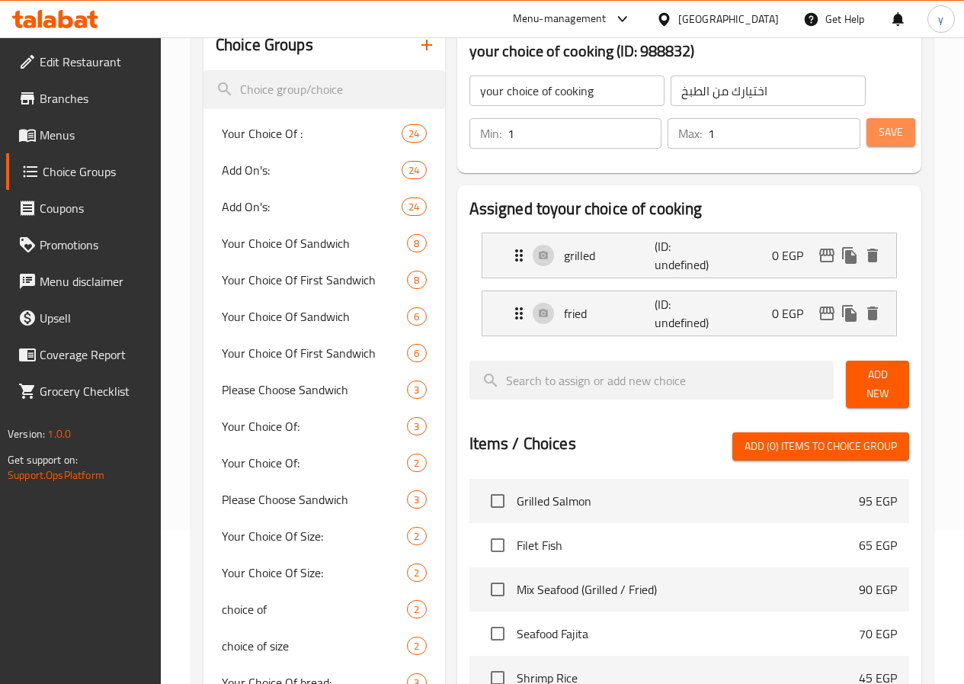
click at [879, 139] on span "Save" at bounding box center [891, 132] width 24 height 19
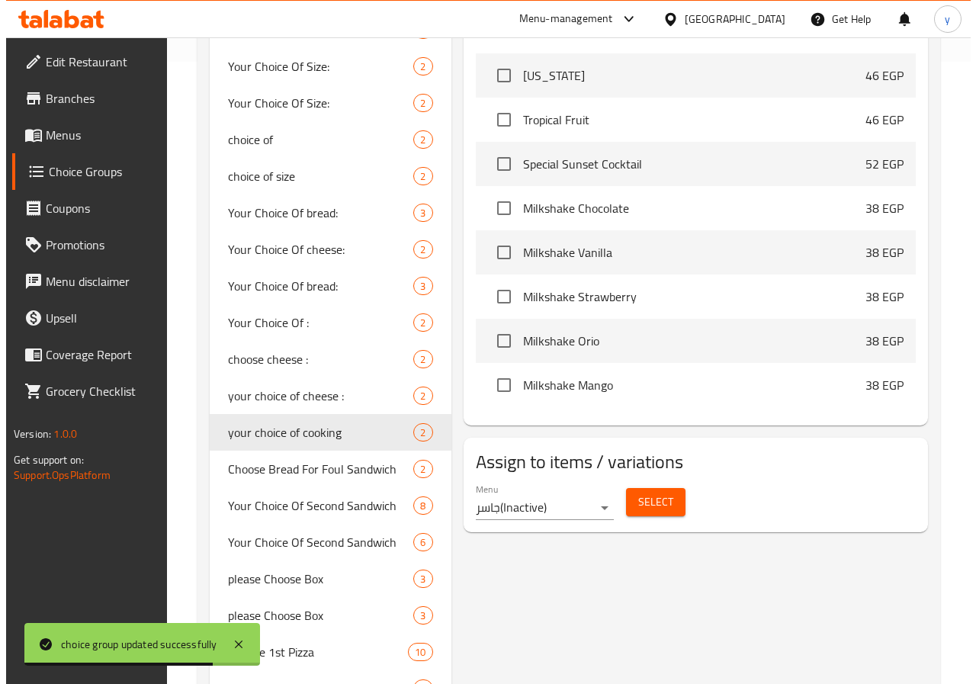
scroll to position [686, 0]
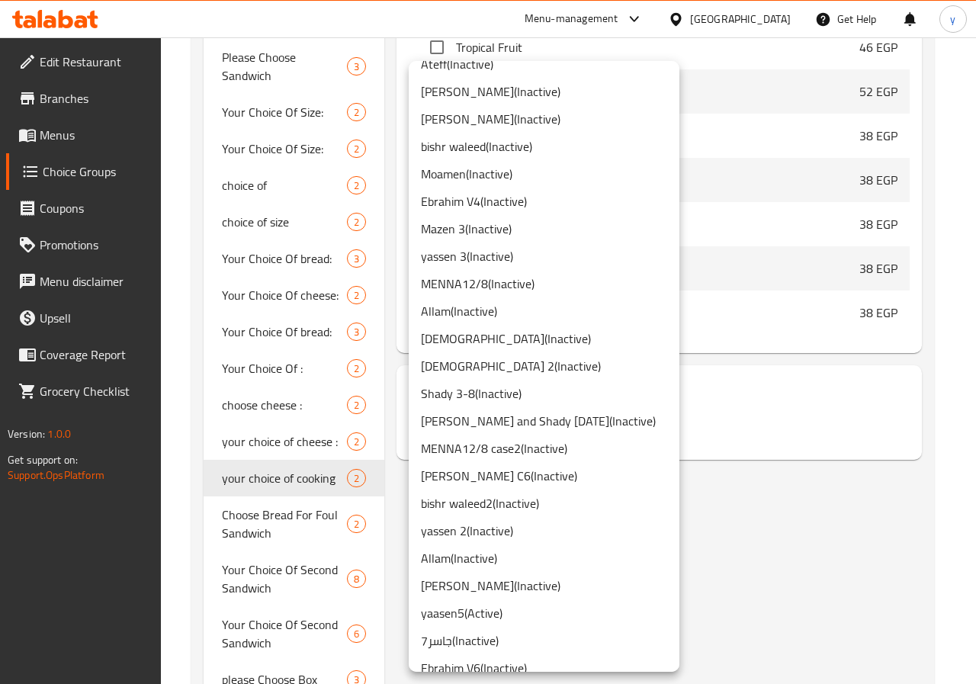
scroll to position [143, 0]
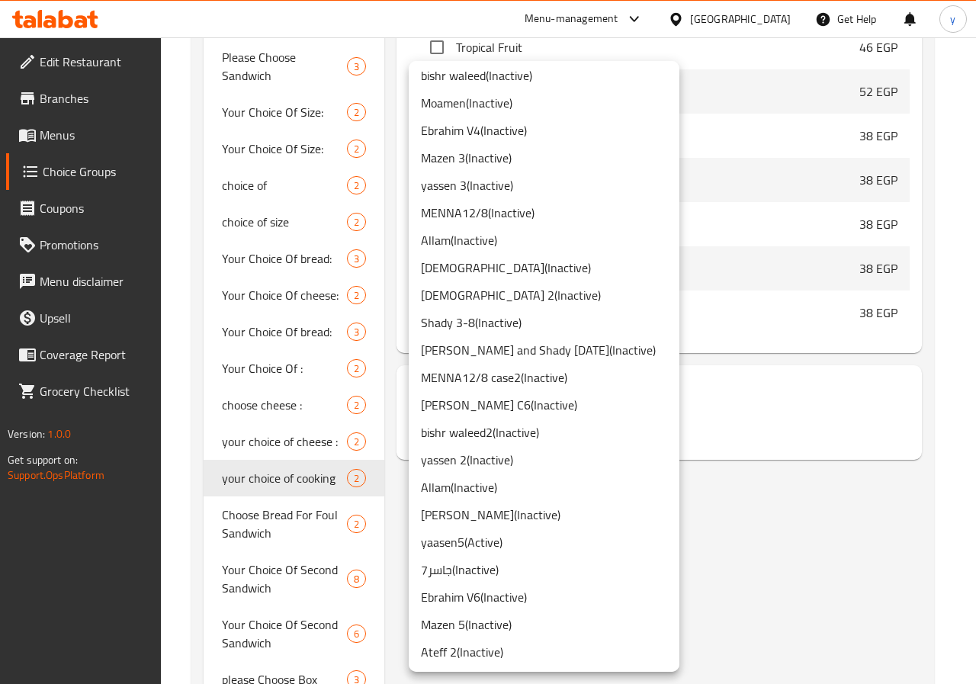
click at [475, 536] on li "yaasen5 ( Active )" at bounding box center [544, 541] width 271 height 27
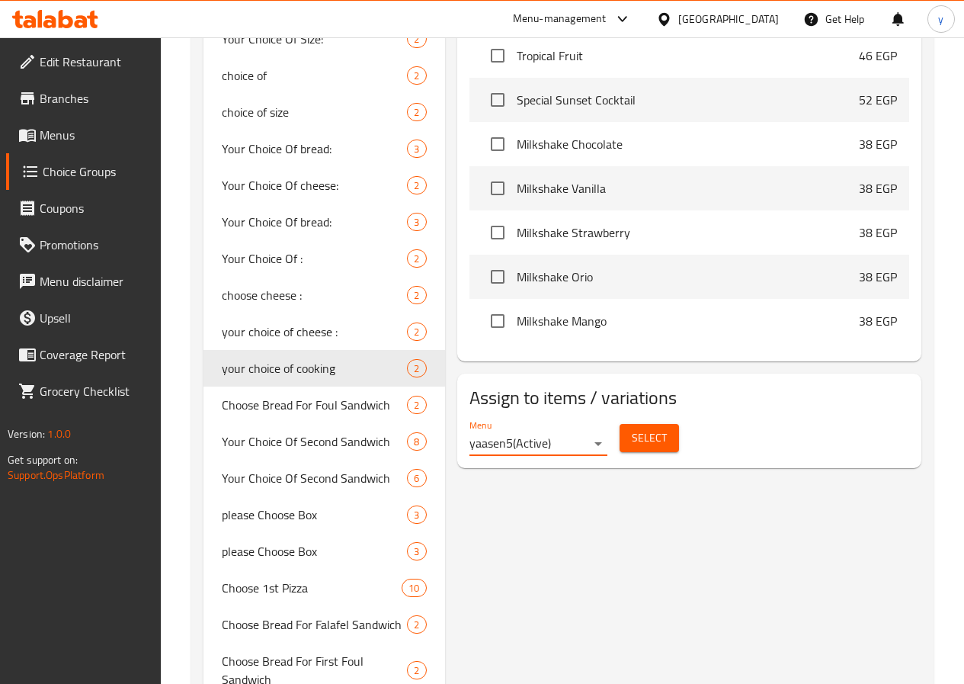
click at [632, 438] on span "Select" at bounding box center [649, 437] width 35 height 19
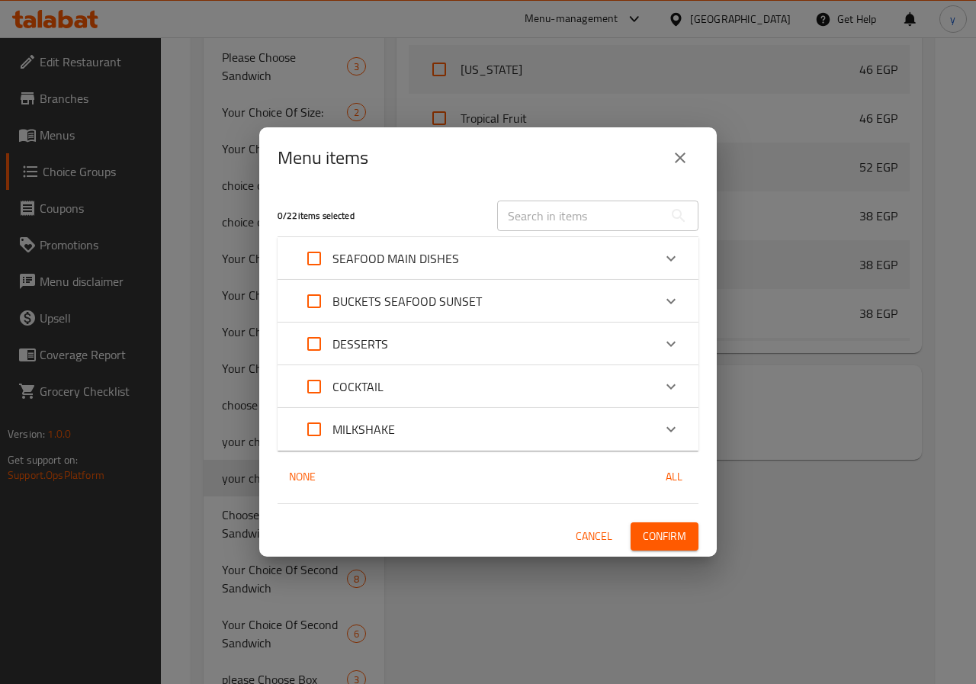
scroll to position [630, 0]
click at [663, 258] on icon "Expand" at bounding box center [671, 258] width 18 height 18
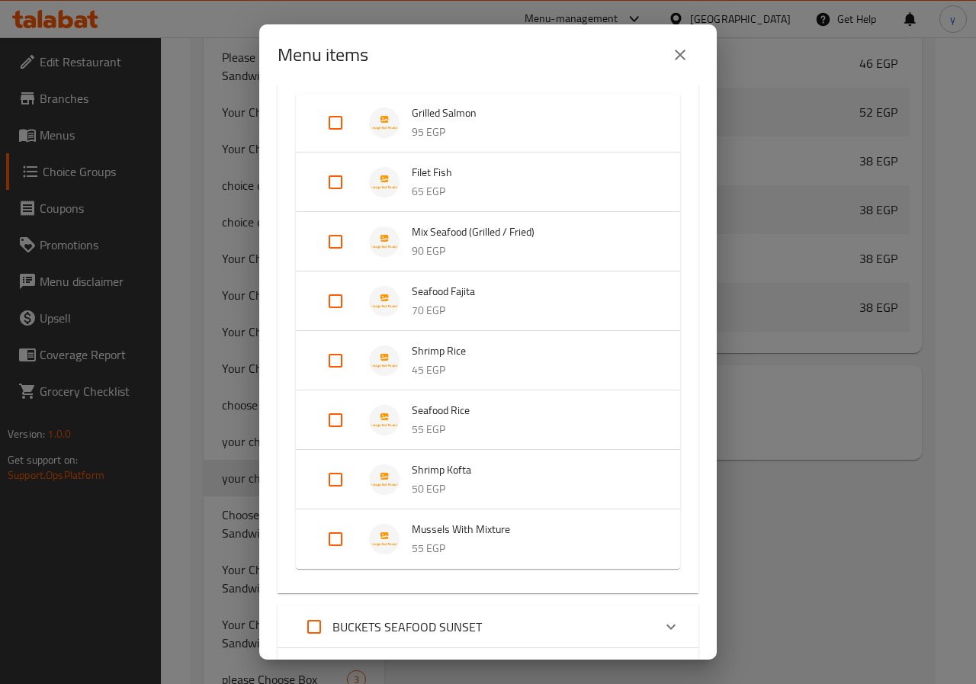
scroll to position [76, 0]
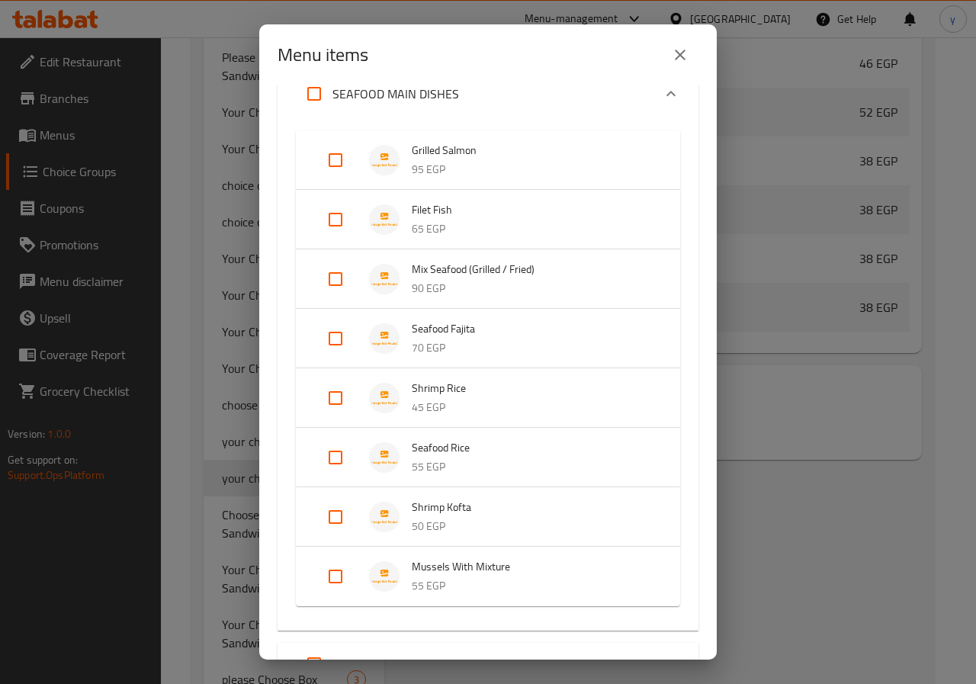
click at [334, 283] on input "Expand" at bounding box center [335, 279] width 37 height 37
checkbox input "true"
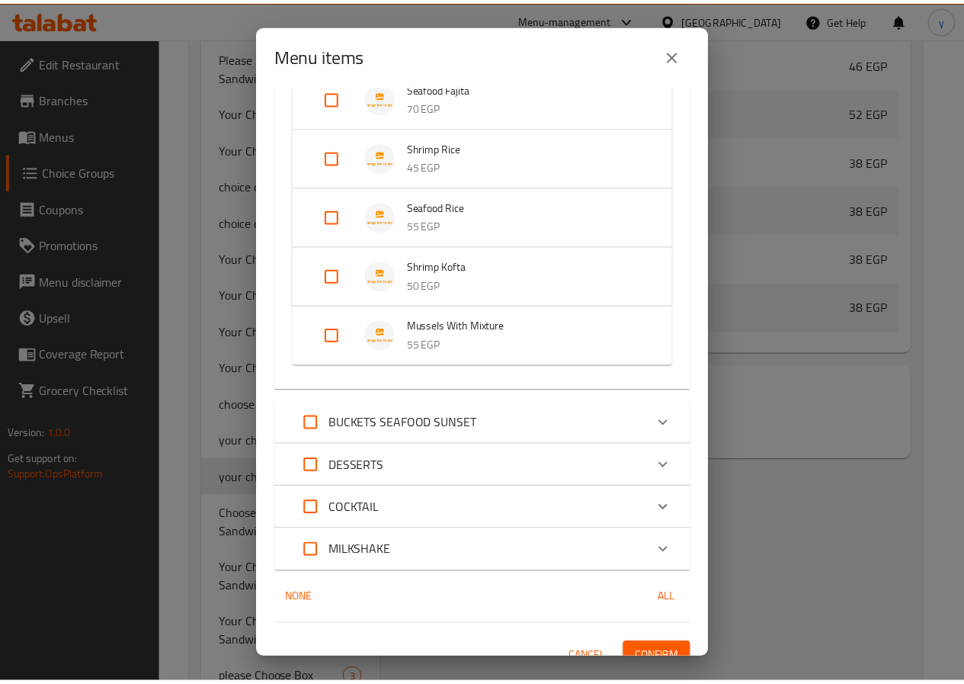
scroll to position [361, 0]
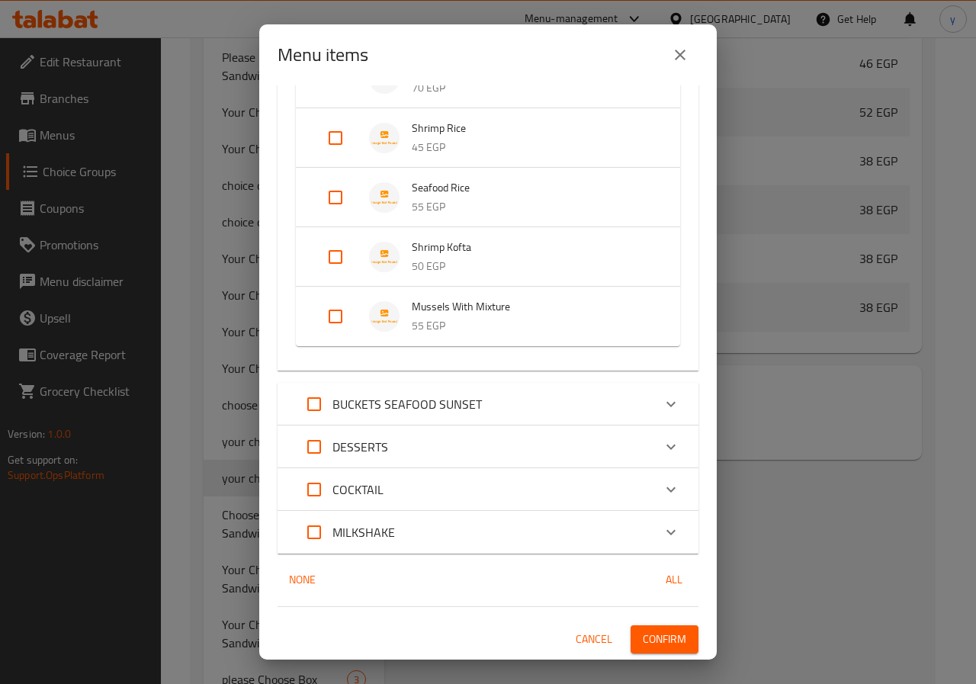
click at [649, 635] on span "Confirm" at bounding box center [664, 639] width 43 height 19
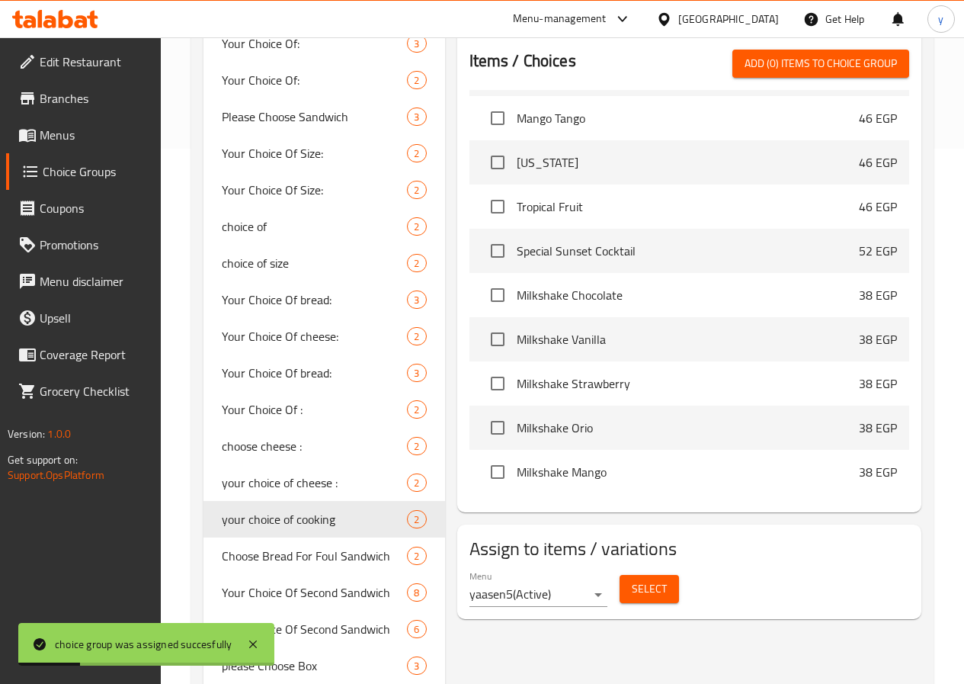
scroll to position [381, 0]
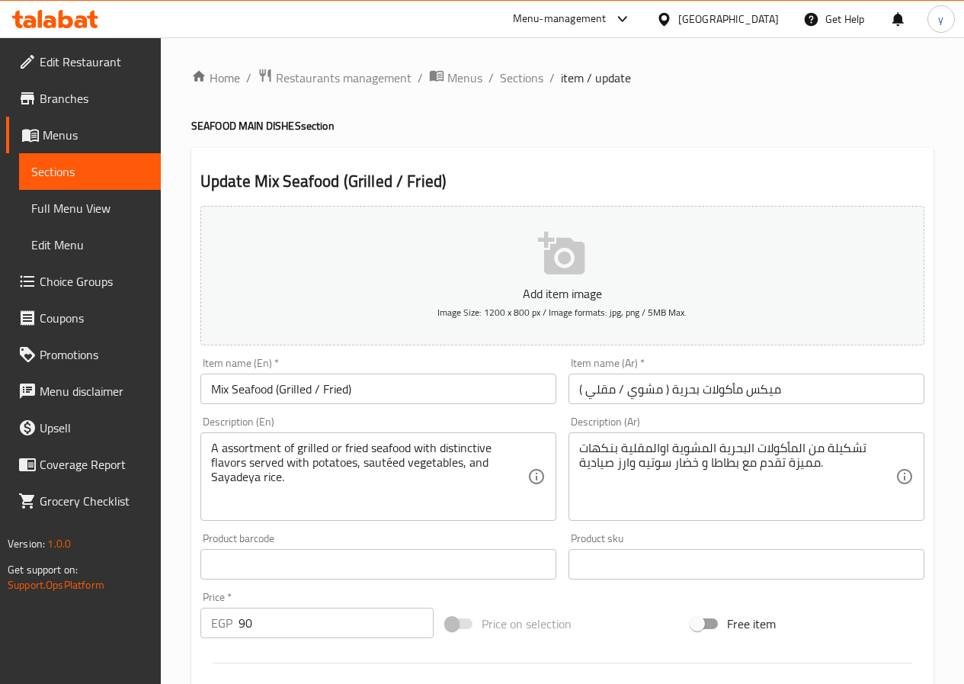
click at [71, 130] on span "Menus" at bounding box center [96, 135] width 106 height 18
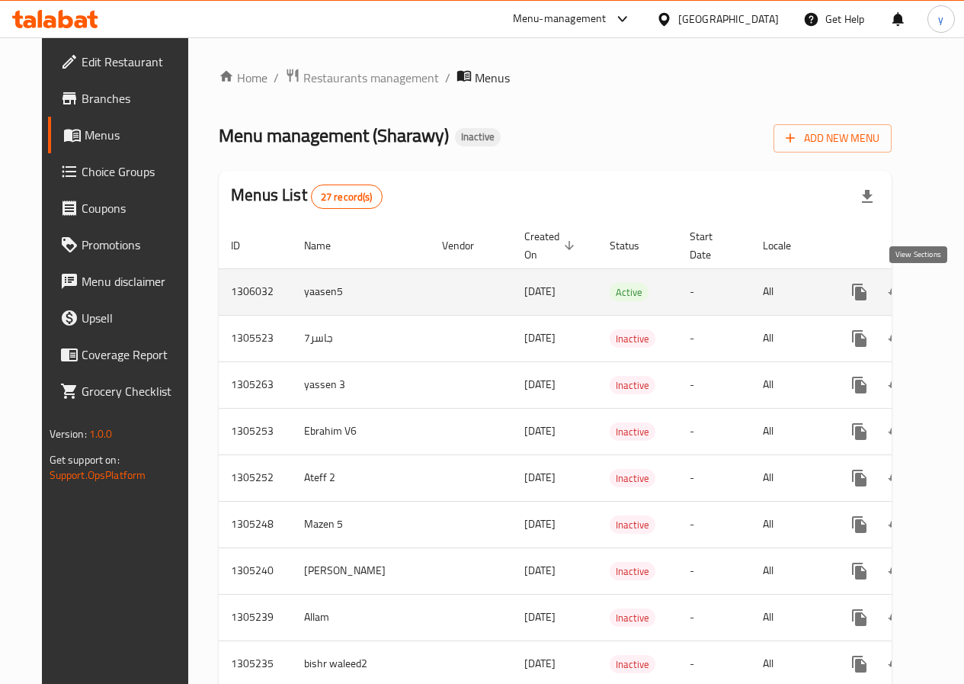
click at [961, 290] on icon "enhanced table" at bounding box center [970, 292] width 18 height 18
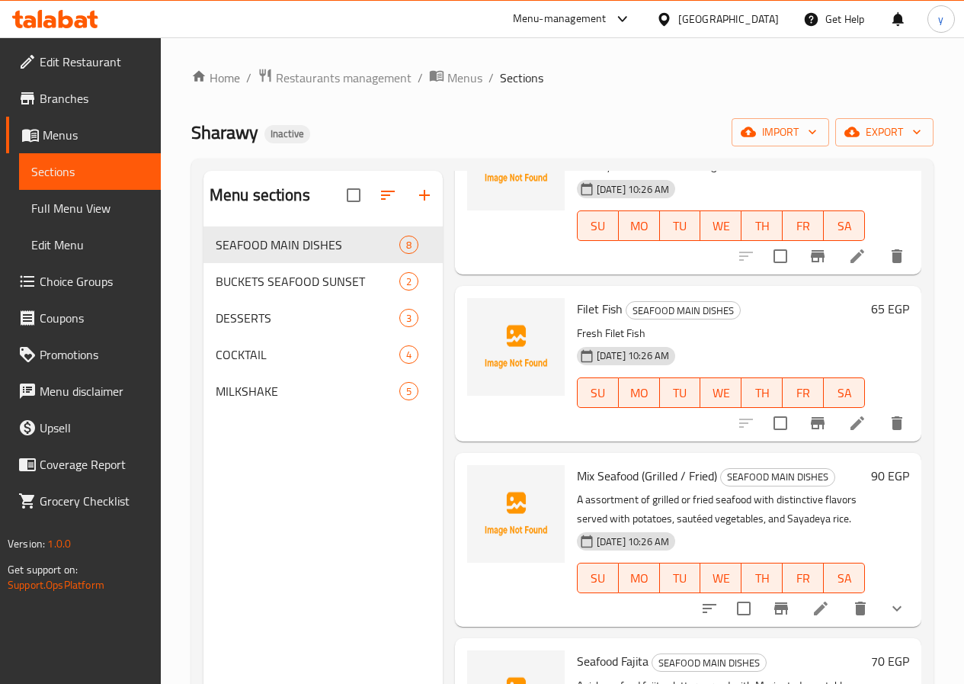
scroll to position [152, 0]
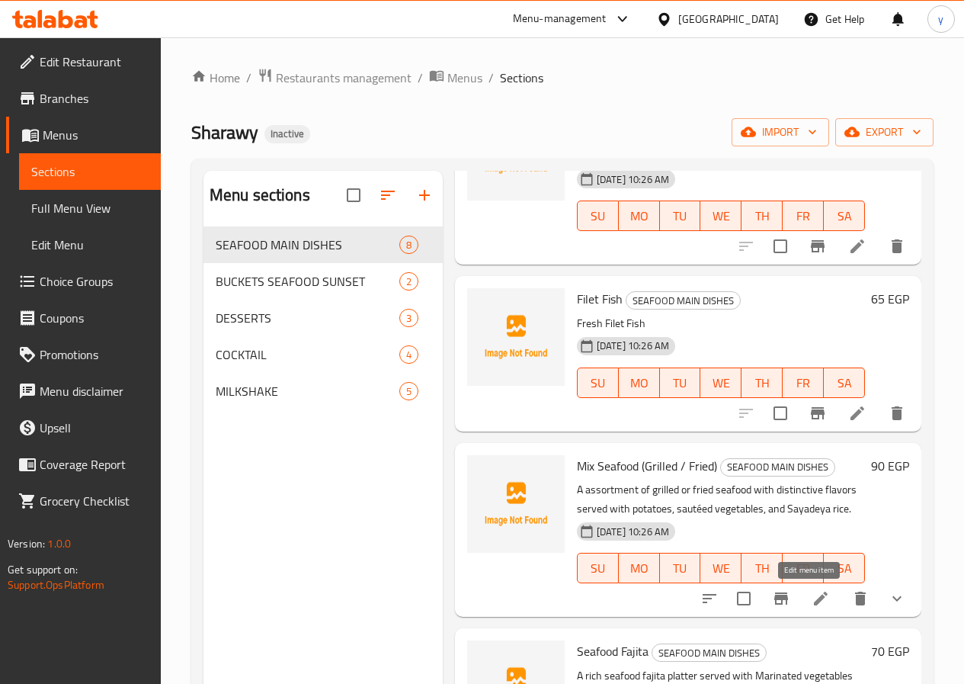
click at [814, 604] on icon at bounding box center [821, 599] width 14 height 14
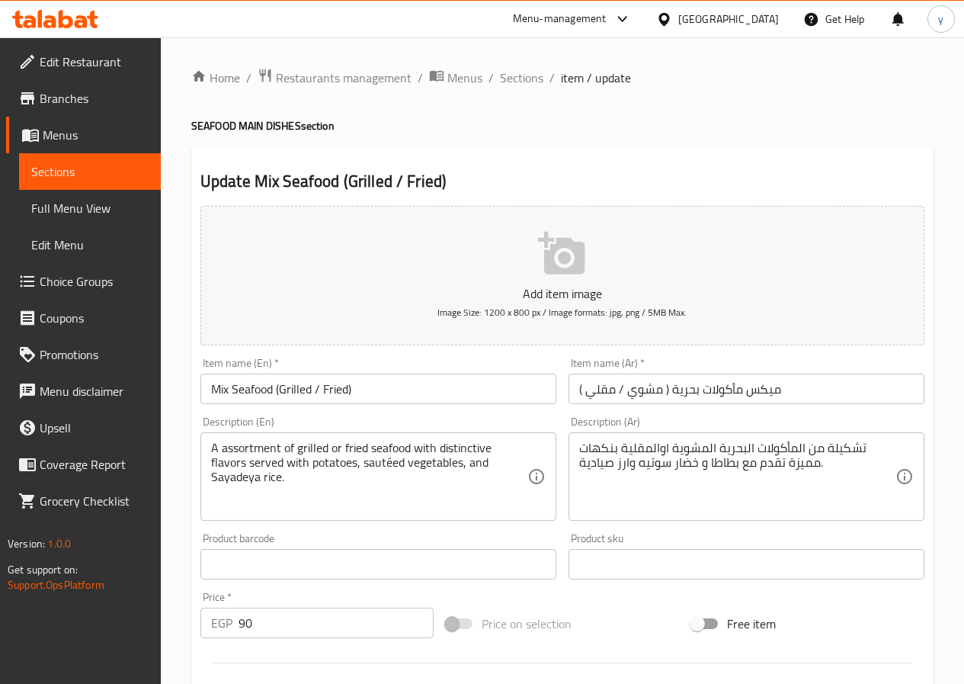
type input "اختيارك من الطبخ"
type input "1"
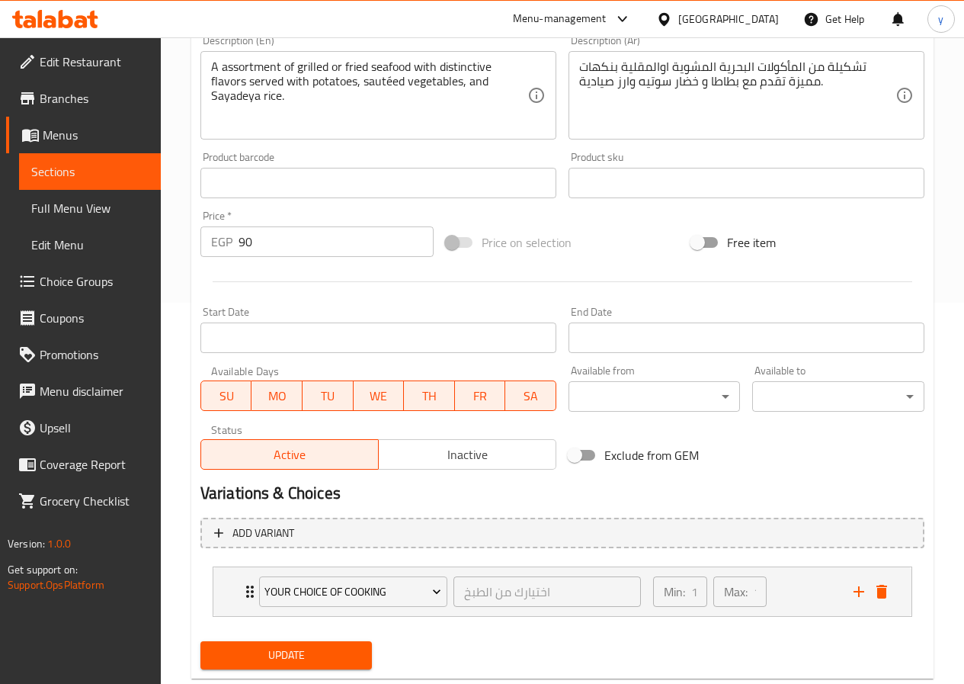
scroll to position [419, 0]
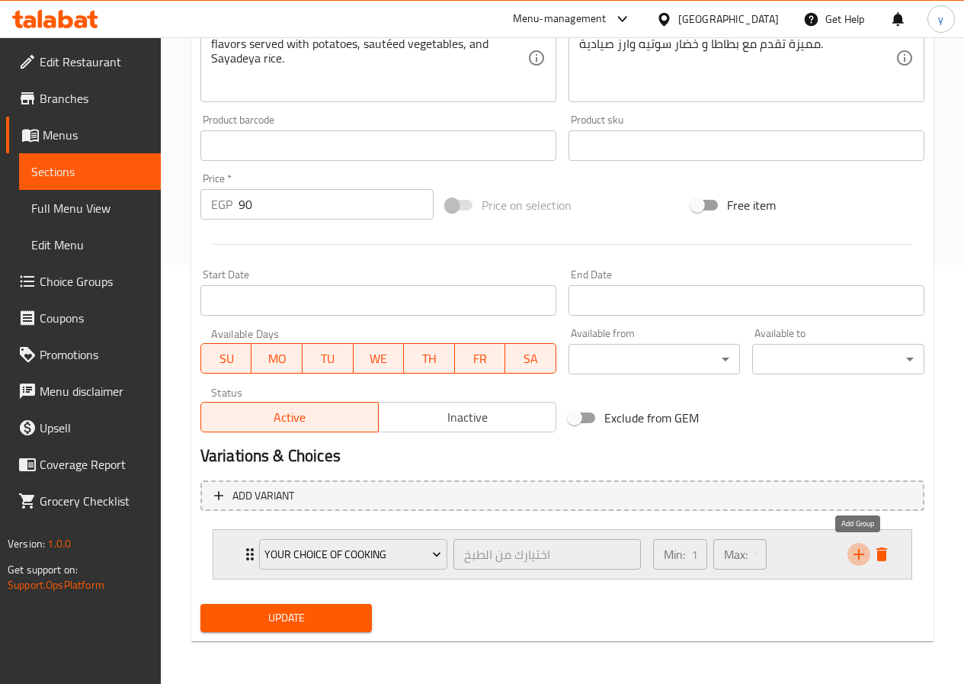
click at [858, 553] on icon "add" at bounding box center [859, 554] width 18 height 18
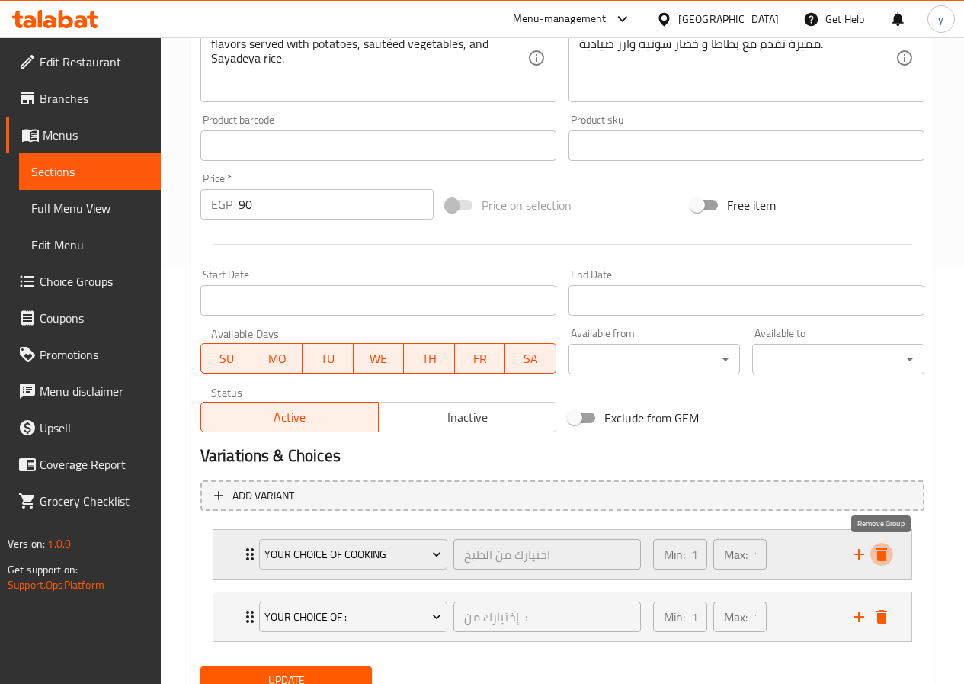
click at [874, 556] on icon "delete" at bounding box center [882, 554] width 18 height 18
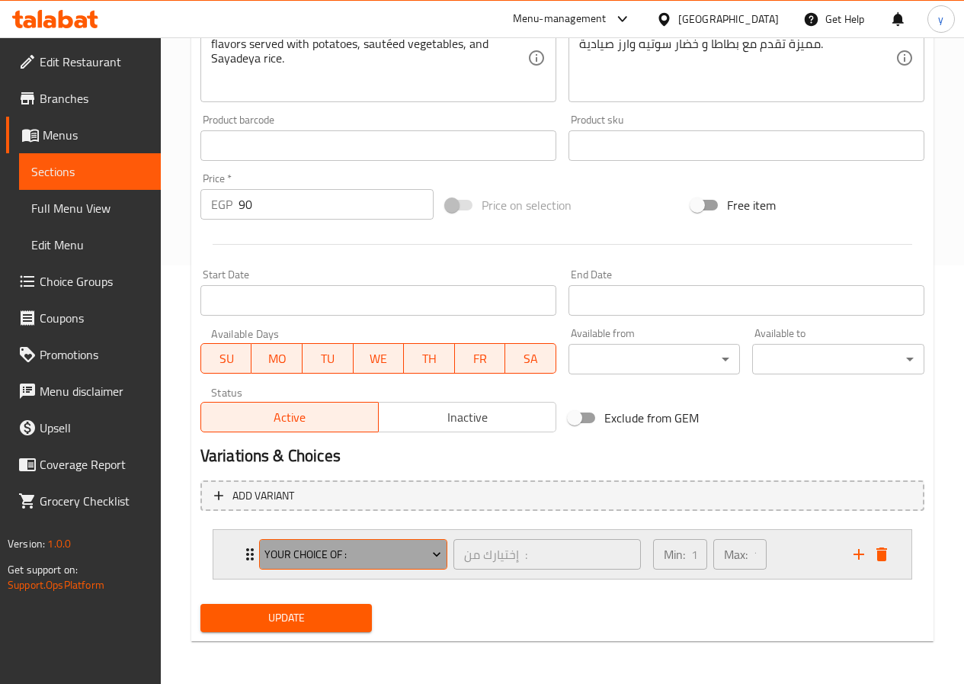
click at [367, 553] on span "Your Choice Of :" at bounding box center [353, 554] width 177 height 19
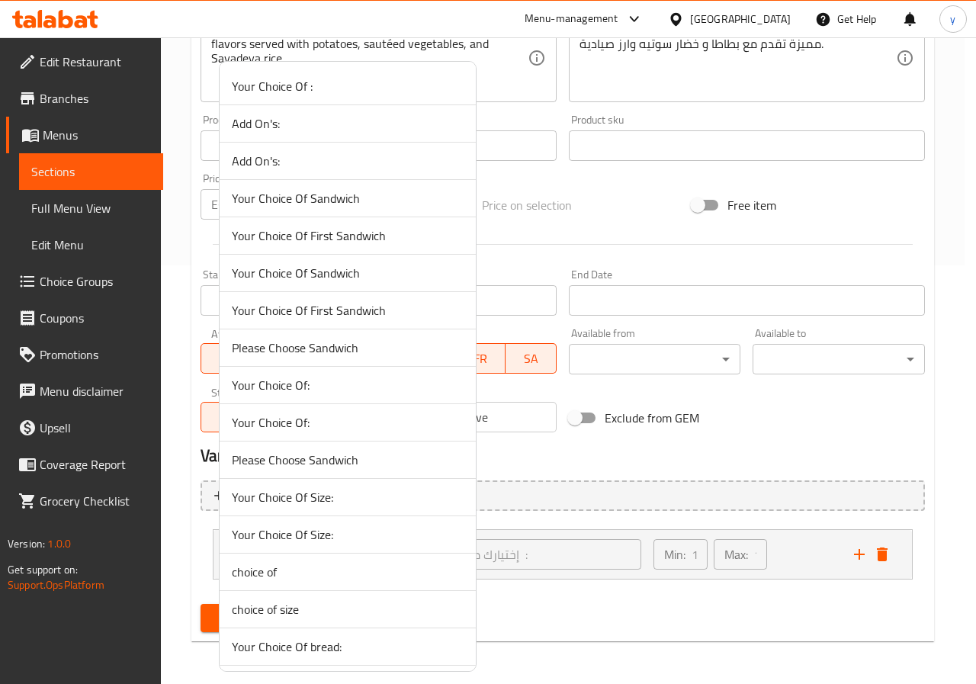
click at [672, 489] on div at bounding box center [488, 342] width 976 height 684
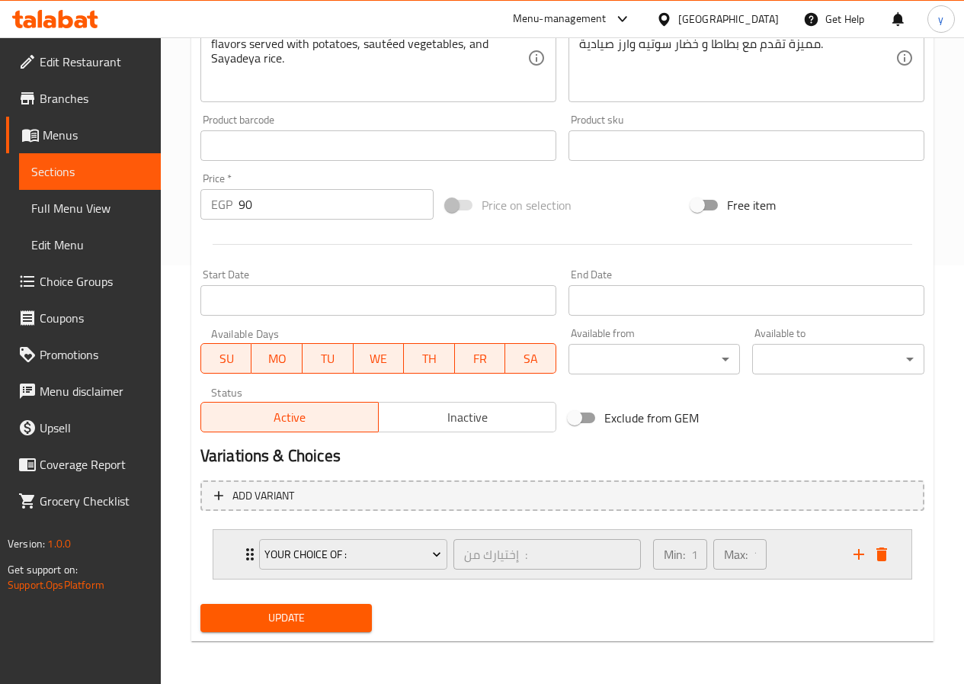
click at [805, 553] on div "Min: 1 ​ Max: 1 ​" at bounding box center [744, 554] width 200 height 49
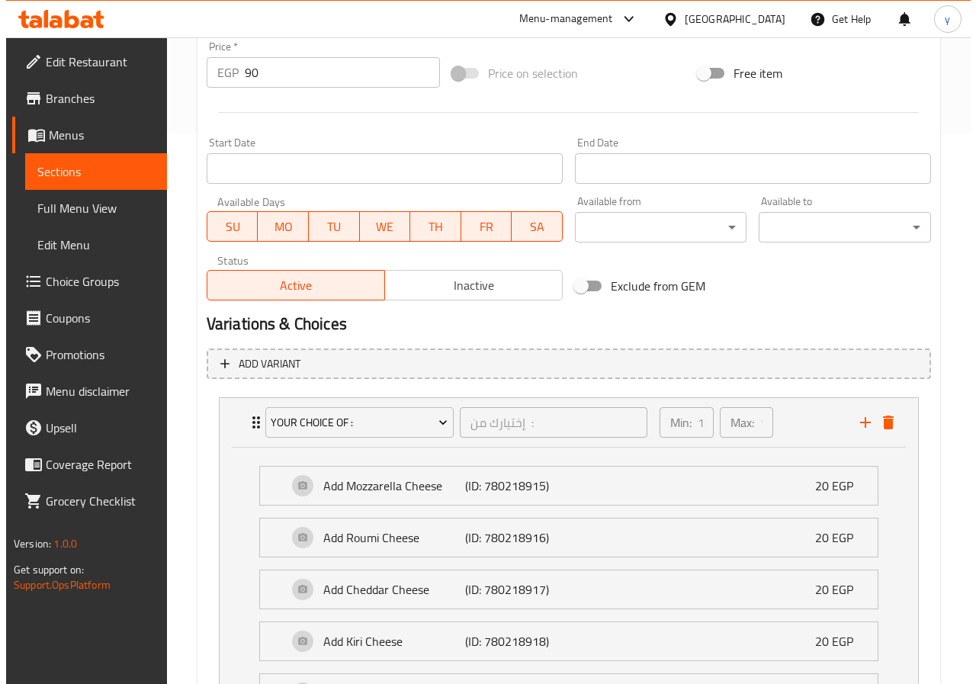
scroll to position [571, 0]
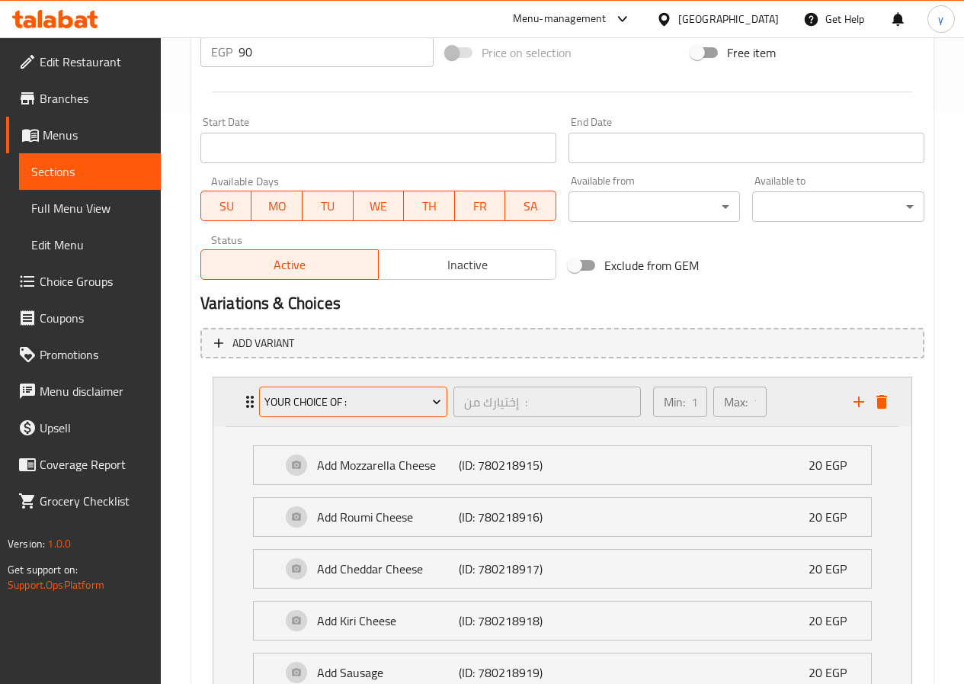
click at [434, 394] on icon "Expand" at bounding box center [436, 401] width 15 height 15
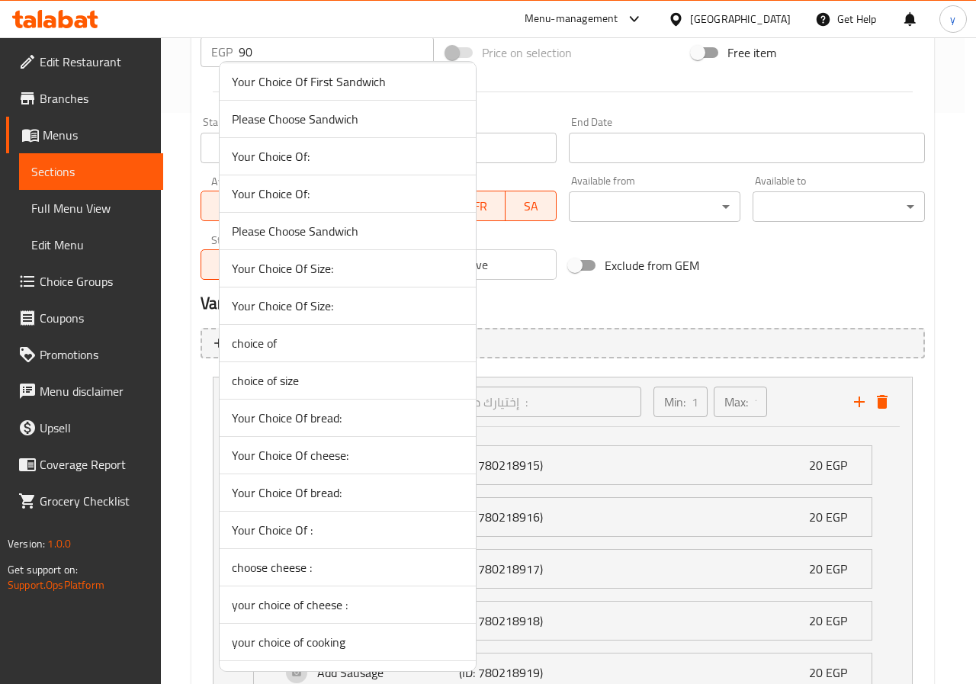
scroll to position [381, 0]
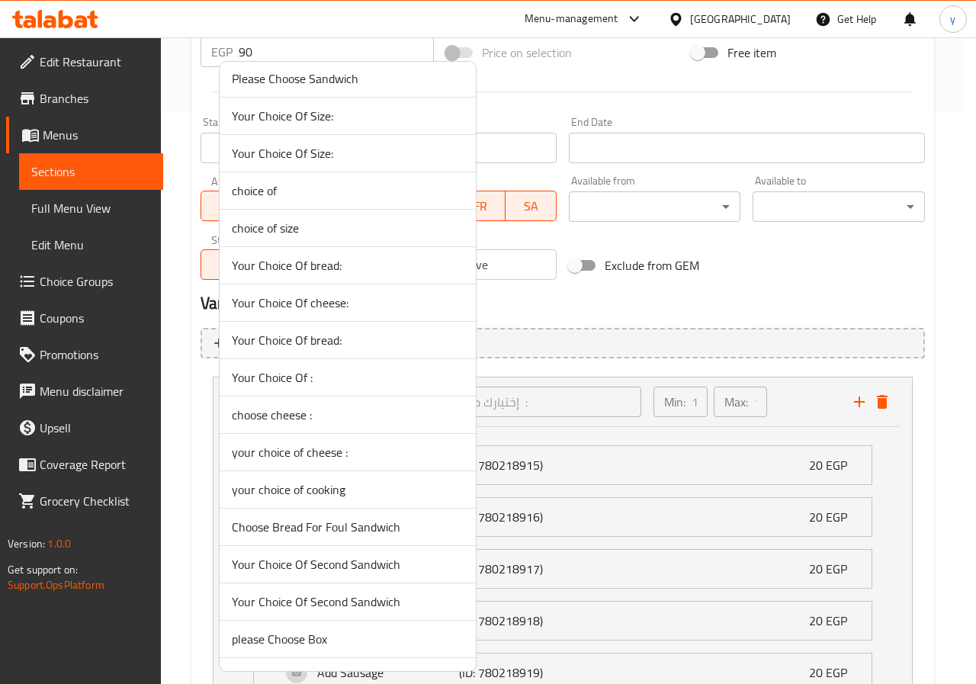
click at [358, 492] on span "your choice of cooking" at bounding box center [348, 489] width 232 height 18
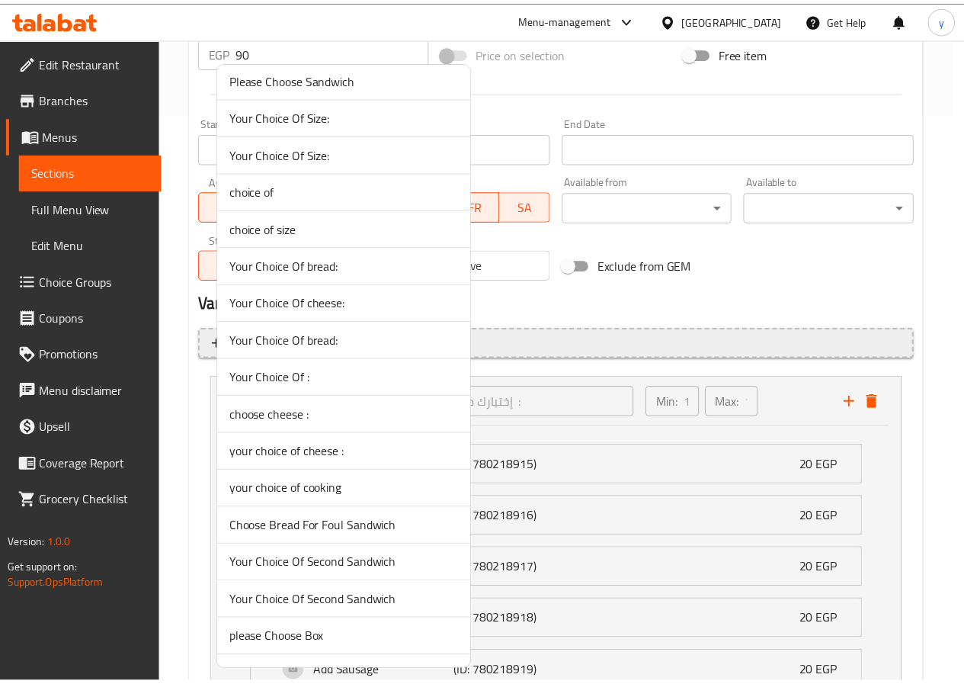
scroll to position [419, 0]
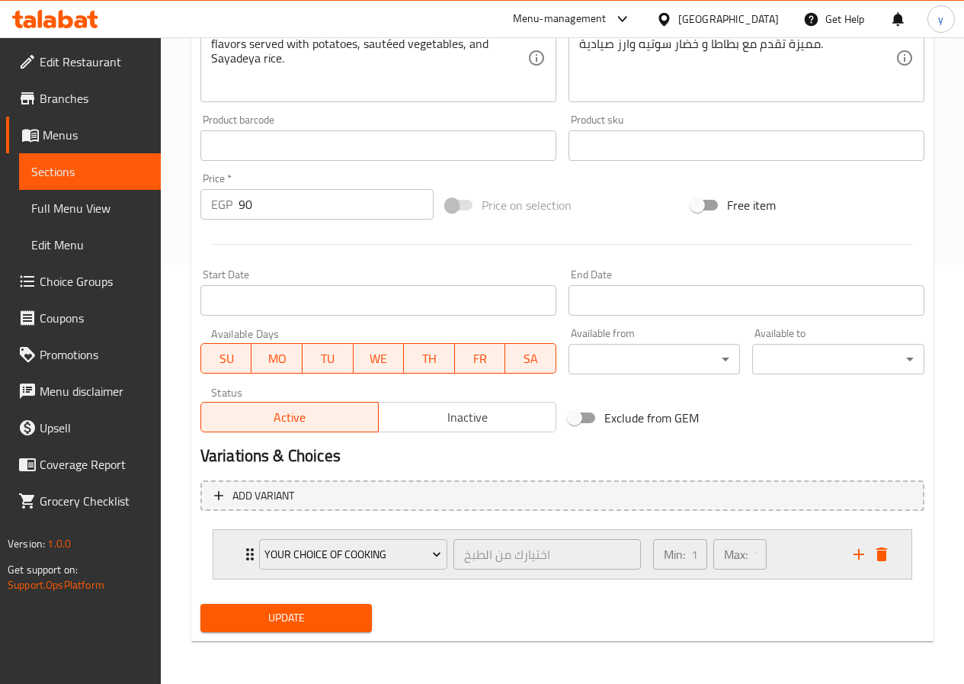
click at [810, 559] on div "Min: 1 ​ Max: 1 ​" at bounding box center [744, 554] width 200 height 49
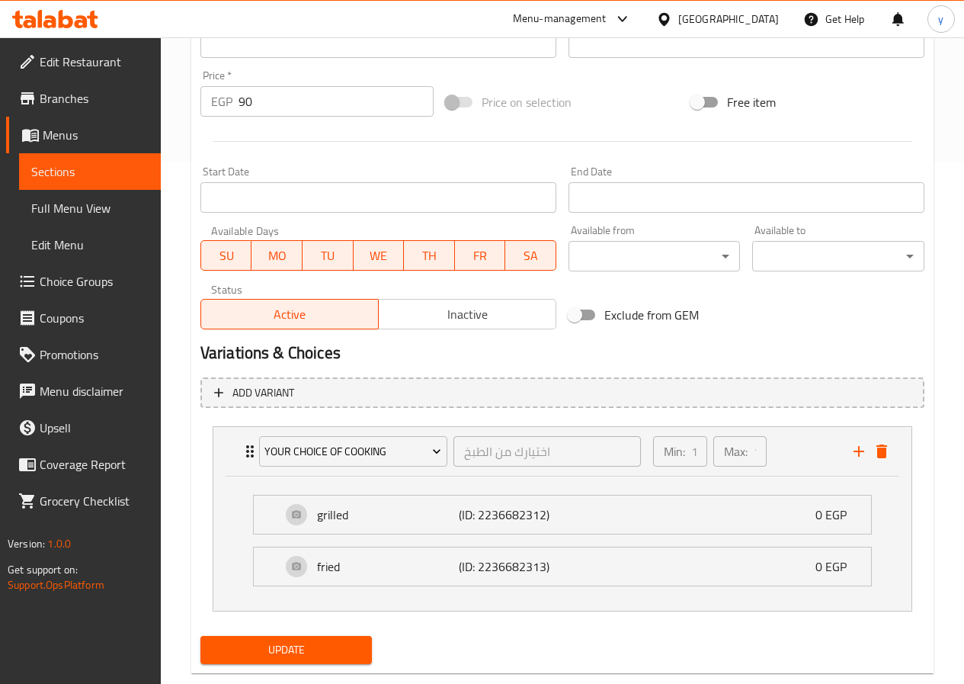
scroll to position [553, 0]
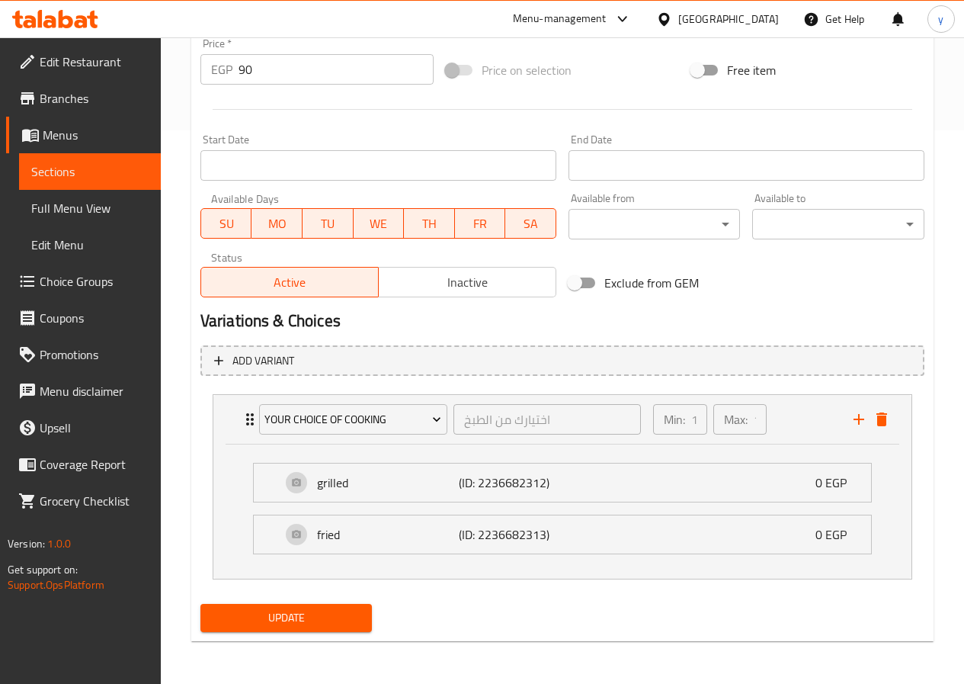
click at [261, 618] on span "Update" at bounding box center [287, 617] width 148 height 19
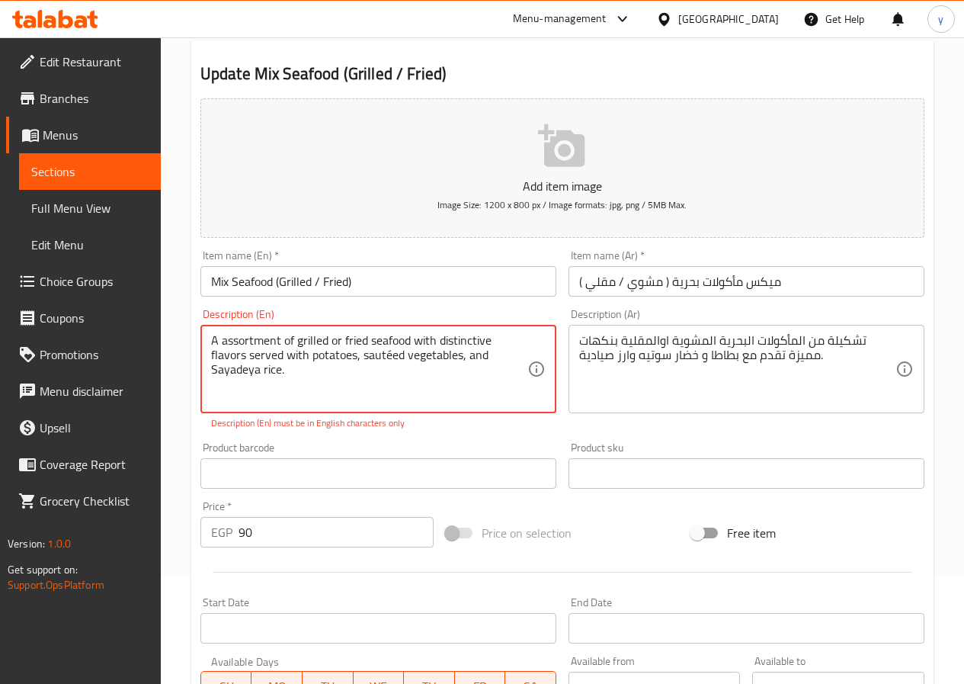
click at [394, 358] on textarea "A assortment of grilled or fried seafood with distinctive flavors served with p…" at bounding box center [369, 369] width 316 height 72
click at [390, 358] on textarea "A assortment of grilled or fried seafood with distinctive flavors served with p…" at bounding box center [369, 369] width 316 height 72
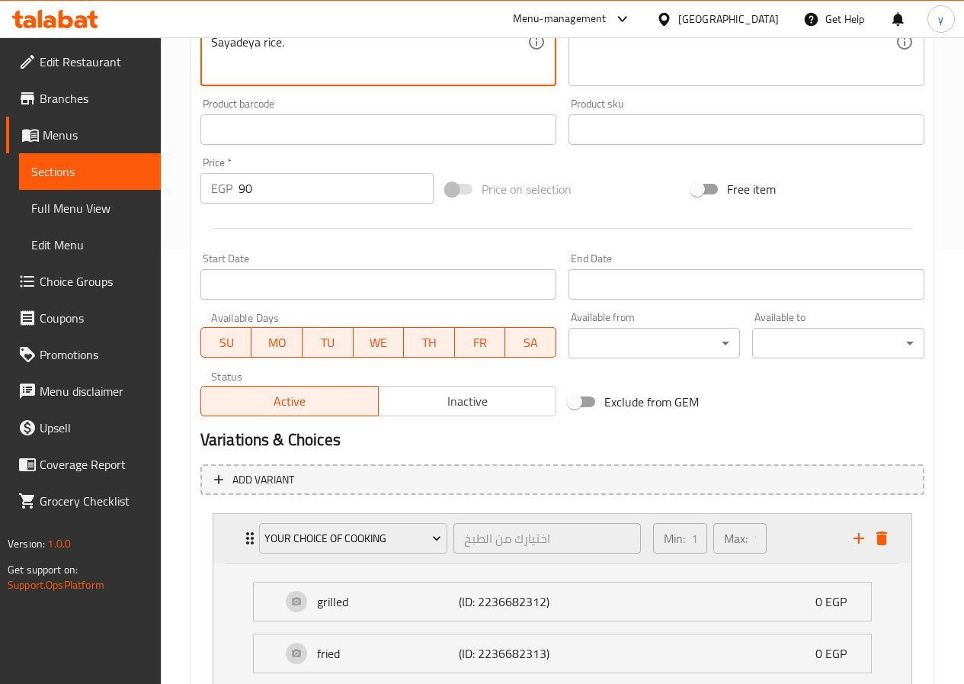
scroll to position [553, 0]
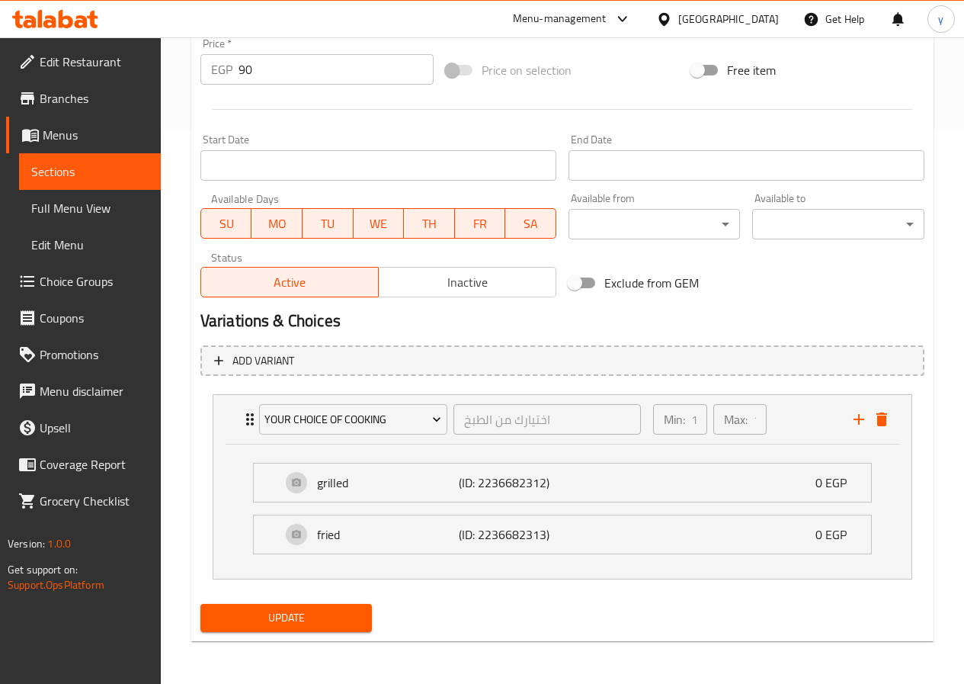
type textarea "A assortment of grilled or fried seafood with distinctive flavors served with p…"
click at [318, 611] on span "Update" at bounding box center [287, 617] width 148 height 19
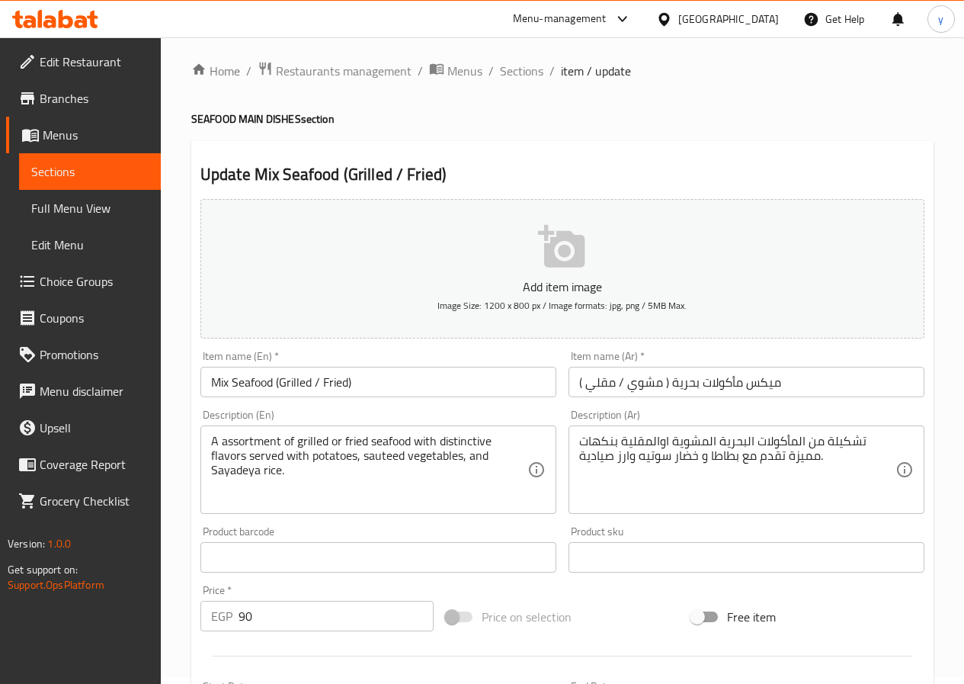
scroll to position [0, 0]
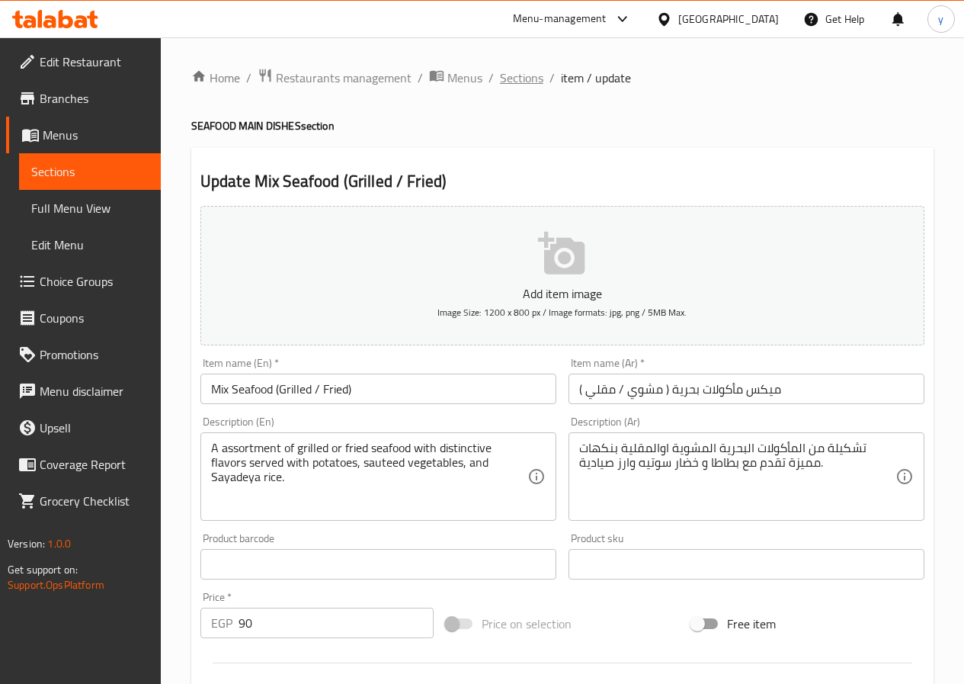
click at [528, 79] on span "Sections" at bounding box center [521, 78] width 43 height 18
